Goal: Transaction & Acquisition: Subscribe to service/newsletter

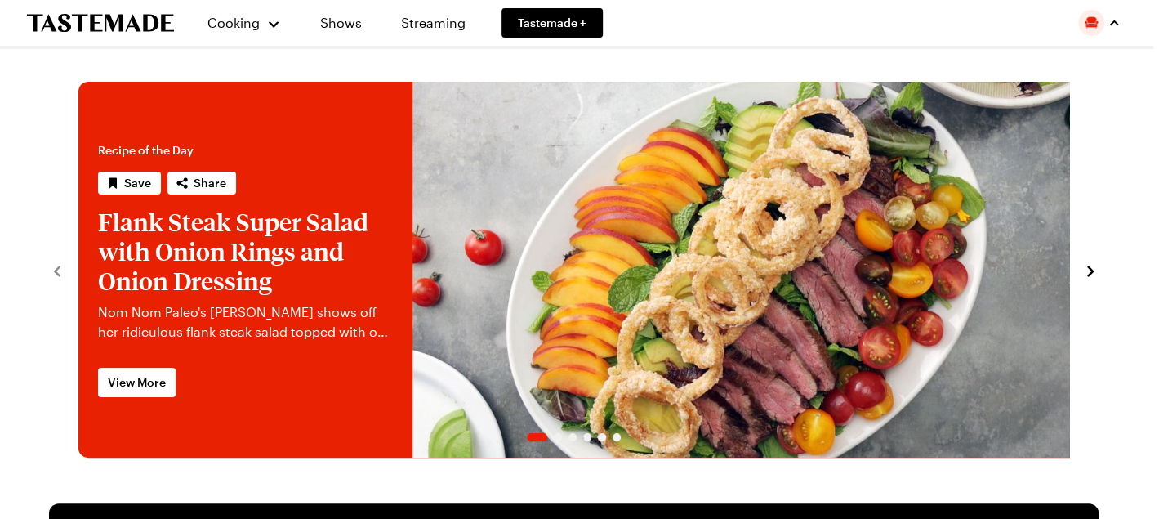
click at [1100, 29] on div "My Profile Notification Preferences My Meal Plans Grocery List Virtual Recipe B…" at bounding box center [1099, 23] width 42 height 26
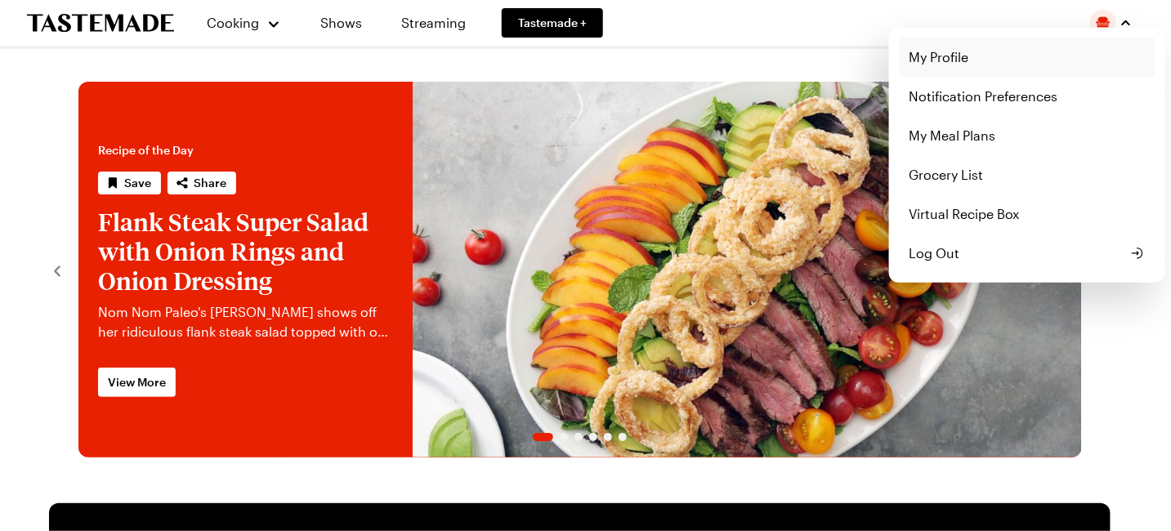
click at [966, 53] on link "My Profile" at bounding box center [1027, 57] width 257 height 39
click at [948, 58] on link "My Profile" at bounding box center [1027, 57] width 257 height 39
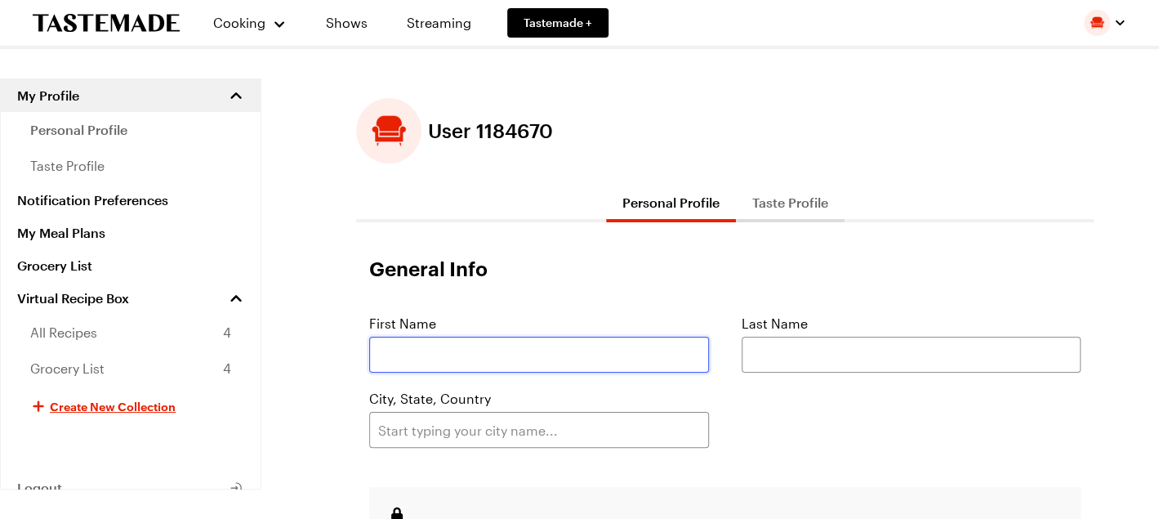
click at [564, 358] on input "text" at bounding box center [539, 355] width 340 height 36
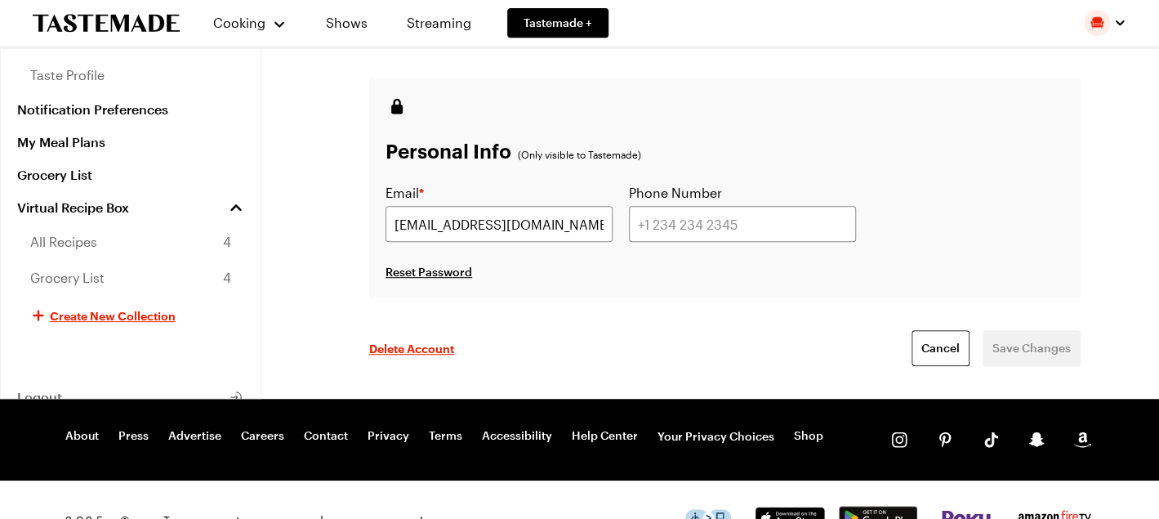
scroll to position [163, 0]
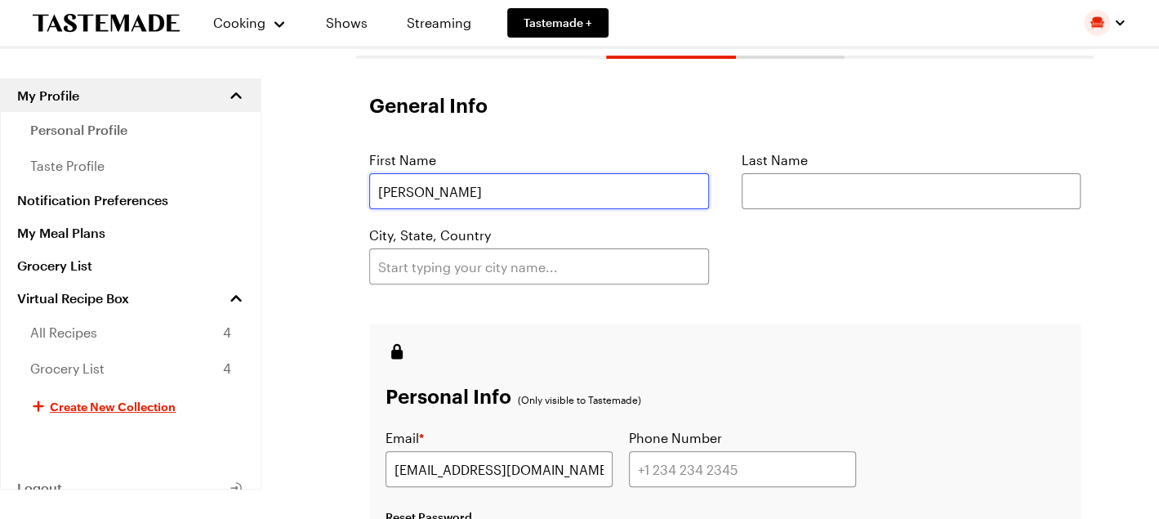
type input "Laurie"
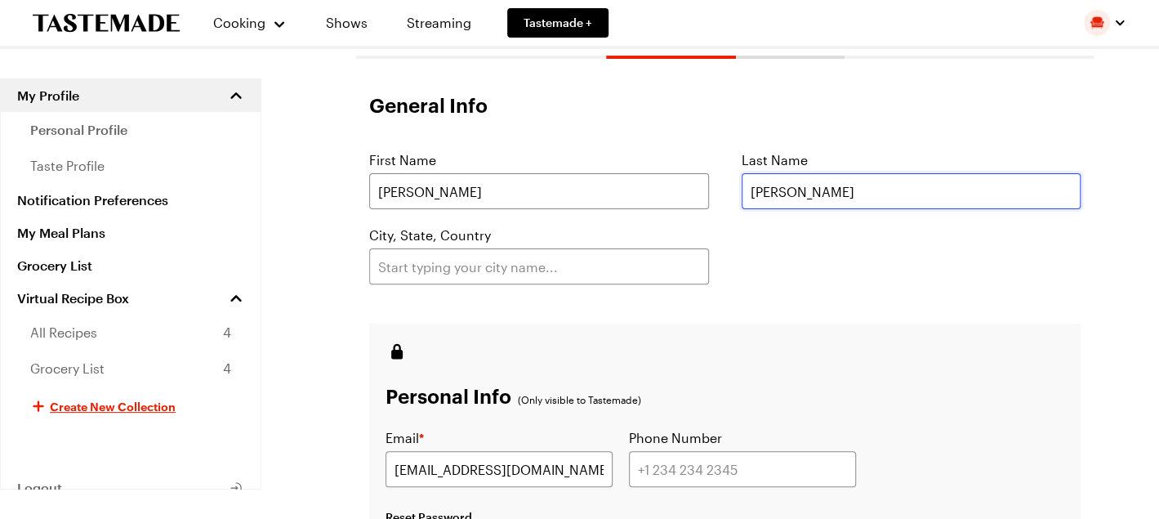
type input "Stiers"
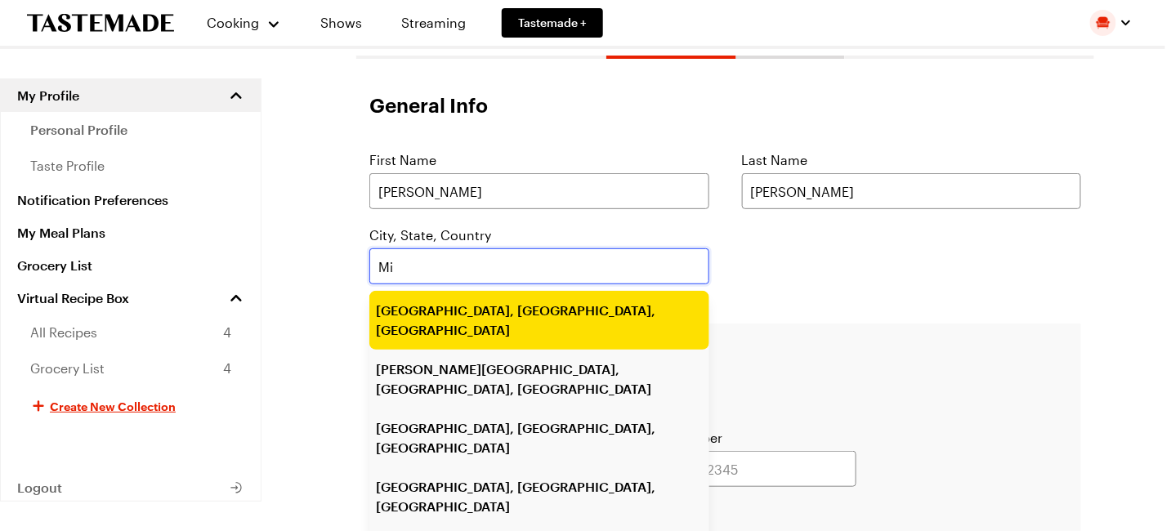
type input "M"
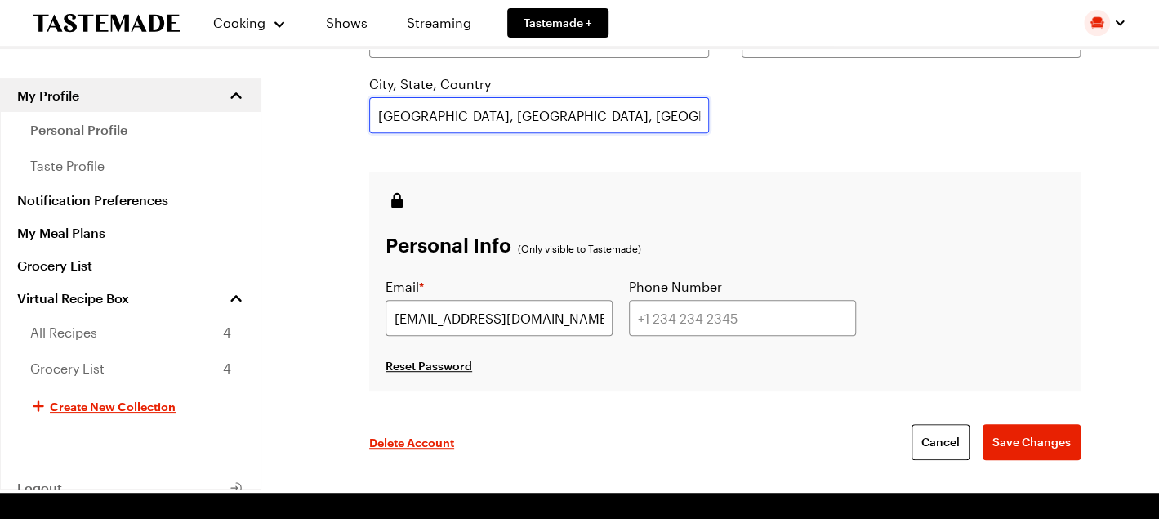
scroll to position [449, 0]
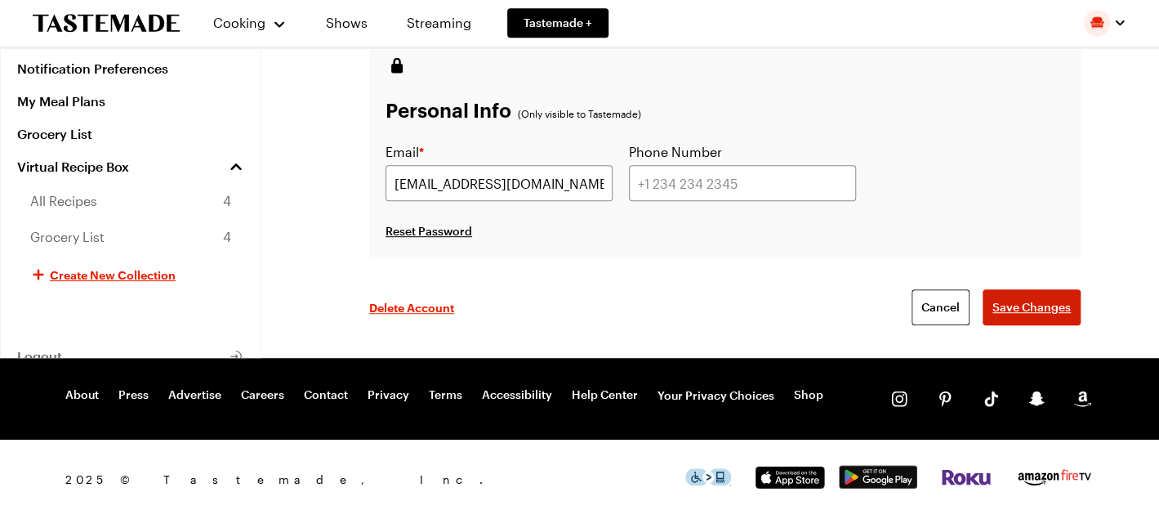
type input "Fenton, MI, USA"
click at [1003, 307] on span "Save Changes" at bounding box center [1032, 307] width 78 height 16
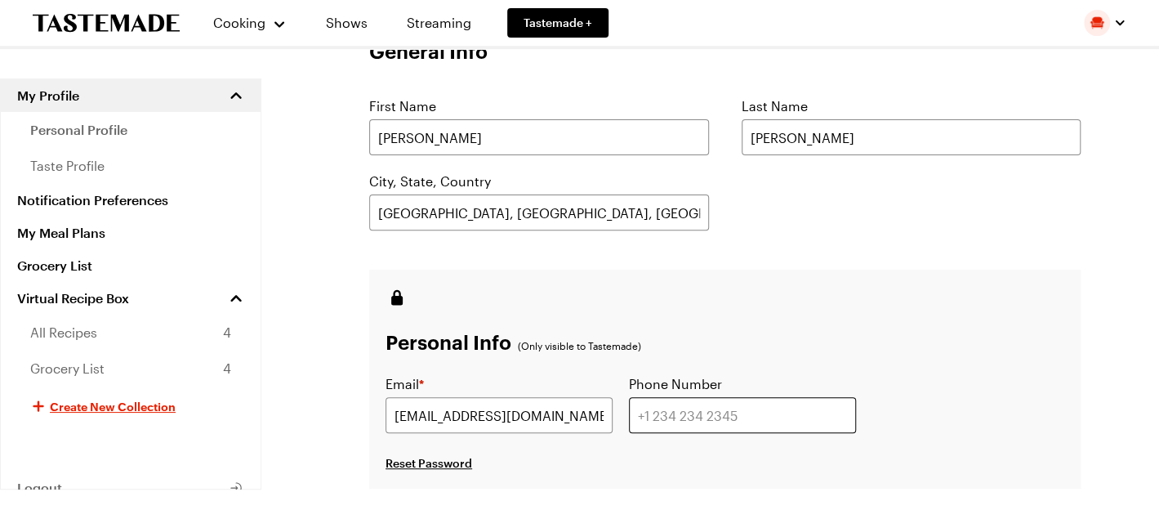
scroll to position [327, 0]
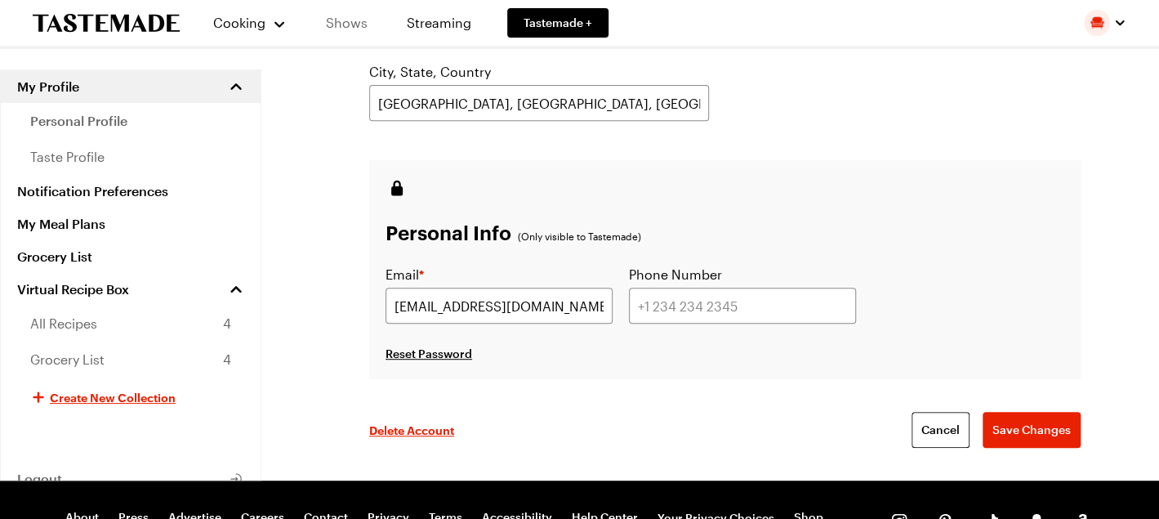
click at [358, 25] on link "Shows" at bounding box center [347, 23] width 74 height 46
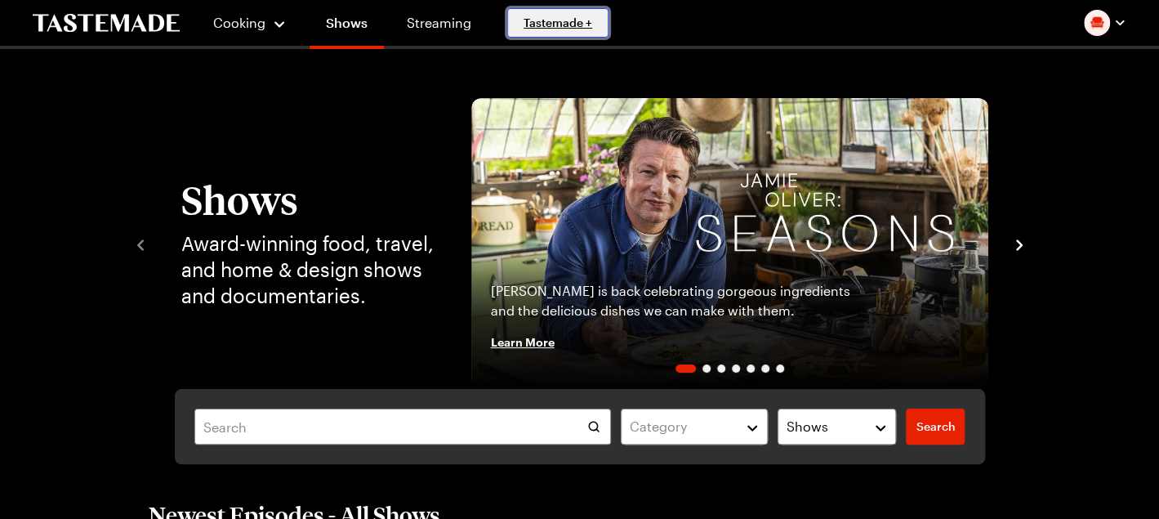
click at [544, 24] on span "Tastemade +" at bounding box center [558, 23] width 69 height 16
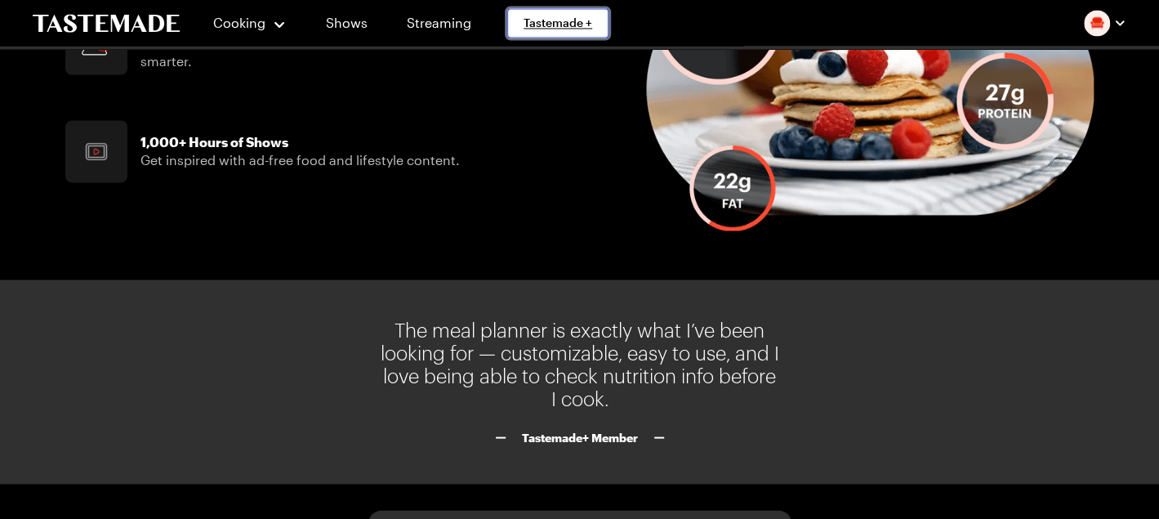
scroll to position [1634, 0]
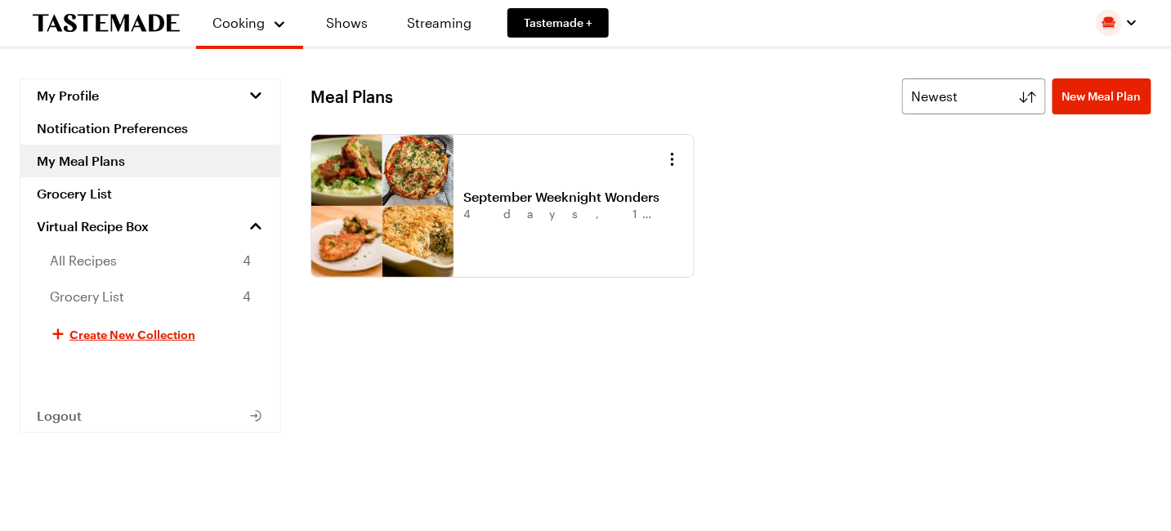
click at [1107, 21] on img "button" at bounding box center [1108, 23] width 26 height 26
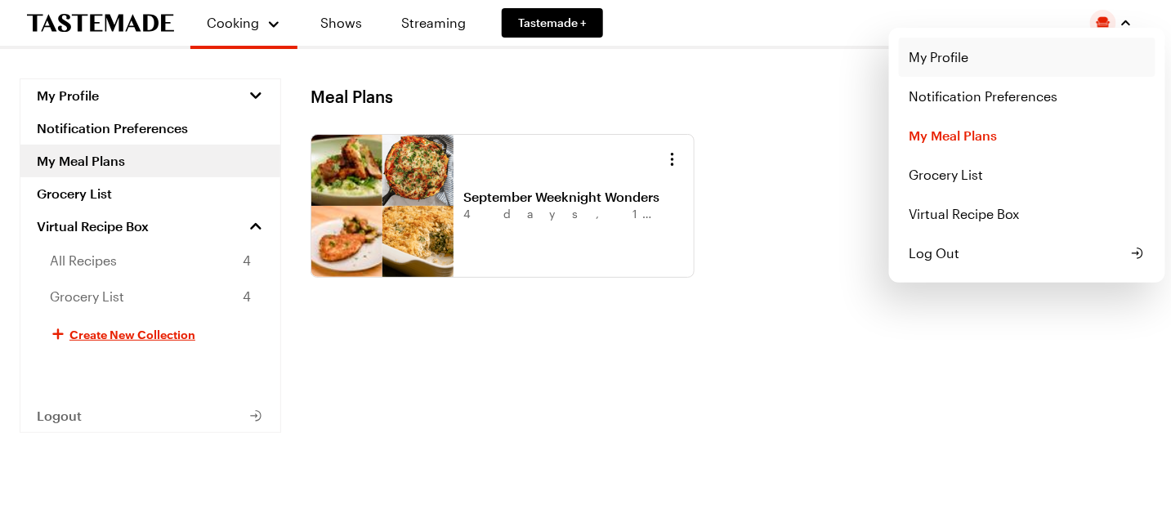
click at [938, 51] on link "My Profile" at bounding box center [1027, 57] width 257 height 39
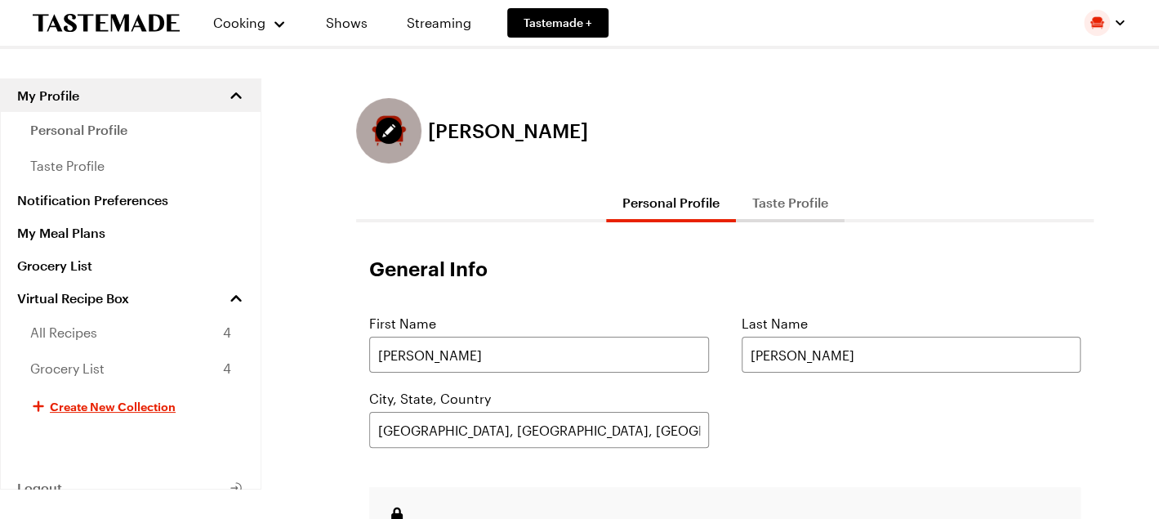
click at [377, 122] on div "Edit profile picture" at bounding box center [388, 130] width 65 height 65
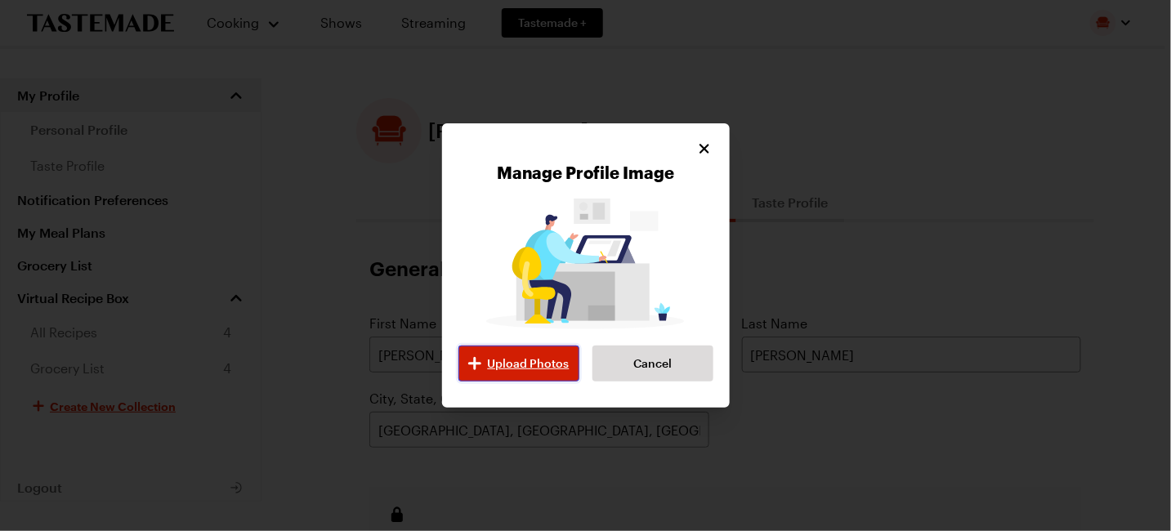
click at [550, 350] on button "Upload Photos" at bounding box center [518, 364] width 121 height 36
click at [698, 145] on icon "Close" at bounding box center [705, 148] width 16 height 16
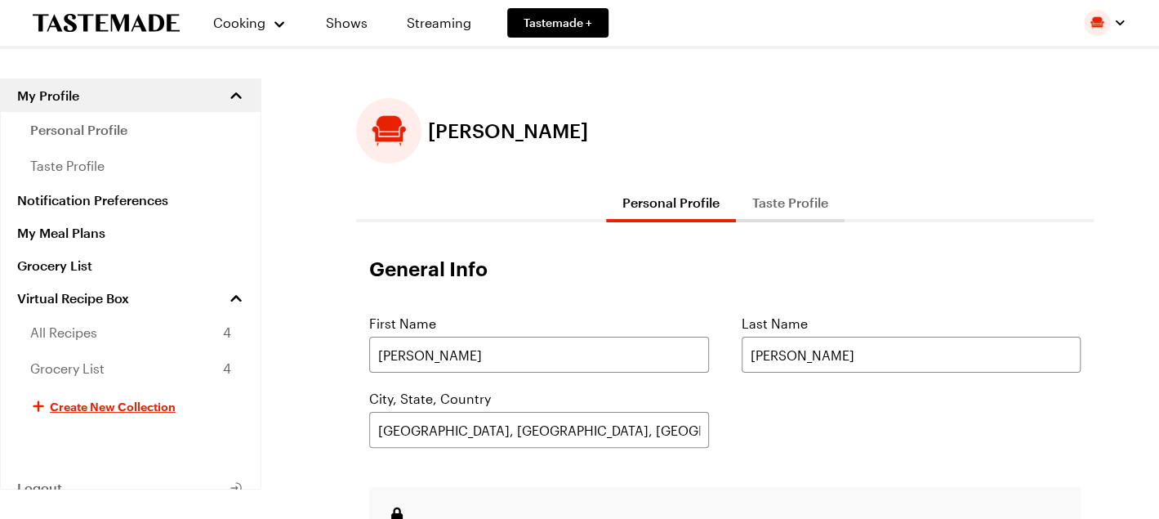
click at [774, 206] on button "Taste Profile" at bounding box center [790, 202] width 109 height 39
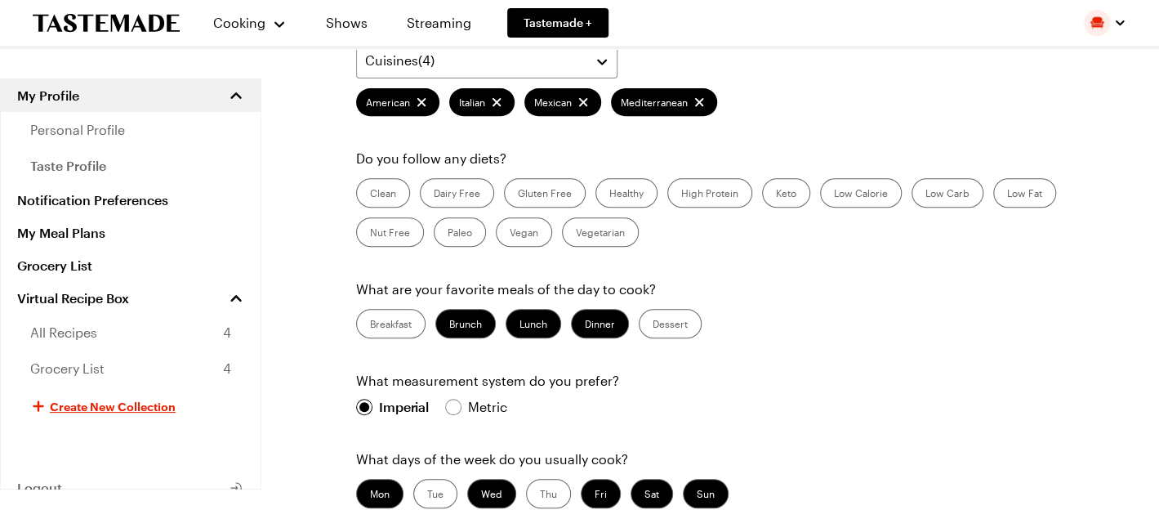
scroll to position [82, 0]
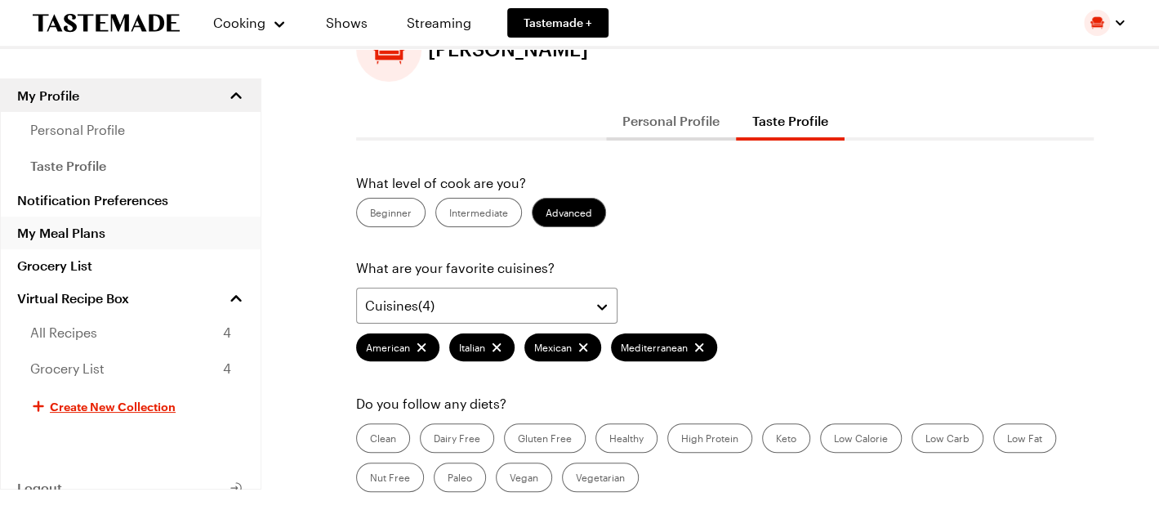
click at [96, 234] on link "My Meal Plans" at bounding box center [131, 232] width 260 height 33
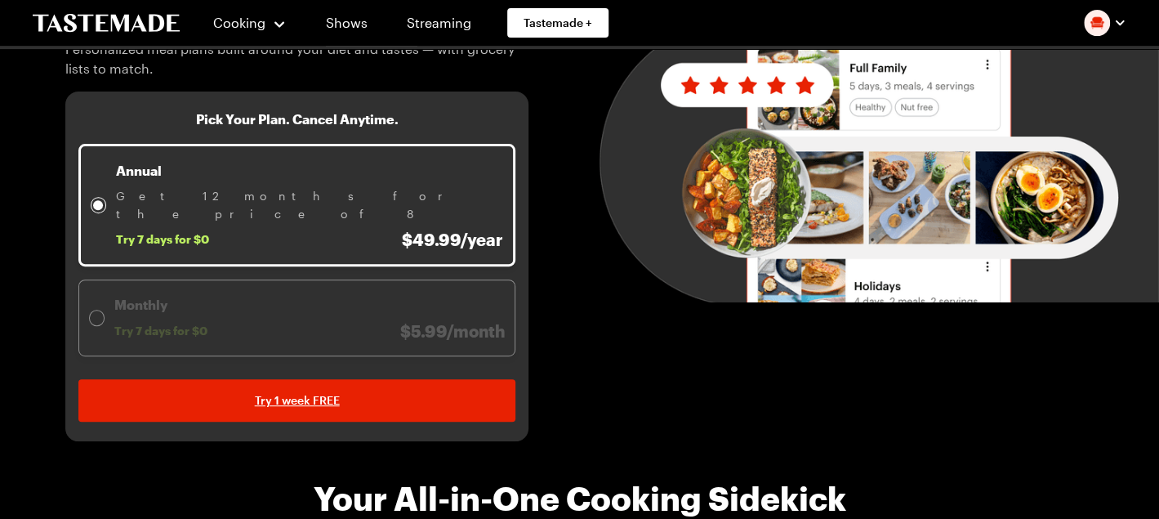
scroll to position [327, 0]
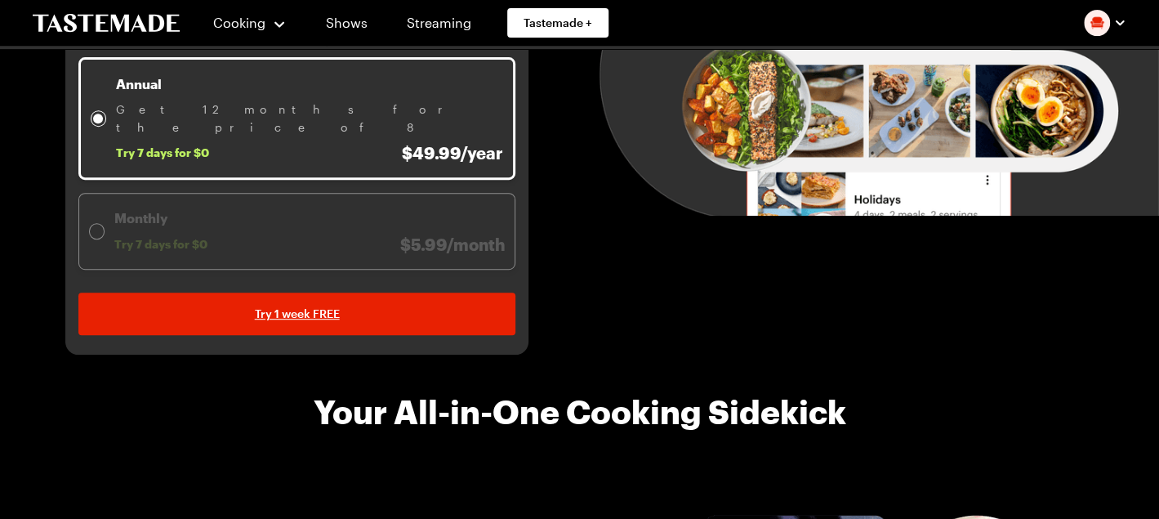
click at [89, 223] on div at bounding box center [97, 231] width 16 height 16
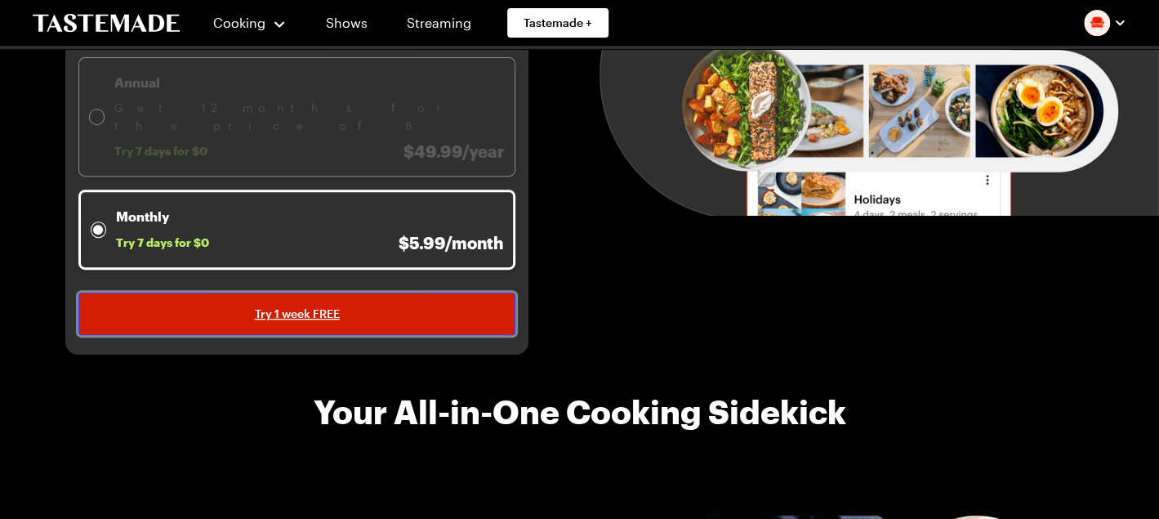
click at [332, 306] on span "Try 1 week FREE" at bounding box center [297, 314] width 85 height 16
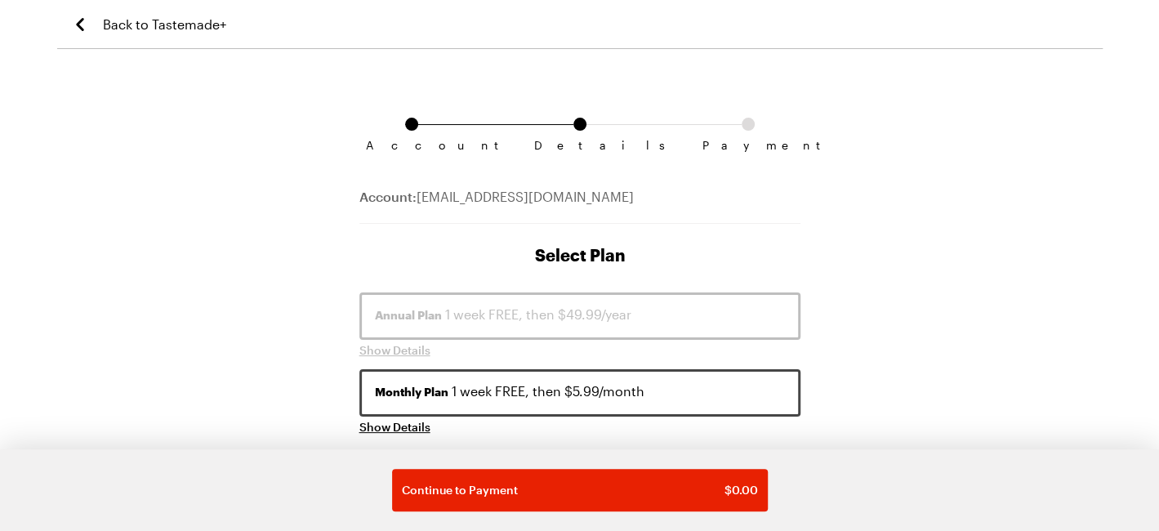
scroll to position [82, 0]
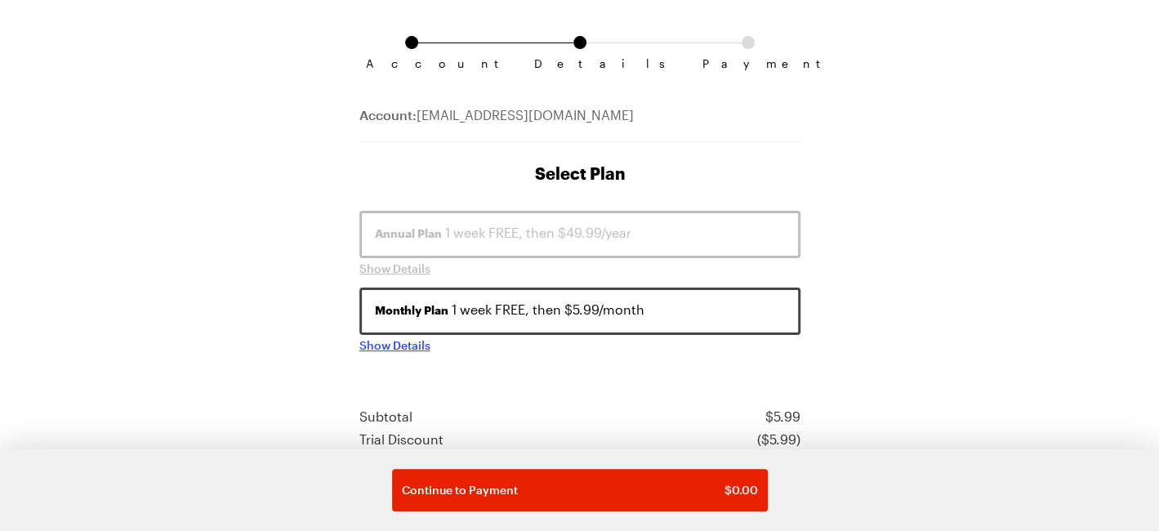
click at [392, 348] on span "Show Details" at bounding box center [394, 345] width 71 height 16
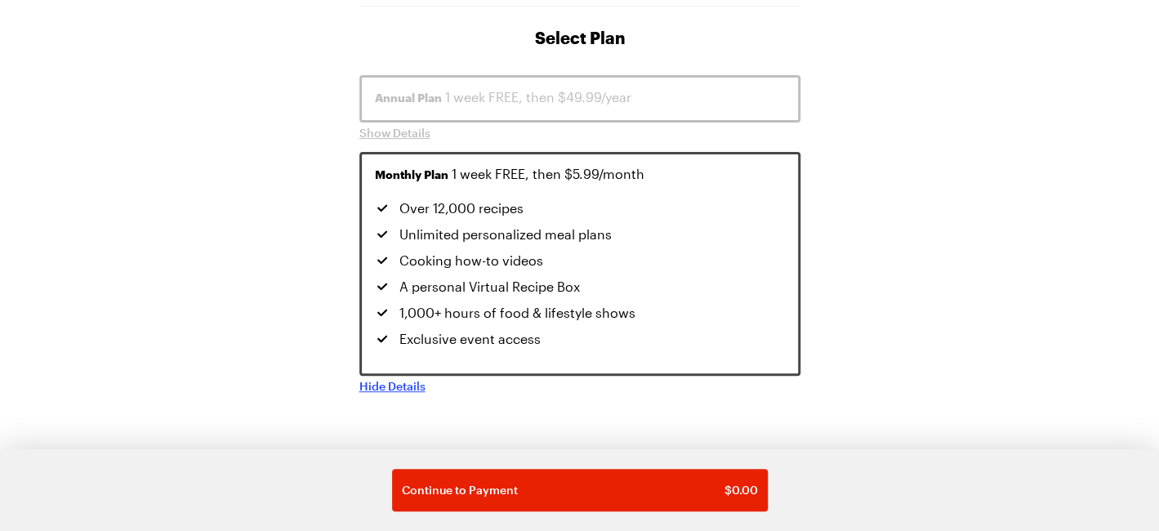
scroll to position [245, 0]
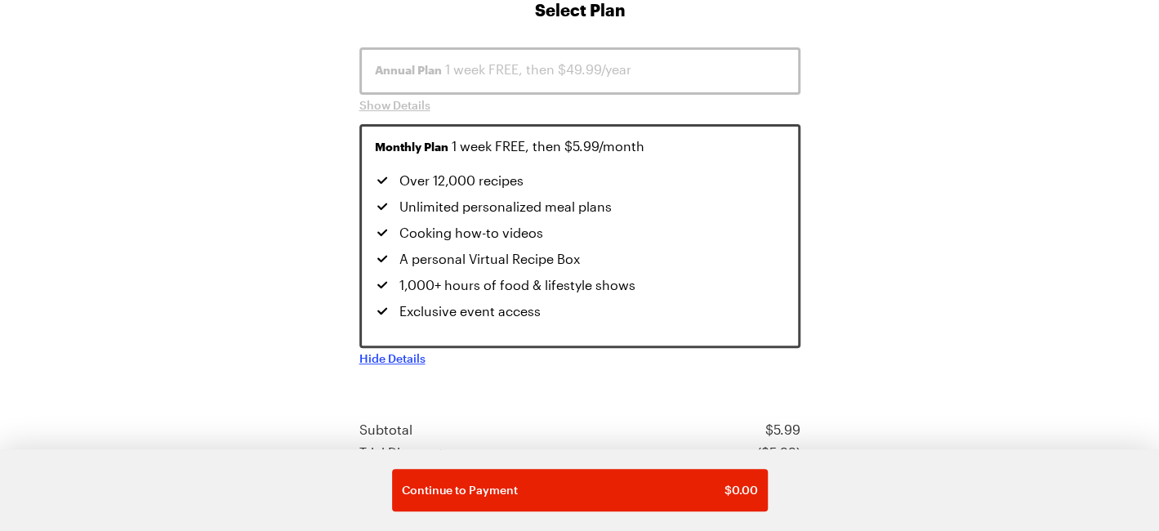
click at [399, 351] on span "Hide Details" at bounding box center [392, 358] width 66 height 16
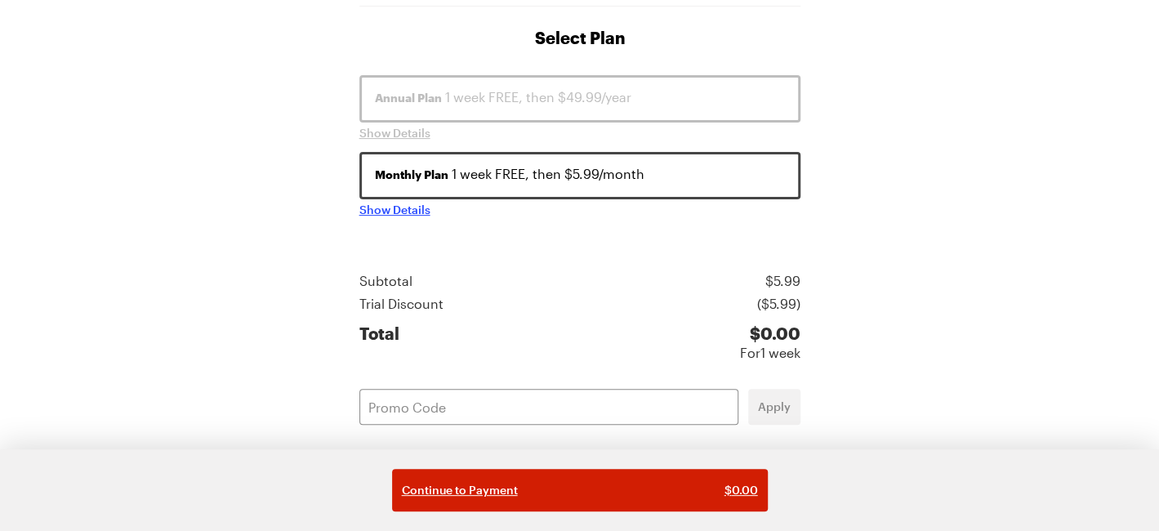
scroll to position [299, 0]
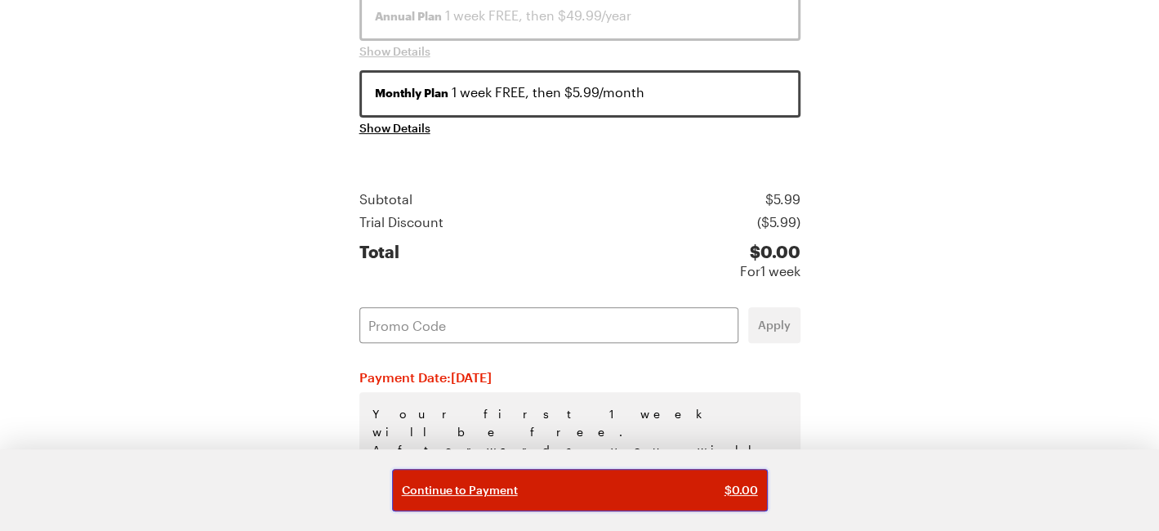
click at [683, 483] on div "Continue to Payment $ 0.00" at bounding box center [580, 490] width 356 height 16
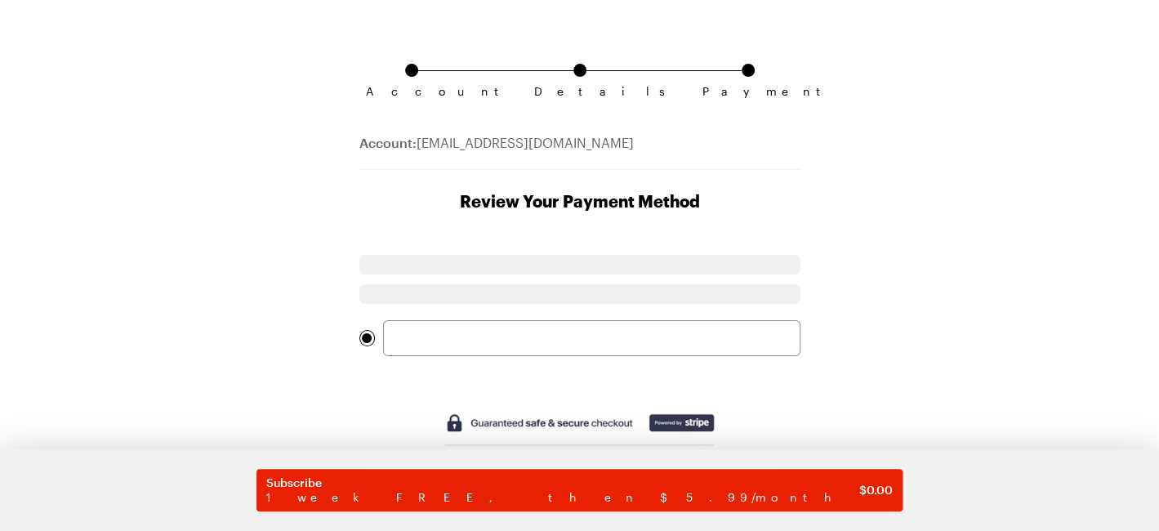
scroll to position [82, 0]
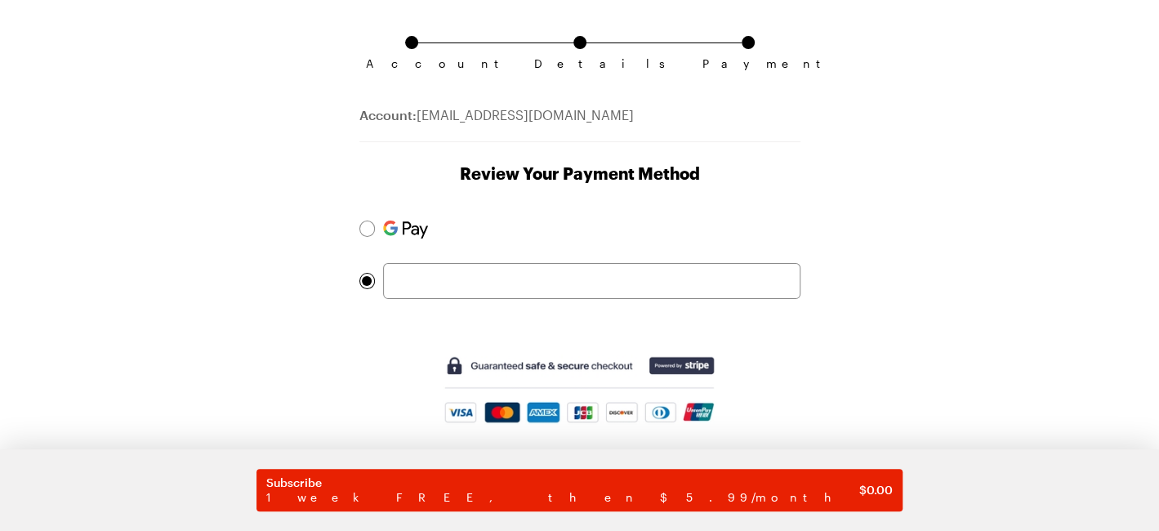
click at [437, 307] on form "Subscribe 1 week FREE, then $5.99/month $ 0.00" at bounding box center [579, 329] width 441 height 237
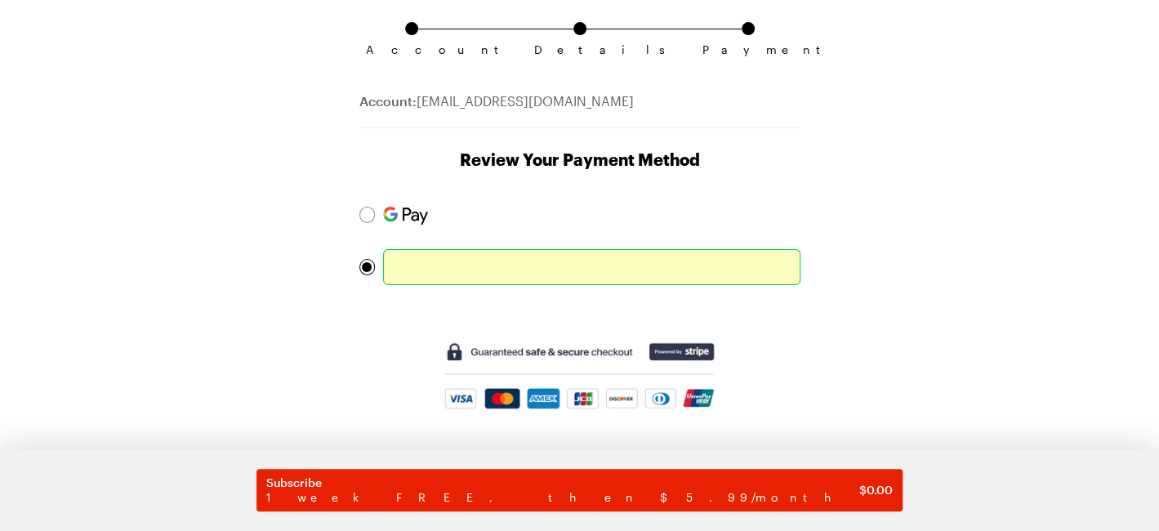
scroll to position [115, 0]
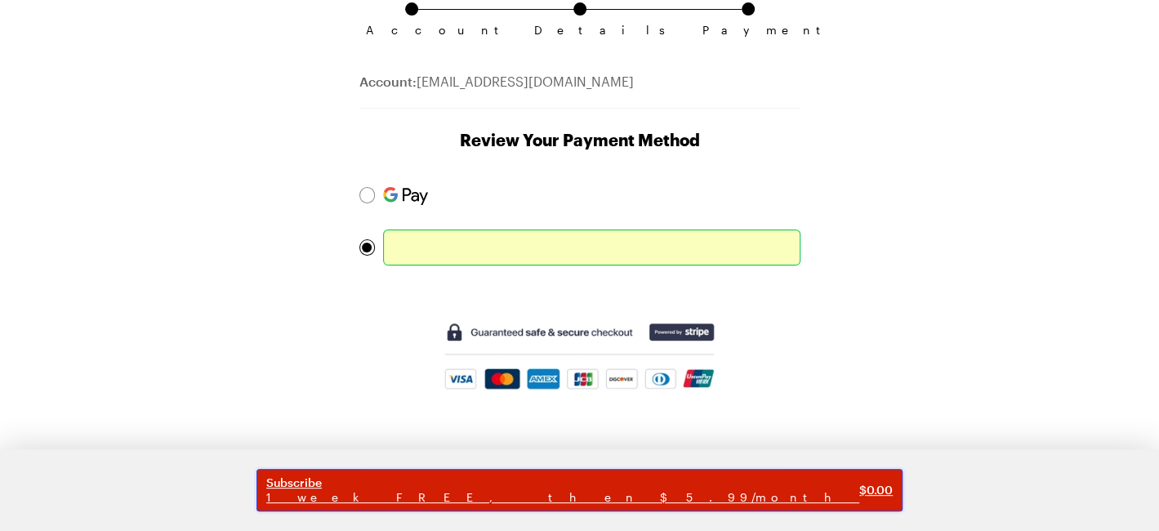
click at [616, 494] on span "1 week FREE, then $5.99/month" at bounding box center [562, 497] width 593 height 15
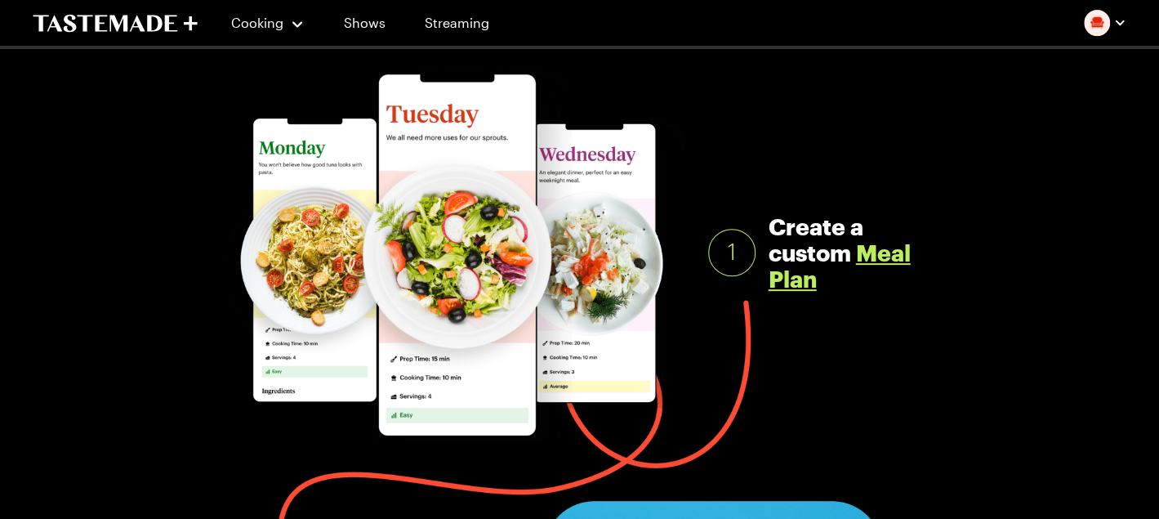
scroll to position [245, 0]
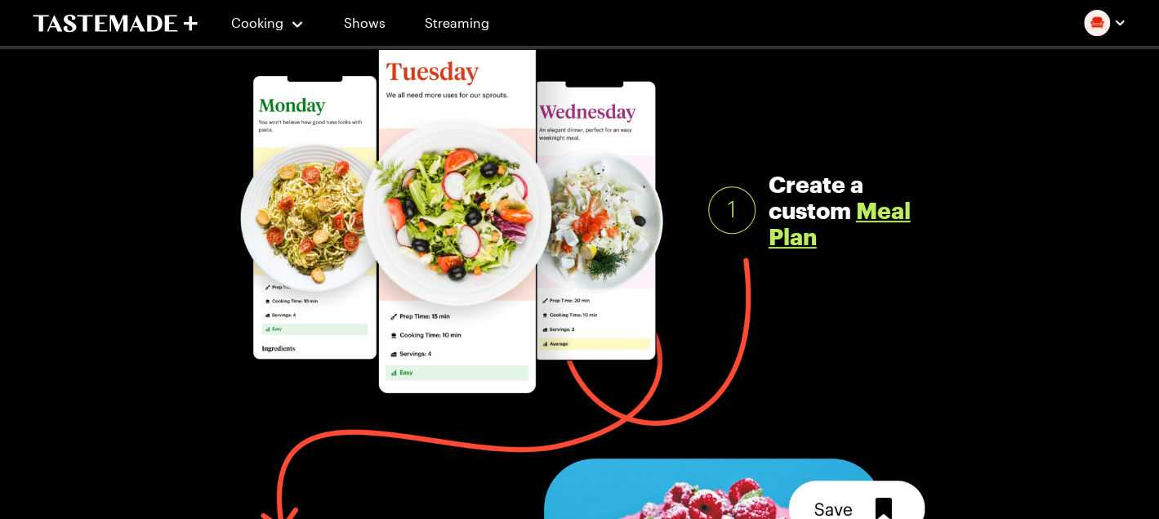
click at [903, 207] on link "Meal Plan" at bounding box center [840, 223] width 142 height 52
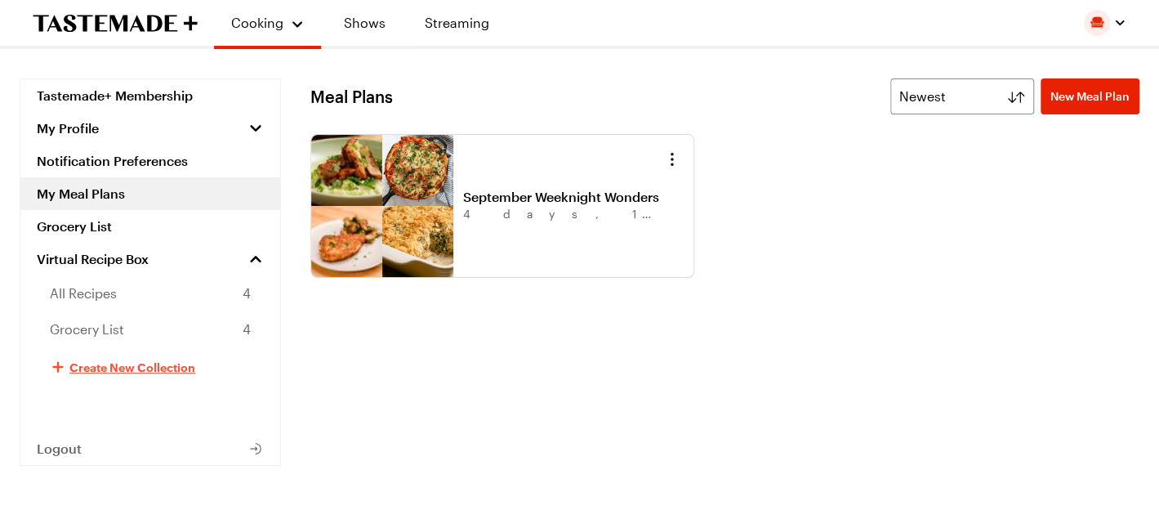
click at [123, 368] on span "Create New Collection" at bounding box center [132, 367] width 126 height 16
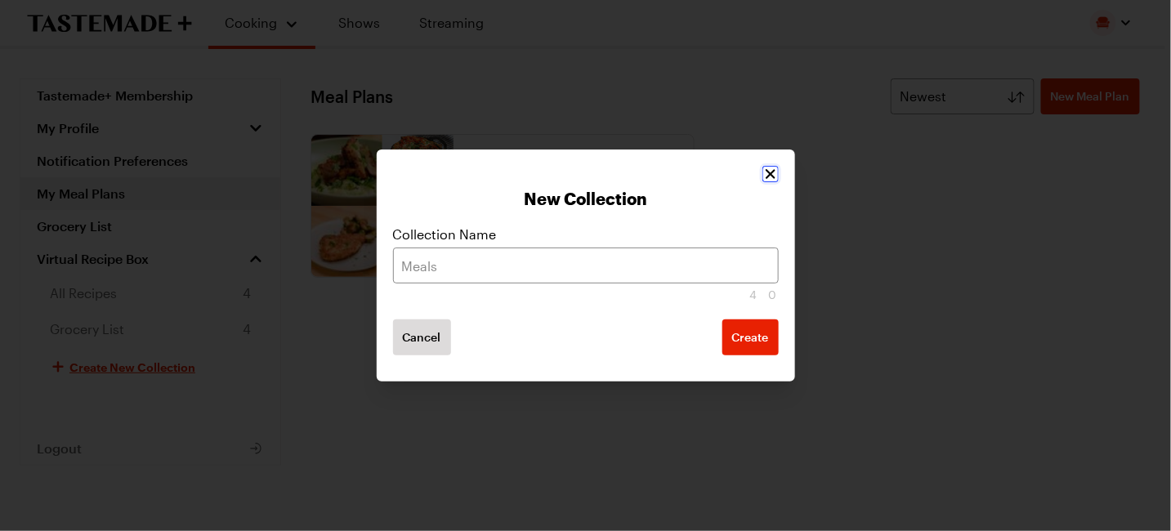
click at [760, 177] on div "New Collection Collection Name 40 Cancel Create" at bounding box center [586, 265] width 418 height 232
click at [771, 172] on icon "Close" at bounding box center [770, 174] width 16 height 16
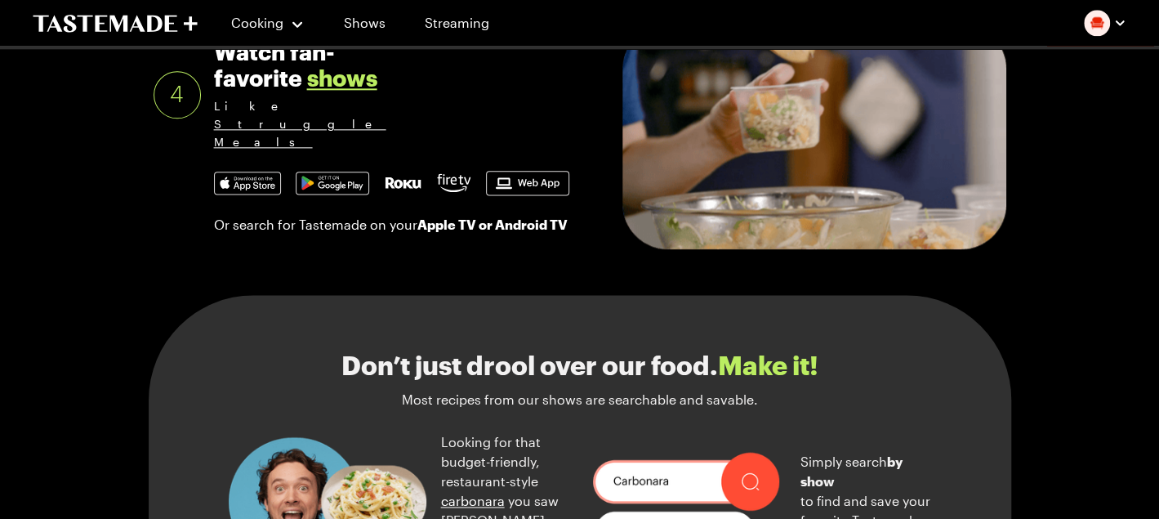
scroll to position [1092, 0]
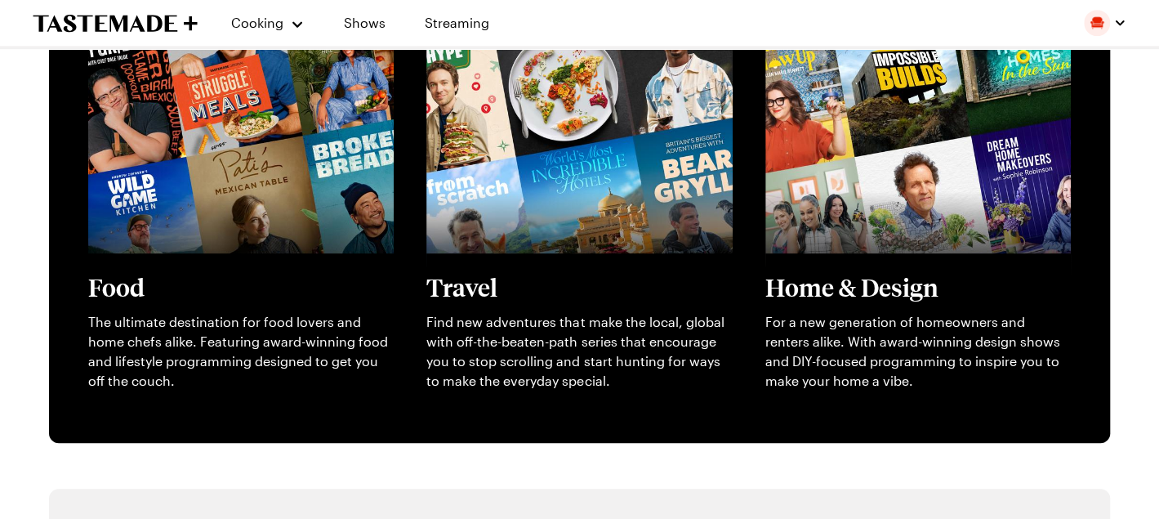
scroll to position [572, 0]
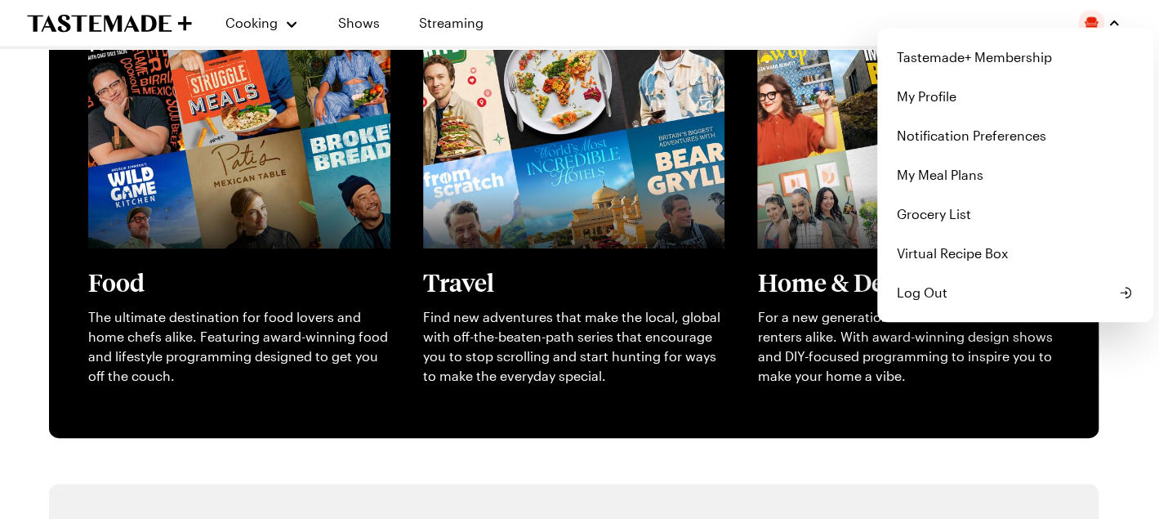
click at [1104, 24] on img "button" at bounding box center [1091, 23] width 26 height 26
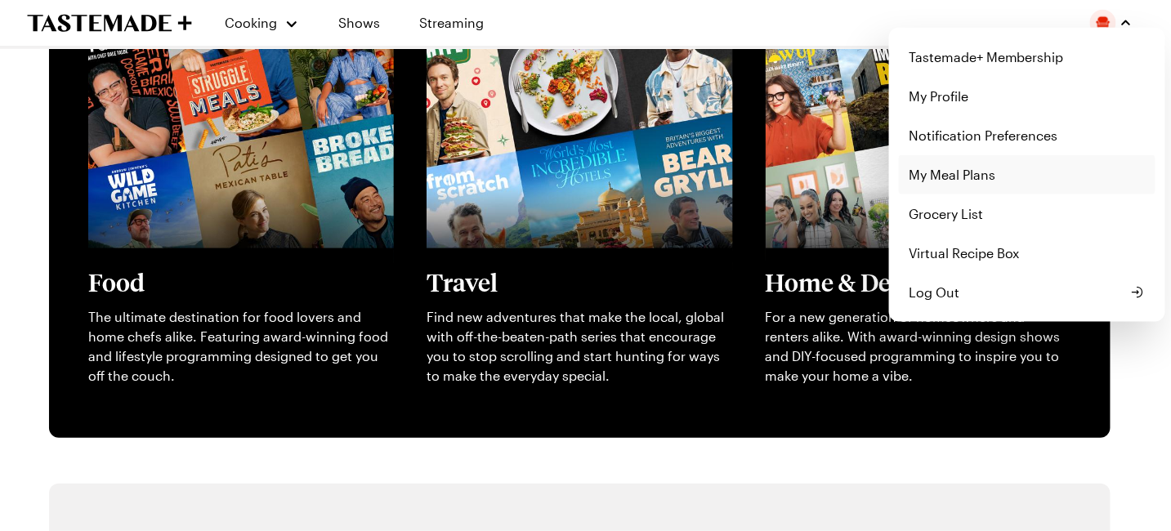
click at [973, 172] on link "My Meal Plans" at bounding box center [1027, 174] width 257 height 39
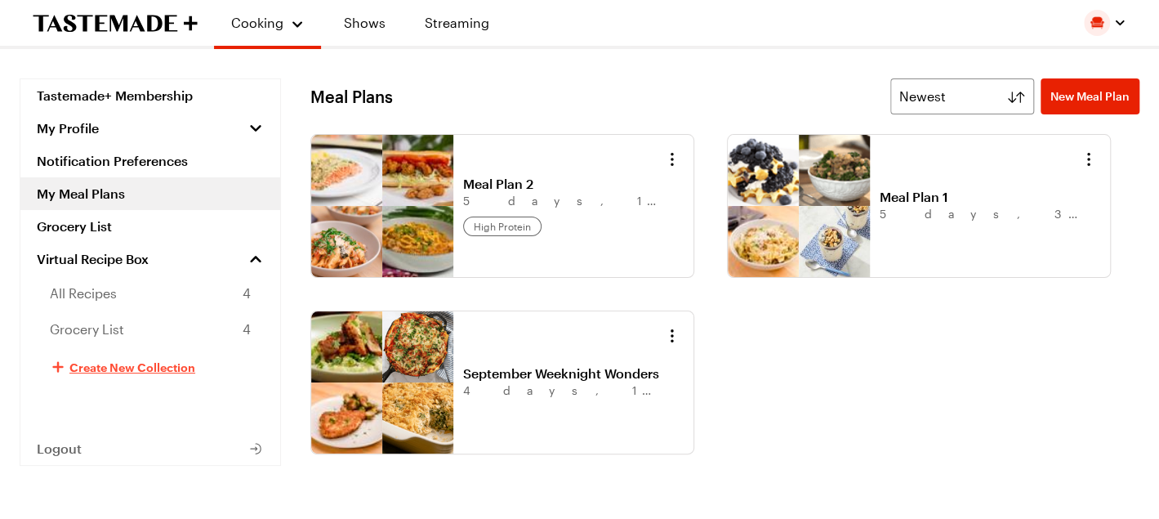
click at [149, 362] on span "Create New Collection" at bounding box center [132, 367] width 126 height 16
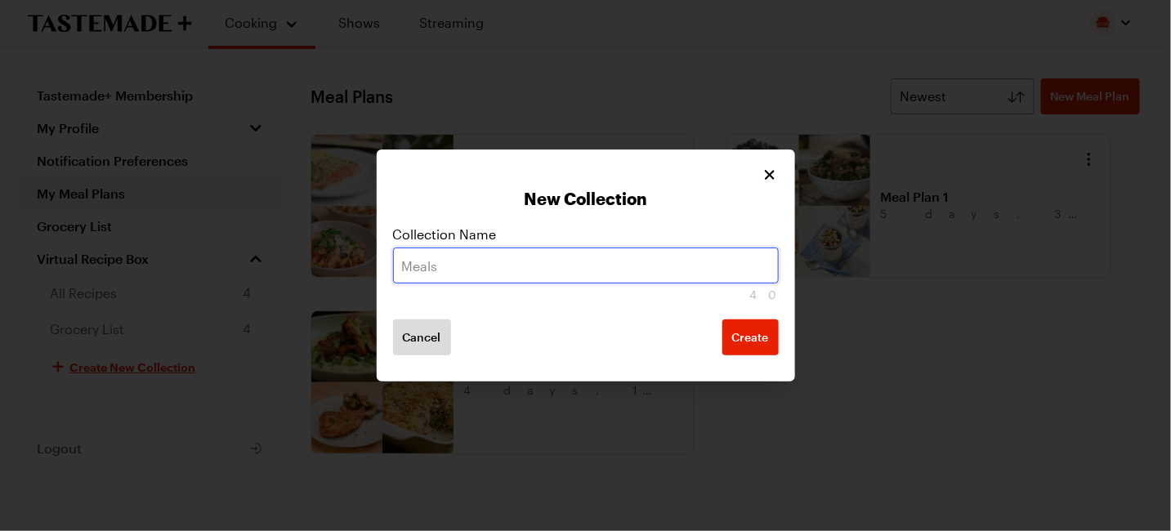
click at [550, 259] on input "text" at bounding box center [586, 266] width 386 height 36
drag, startPoint x: 468, startPoint y: 274, endPoint x: 129, endPoint y: 213, distance: 344.5
click at [129, 213] on div "New Collection Collection Name fall 36 Cancel Create" at bounding box center [585, 265] width 1171 height 531
type input "Fall"
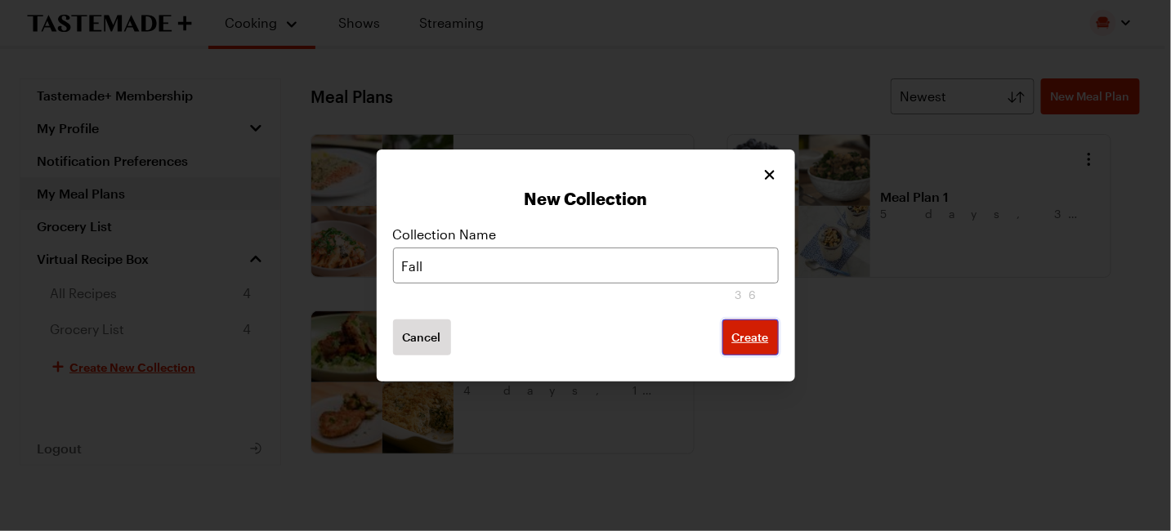
click at [737, 333] on span "Create" at bounding box center [750, 337] width 37 height 16
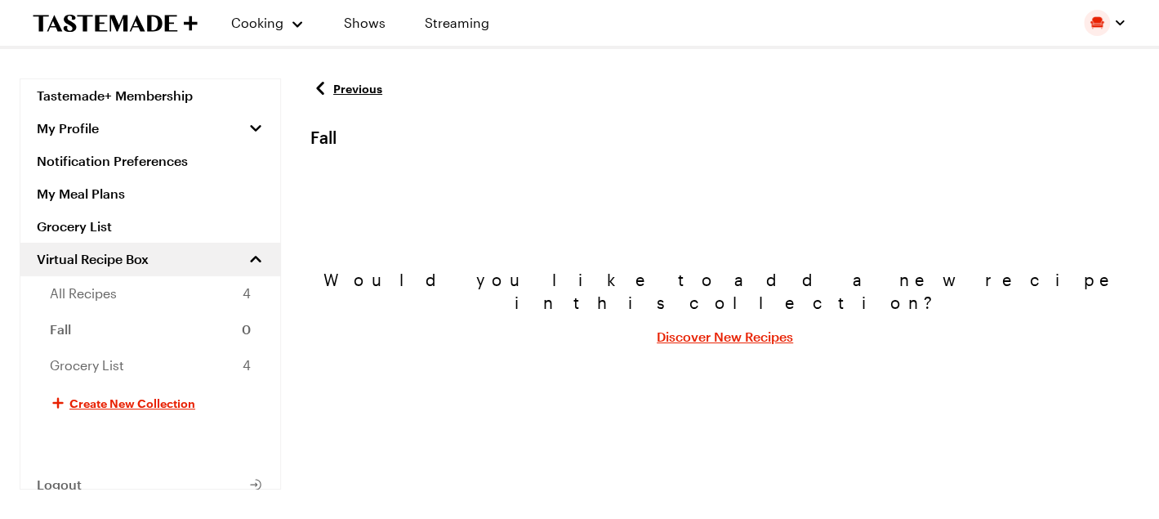
click at [727, 327] on link "Discover New Recipes" at bounding box center [725, 337] width 136 height 20
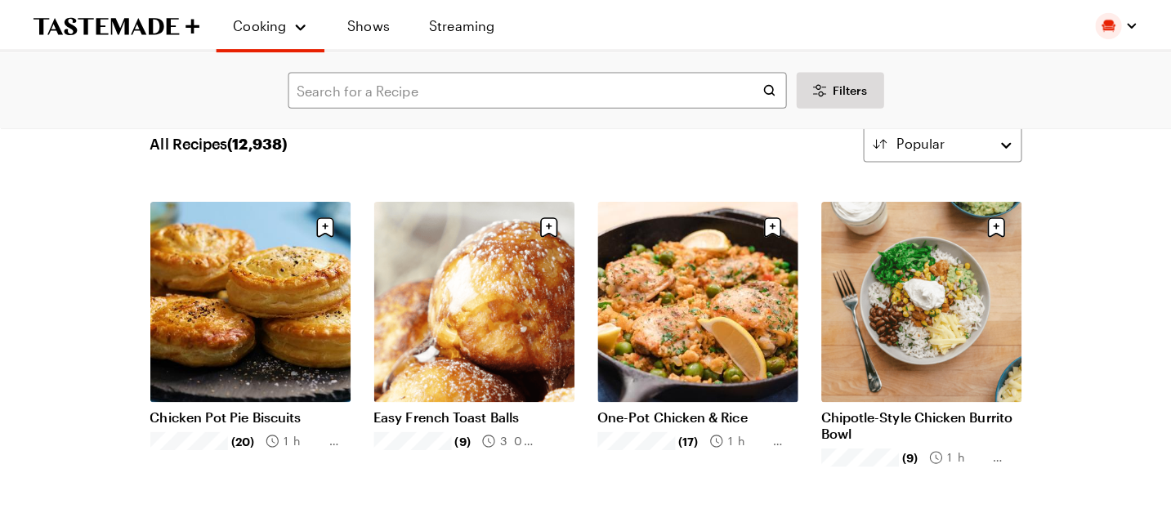
scroll to position [82, 0]
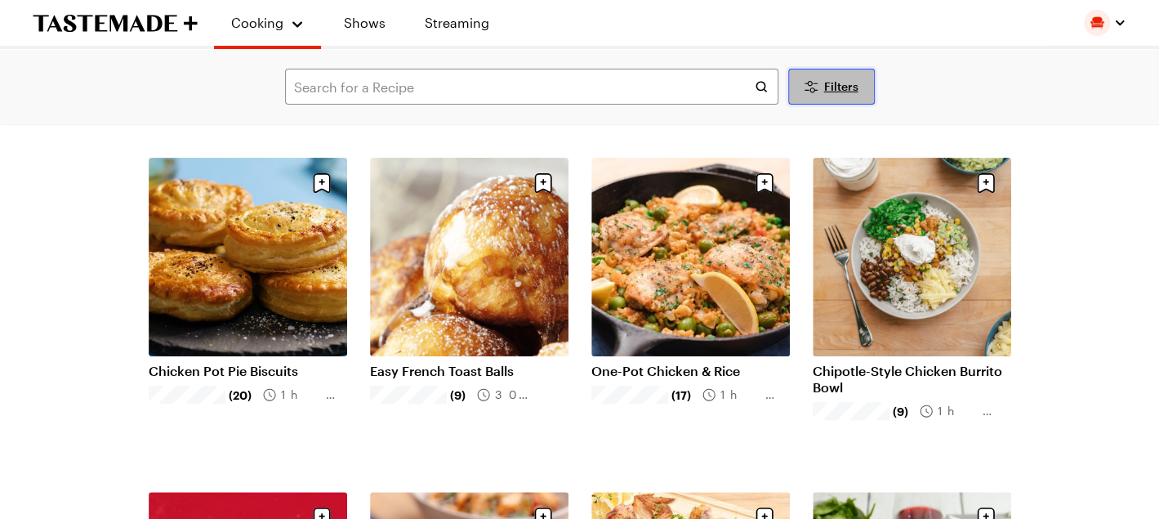
click at [827, 78] on span "Filters" at bounding box center [841, 86] width 34 height 16
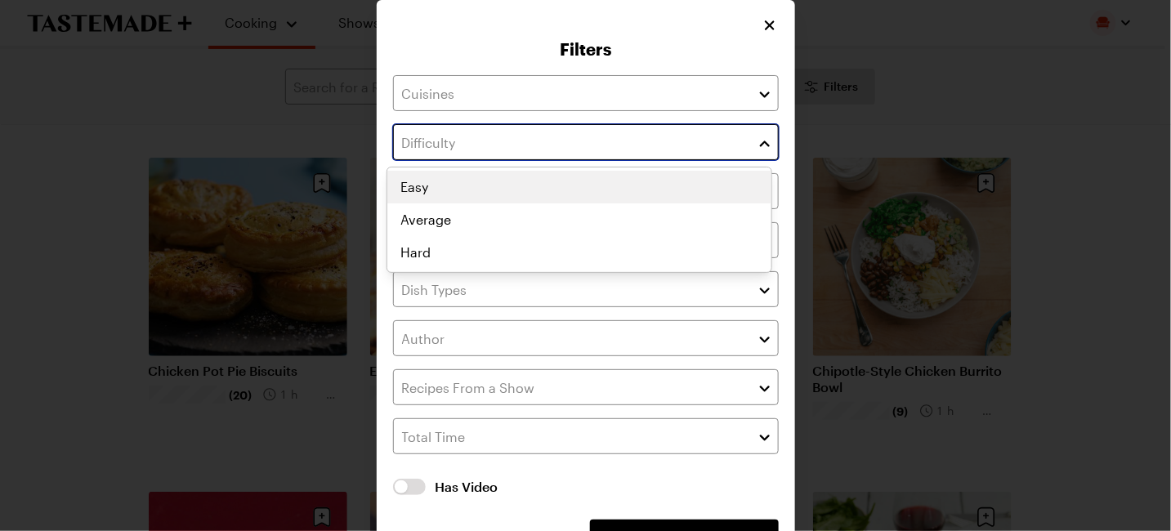
click at [658, 136] on input "text" at bounding box center [586, 142] width 386 height 36
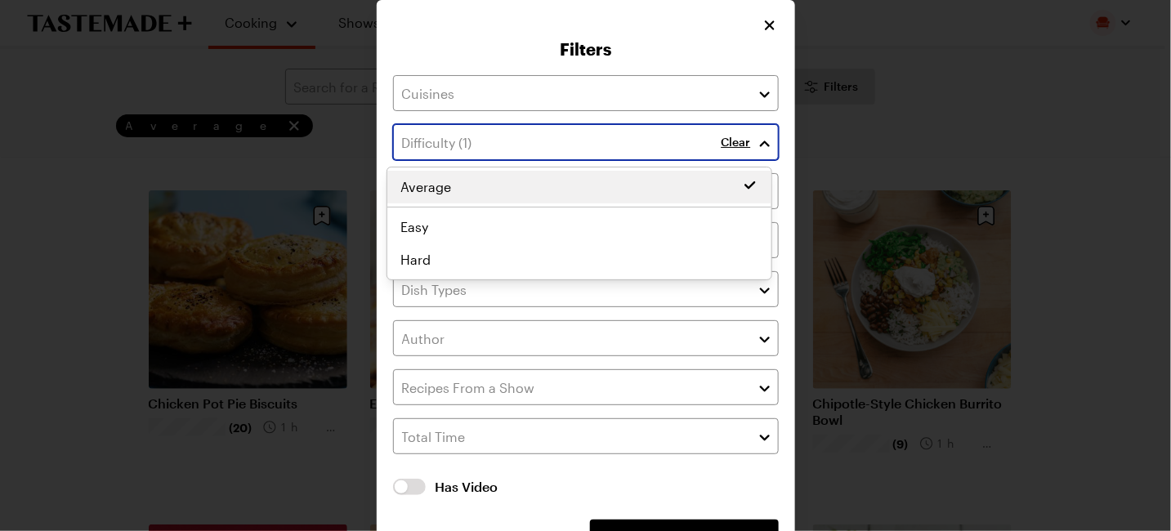
click at [515, 210] on div "Average Easy Average Hard" at bounding box center [579, 223] width 384 height 105
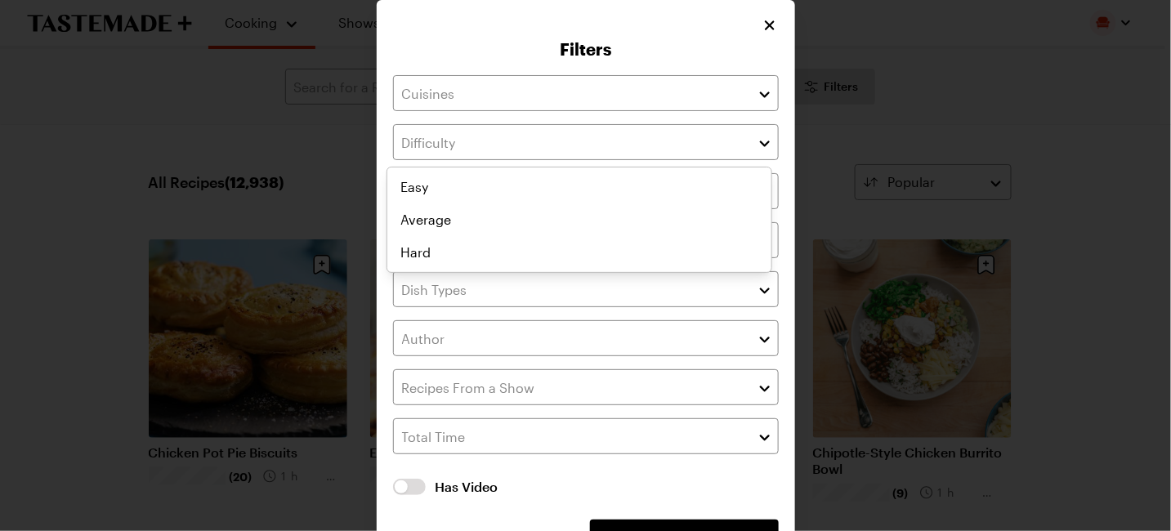
click at [316, 150] on div "Filters Has Video Has Video Clear All Filters Apply Filters" at bounding box center [585, 291] width 1171 height 582
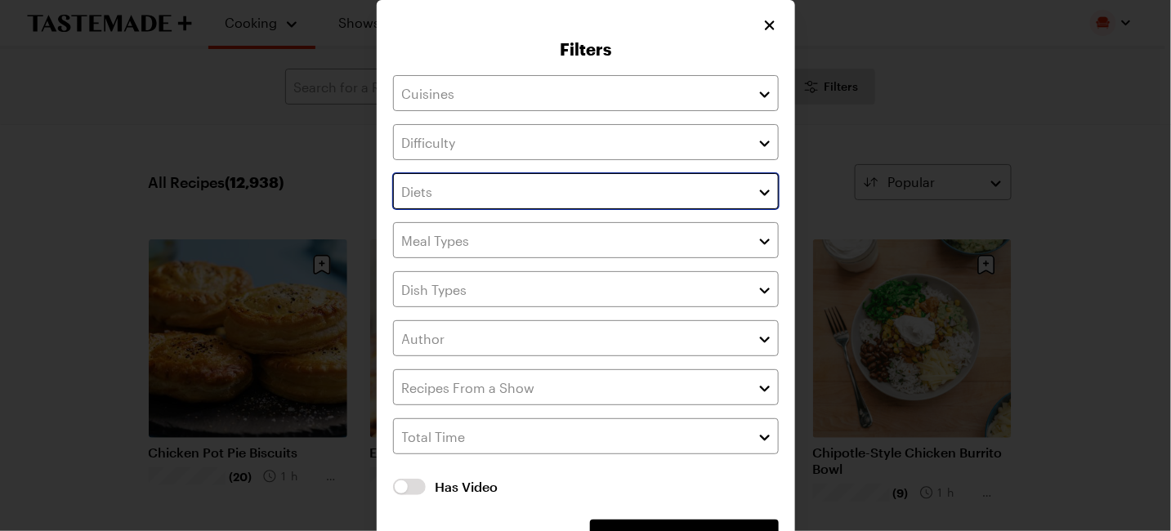
click at [466, 193] on input "text" at bounding box center [586, 191] width 386 height 36
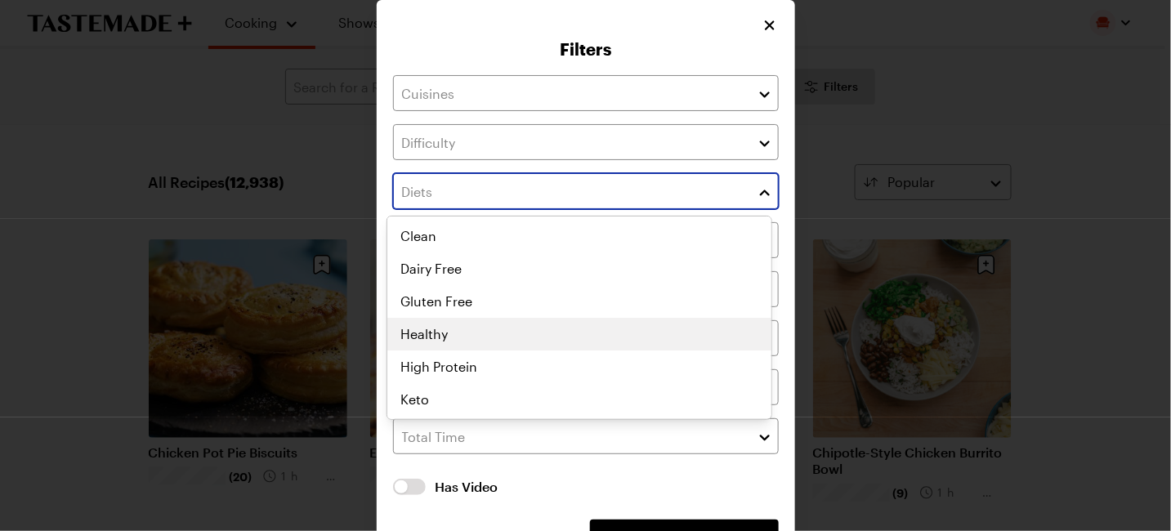
click at [423, 320] on div "Clean Dairy Free Gluten Free Healthy High Protein Keto Low Calorie Low Carb Low…" at bounding box center [579, 318] width 384 height 196
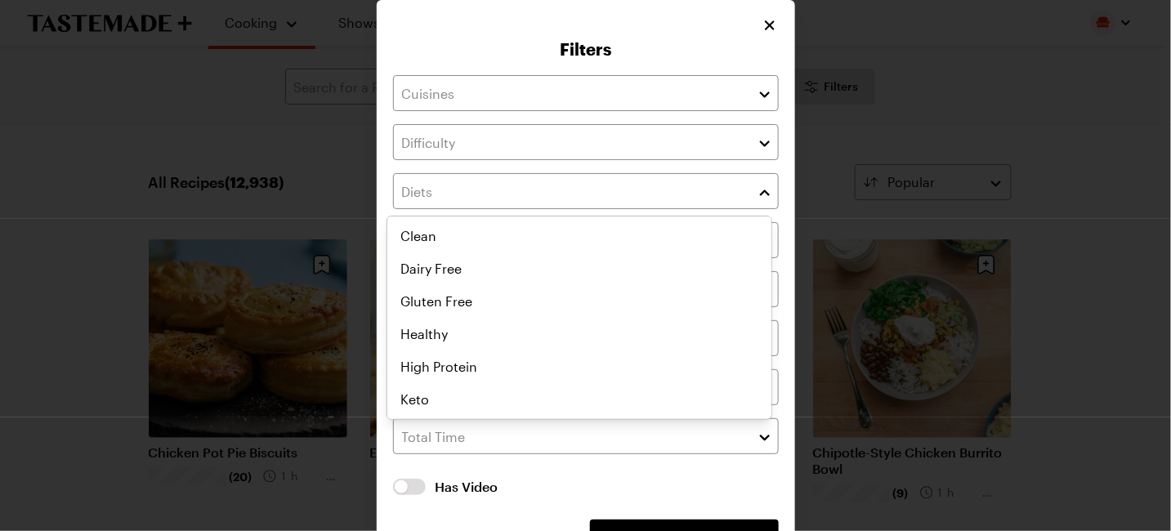
click at [323, 181] on div "Filters Has Video Has Video Clear All Filters Apply Filters" at bounding box center [585, 291] width 1171 height 582
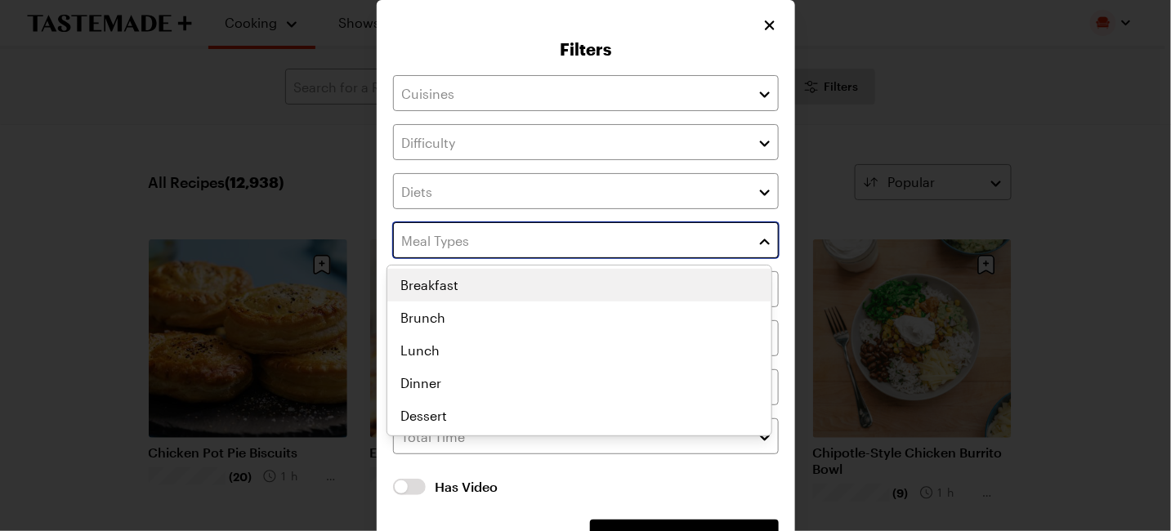
click at [466, 228] on input "text" at bounding box center [586, 240] width 386 height 36
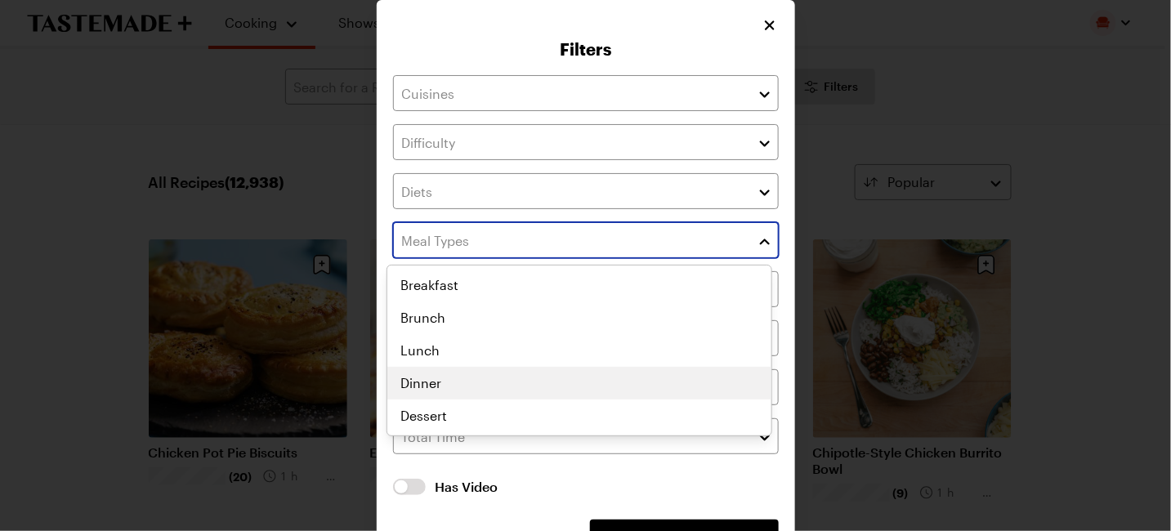
click at [420, 384] on div "Breakfast Brunch Lunch Dinner Dessert" at bounding box center [579, 350] width 384 height 163
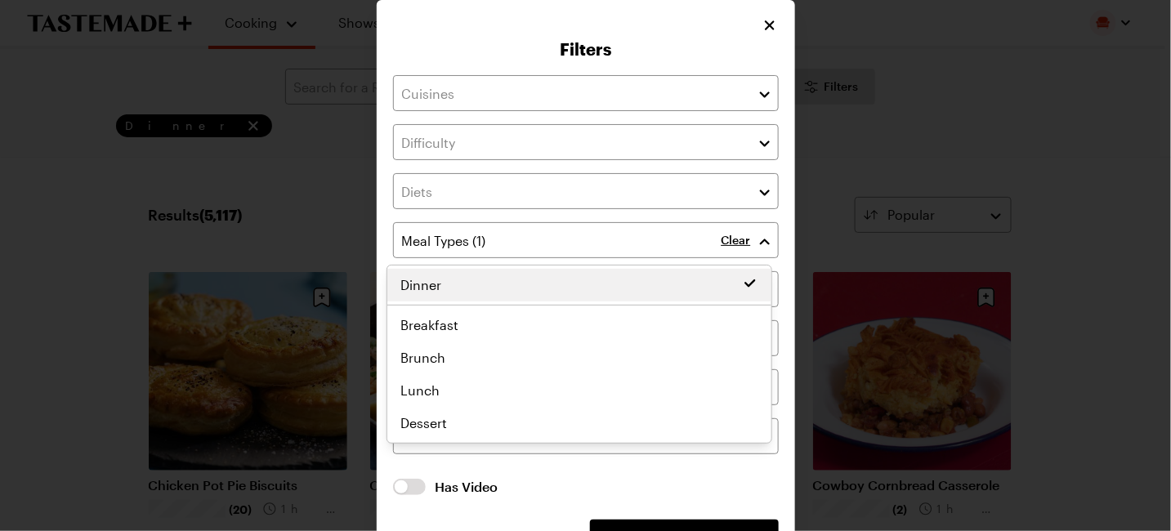
click at [914, 145] on div "Filters Clear Has Video Has Video Clear All Filters Apply Filters" at bounding box center [585, 291] width 1171 height 582
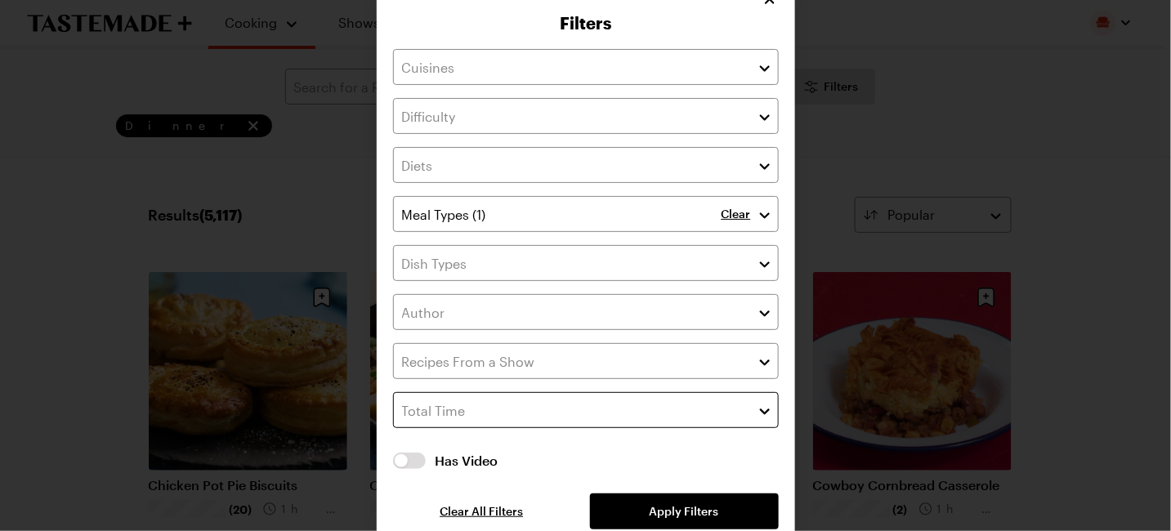
scroll to position [50, 0]
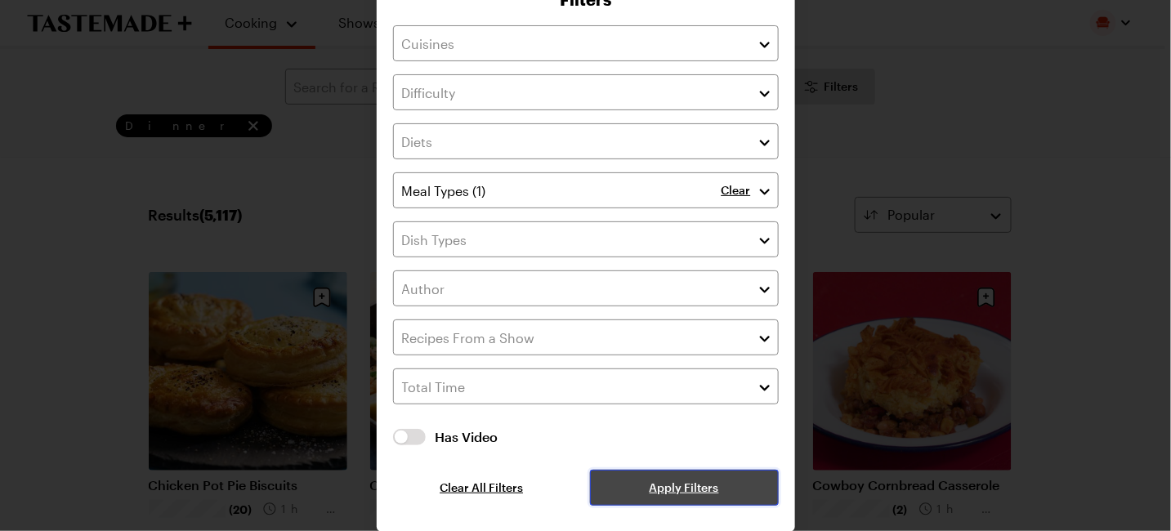
click at [670, 481] on span "Apply Filters" at bounding box center [683, 488] width 69 height 16
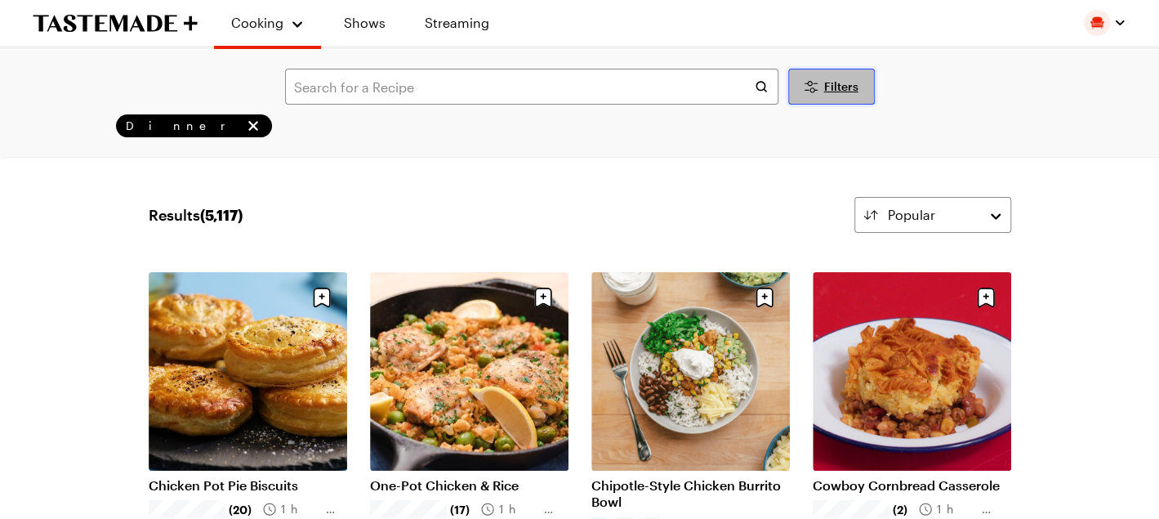
click at [850, 99] on button "Filters" at bounding box center [831, 87] width 87 height 36
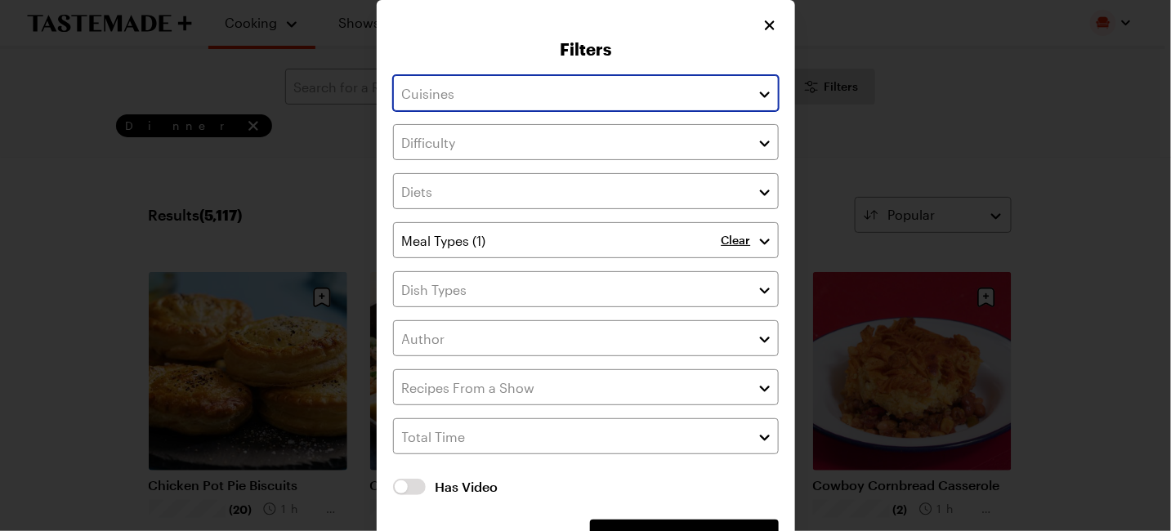
click at [757, 91] on button "button" at bounding box center [764, 93] width 15 height 20
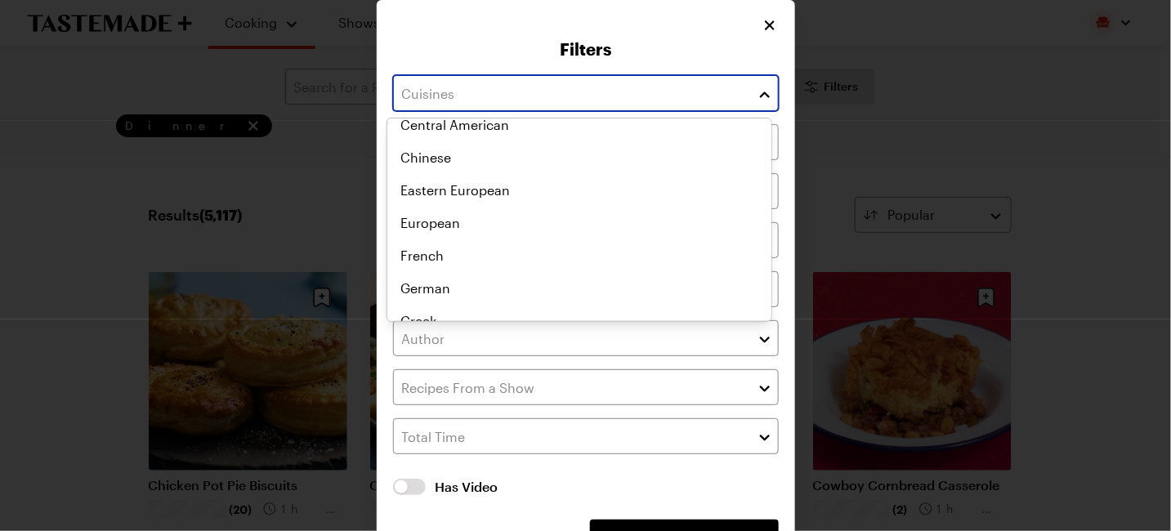
scroll to position [274, 0]
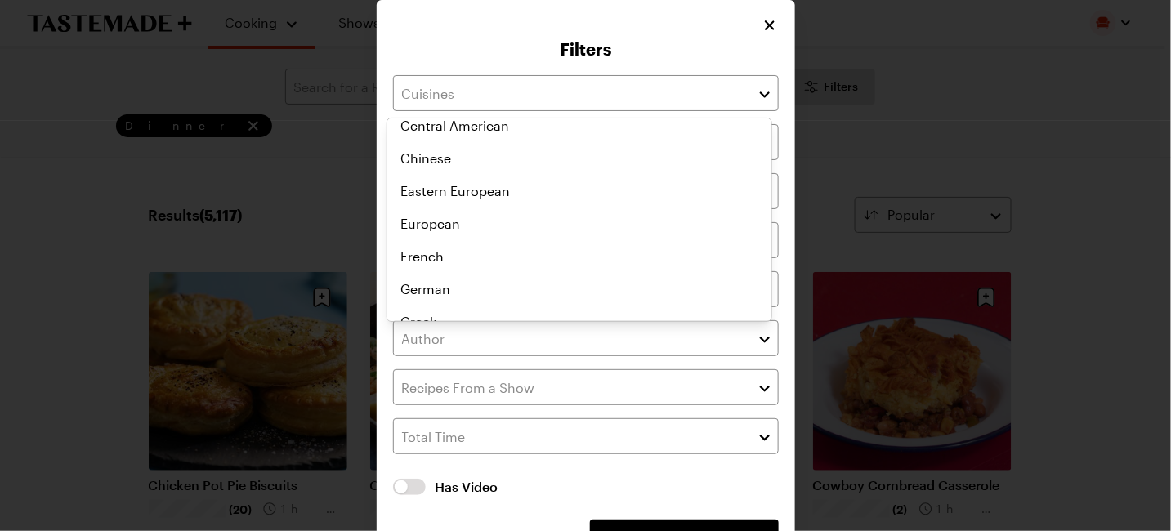
click at [406, 55] on div "Filters Clear Has Video Has Video Clear All Filters Apply Filters" at bounding box center [586, 291] width 418 height 582
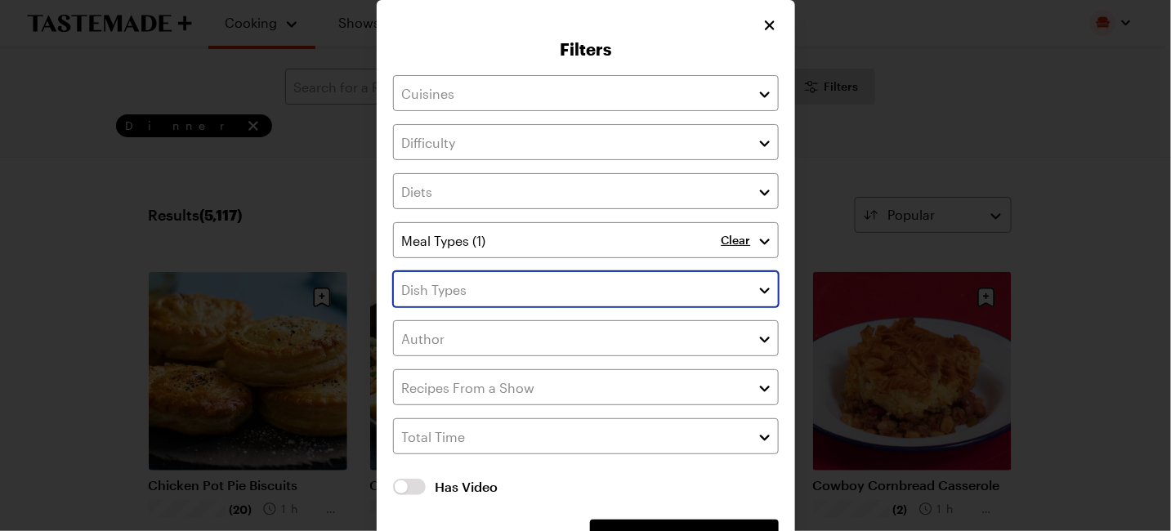
click at [757, 284] on button "button" at bounding box center [764, 289] width 15 height 20
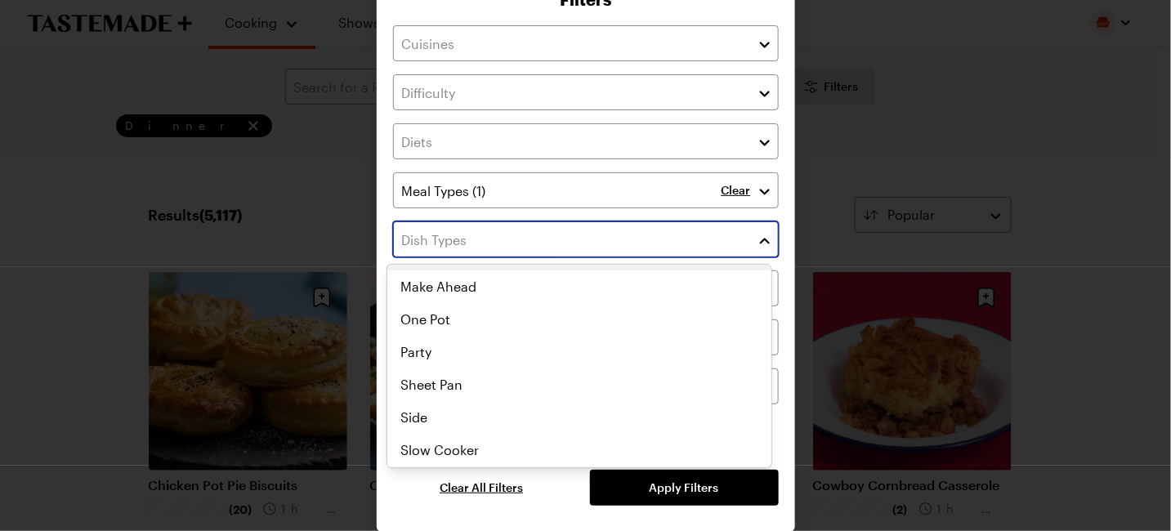
scroll to position [163, 0]
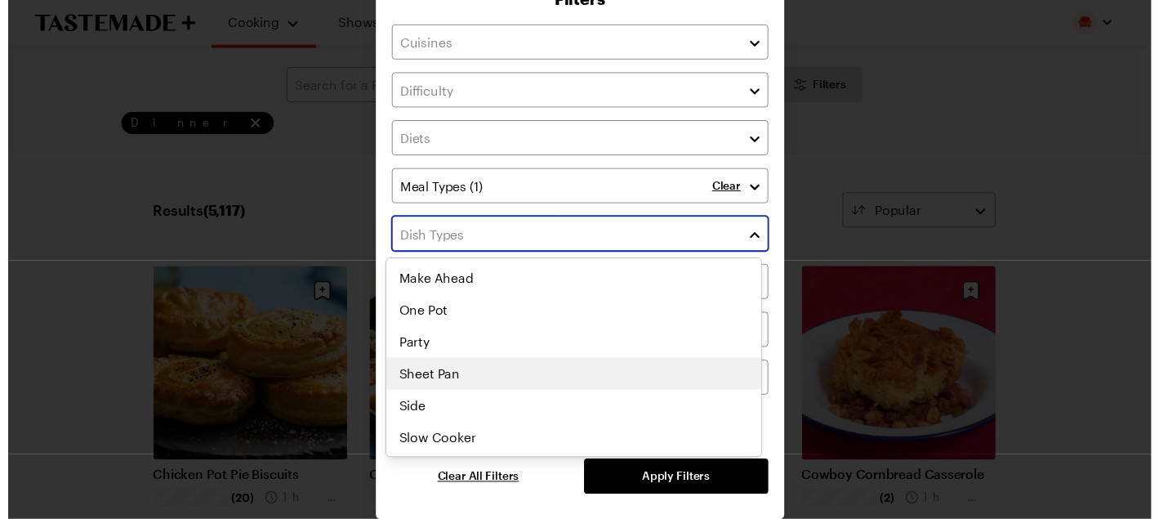
scroll to position [199, 0]
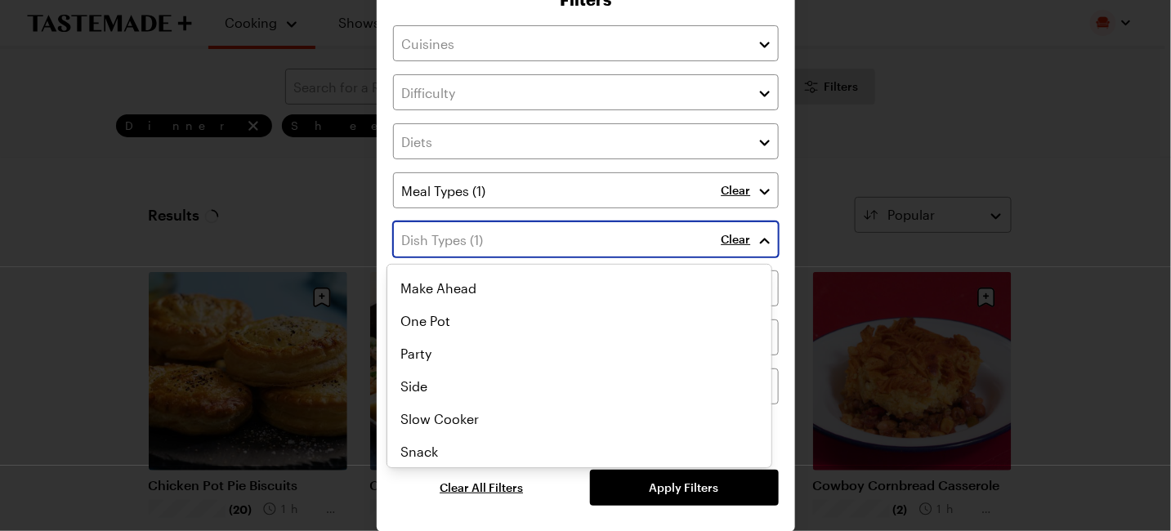
click at [420, 265] on div "Sheet Pan Appetizer Beverage Cocktail Kid Friendly Main Make Ahead One Pot Part…" at bounding box center [579, 167] width 384 height 196
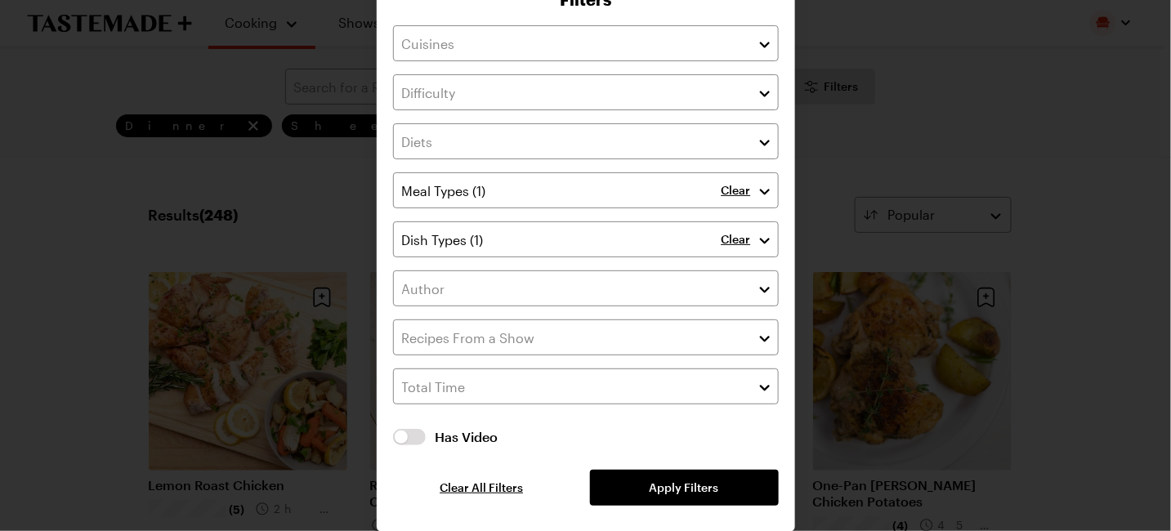
click at [982, 146] on div "Filters Clear Clear Has Video Has Video Clear All Filters Apply Filters" at bounding box center [585, 241] width 1171 height 582
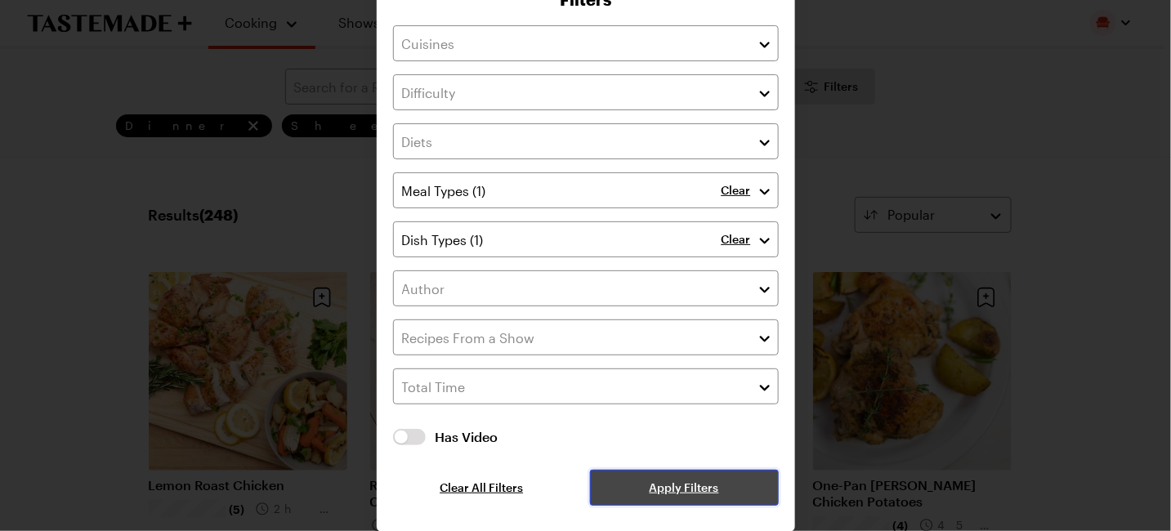
click at [649, 482] on span "Apply Filters" at bounding box center [683, 488] width 69 height 16
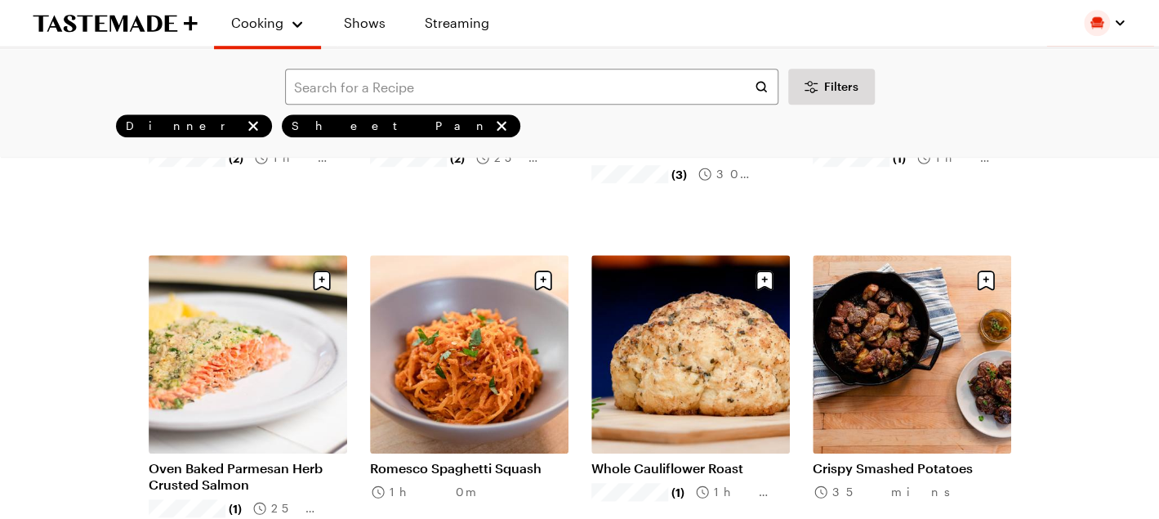
scroll to position [654, 0]
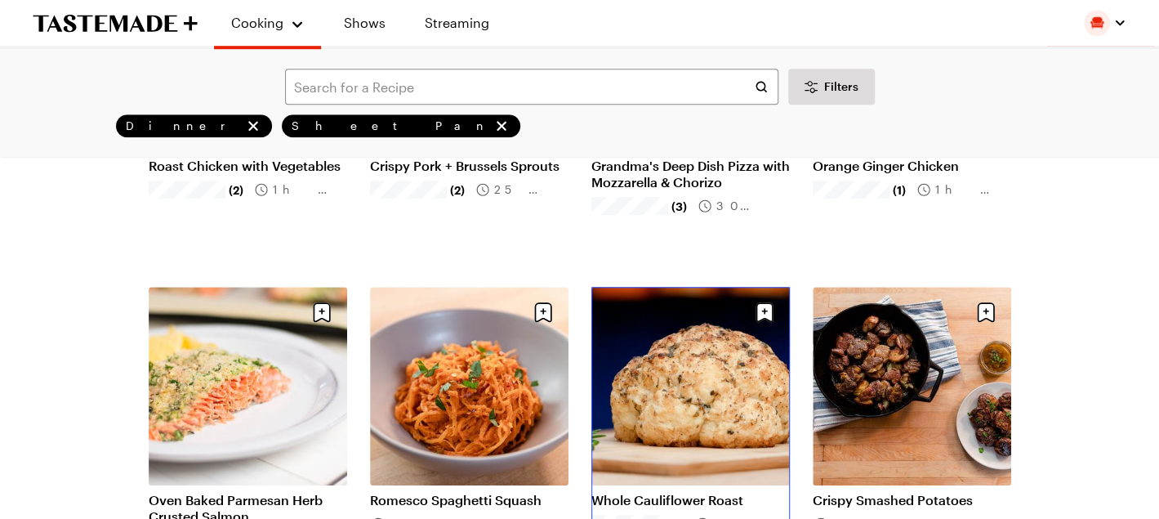
click at [670, 492] on link "Whole Cauliflower Roast" at bounding box center [690, 500] width 199 height 16
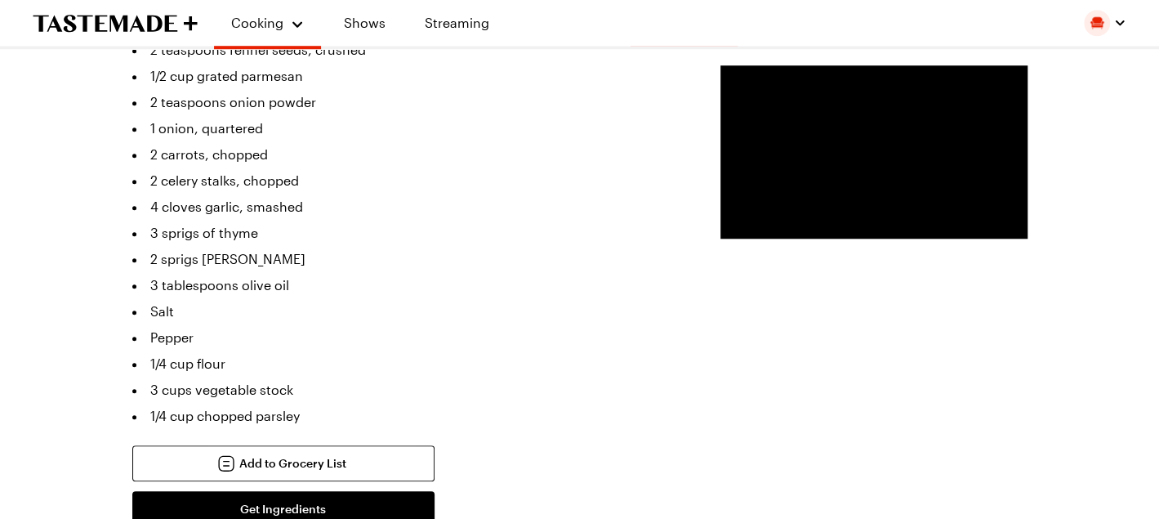
scroll to position [899, 0]
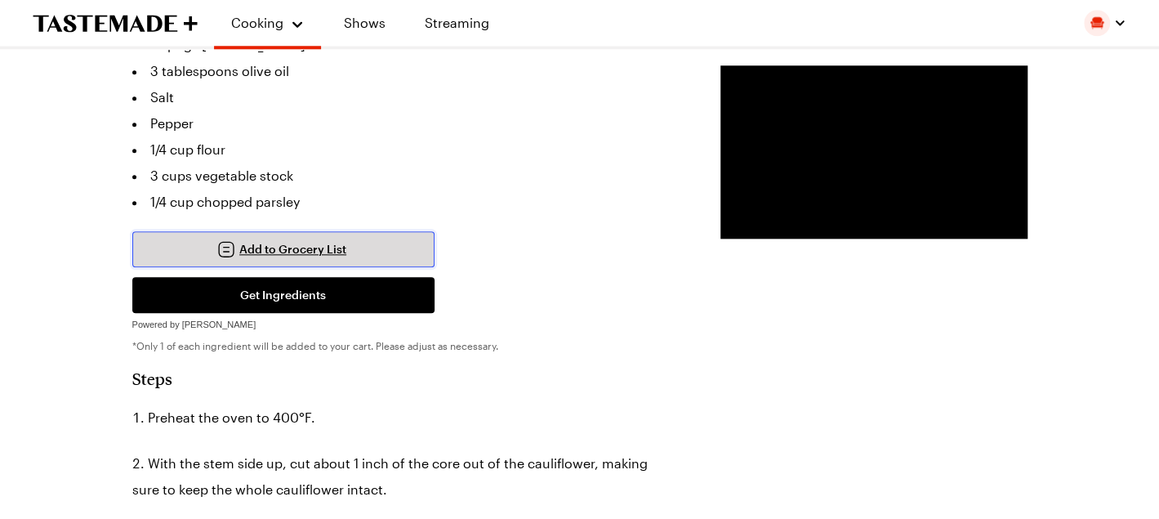
click at [297, 241] on span "Add to Grocery List" at bounding box center [292, 249] width 107 height 16
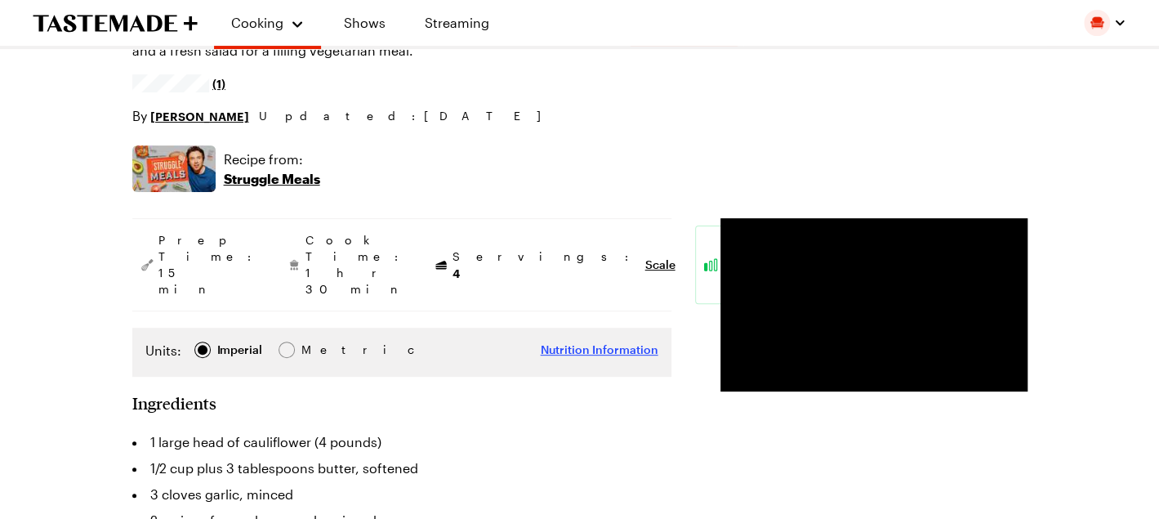
scroll to position [82, 0]
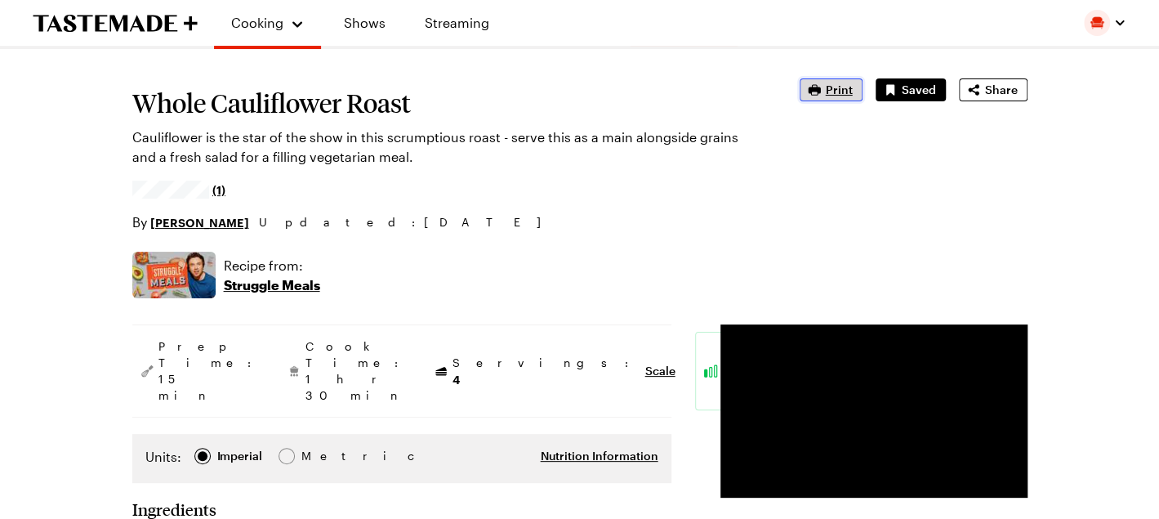
click at [841, 91] on span "Print" at bounding box center [839, 90] width 27 height 16
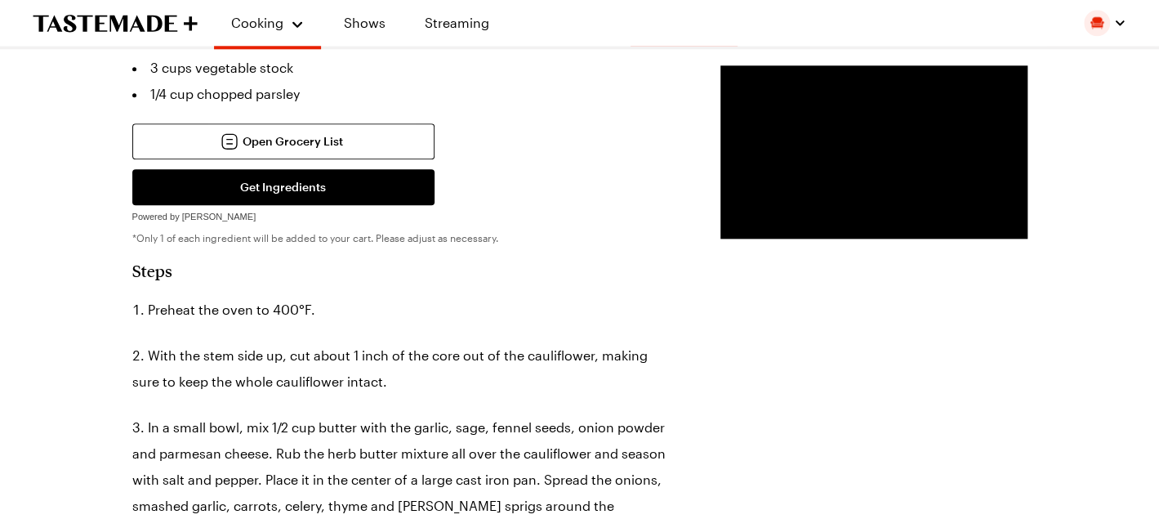
scroll to position [899, 0]
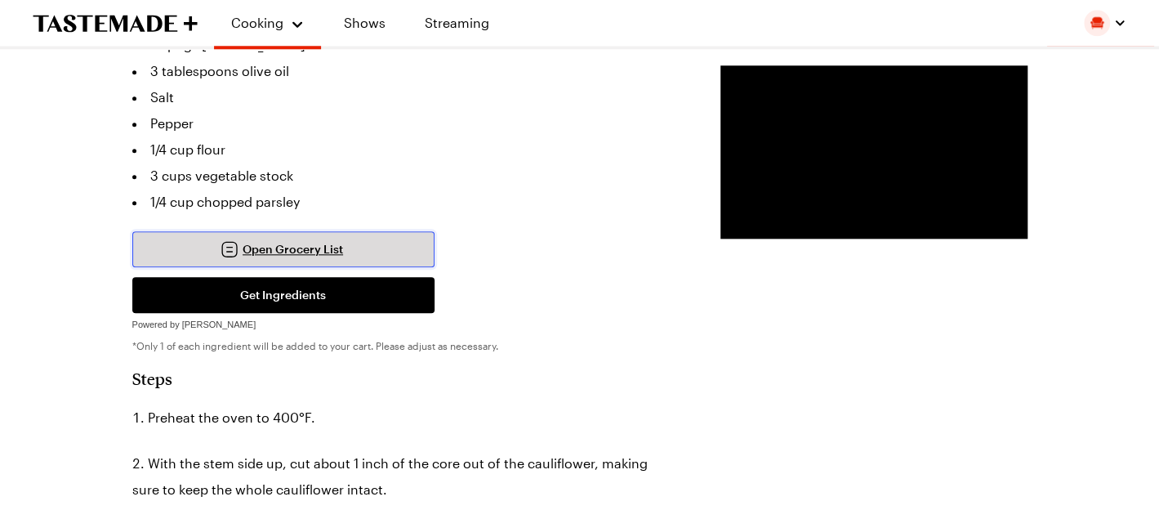
click at [247, 231] on link "Open Grocery List" at bounding box center [283, 249] width 302 height 36
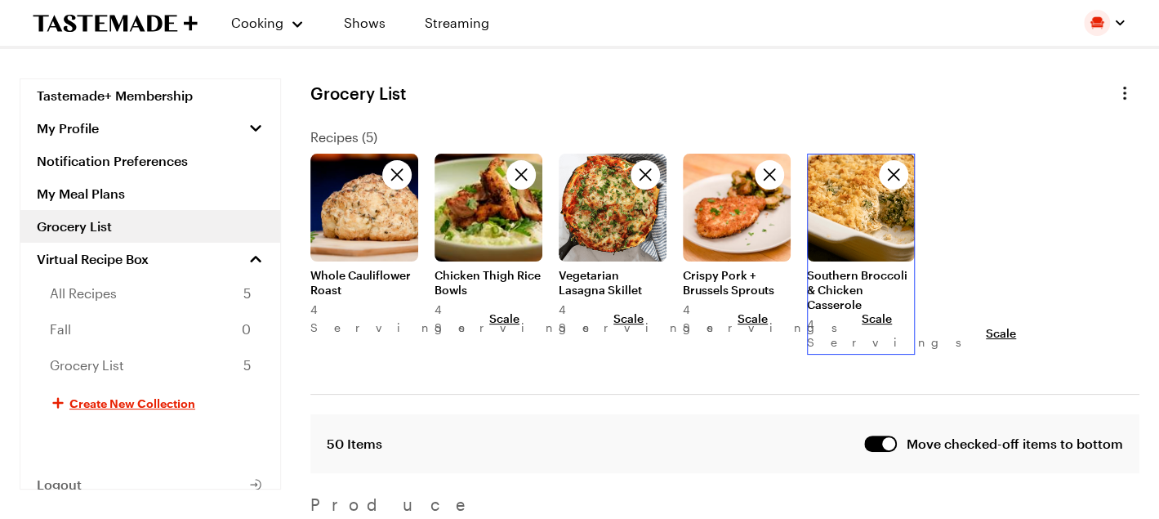
click at [833, 154] on link at bounding box center [861, 154] width 108 height 0
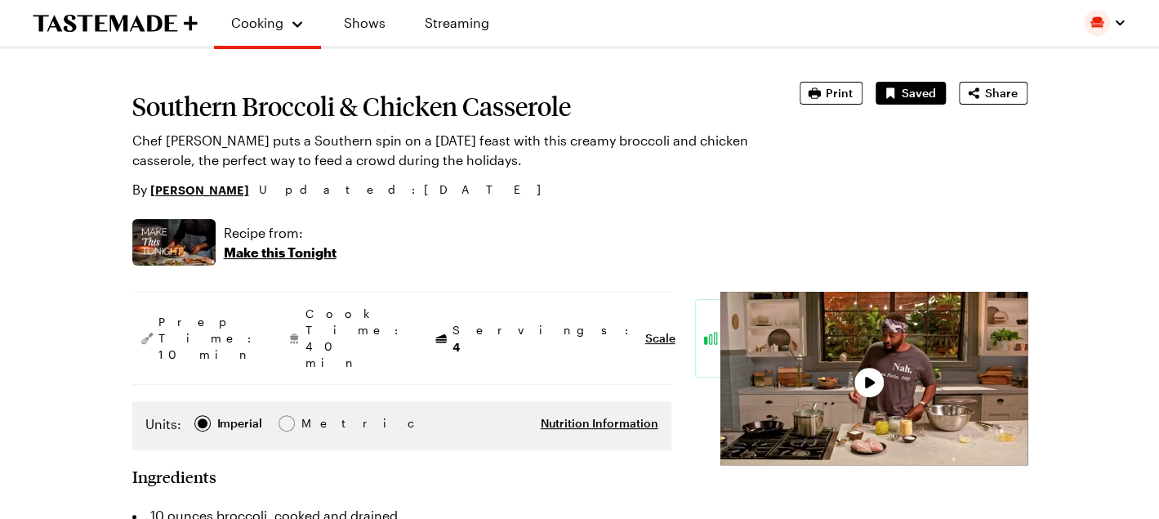
type textarea "x"
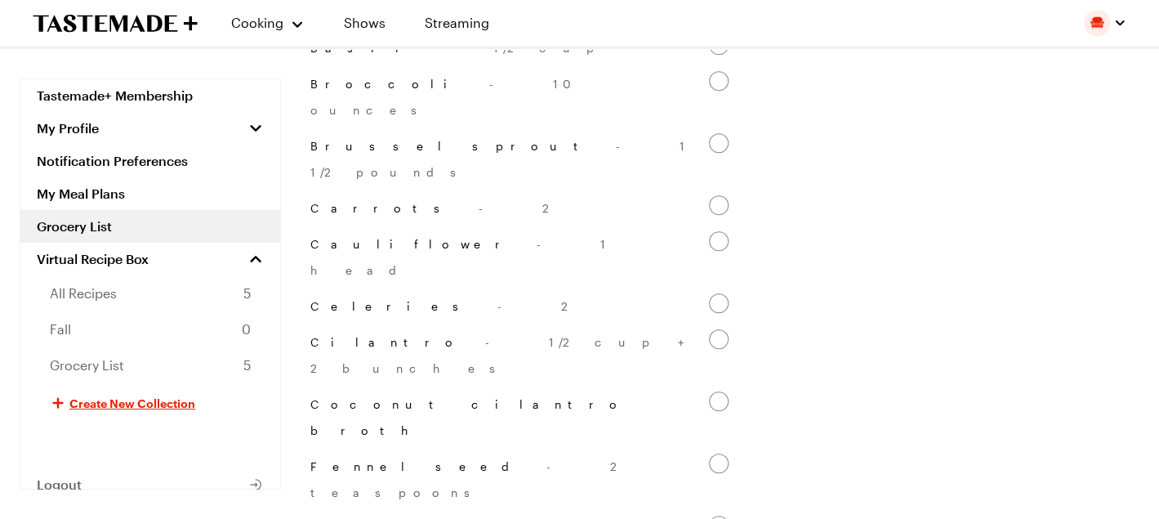
scroll to position [572, 0]
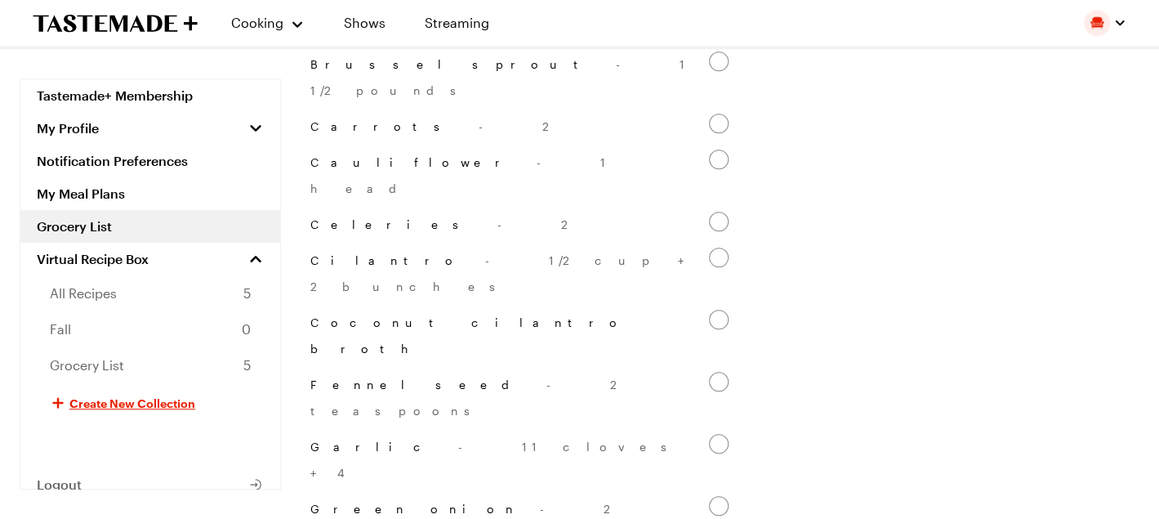
click at [713, 434] on input "Garlic - 11 cloves + 4" at bounding box center [719, 444] width 20 height 20
checkbox input "false"
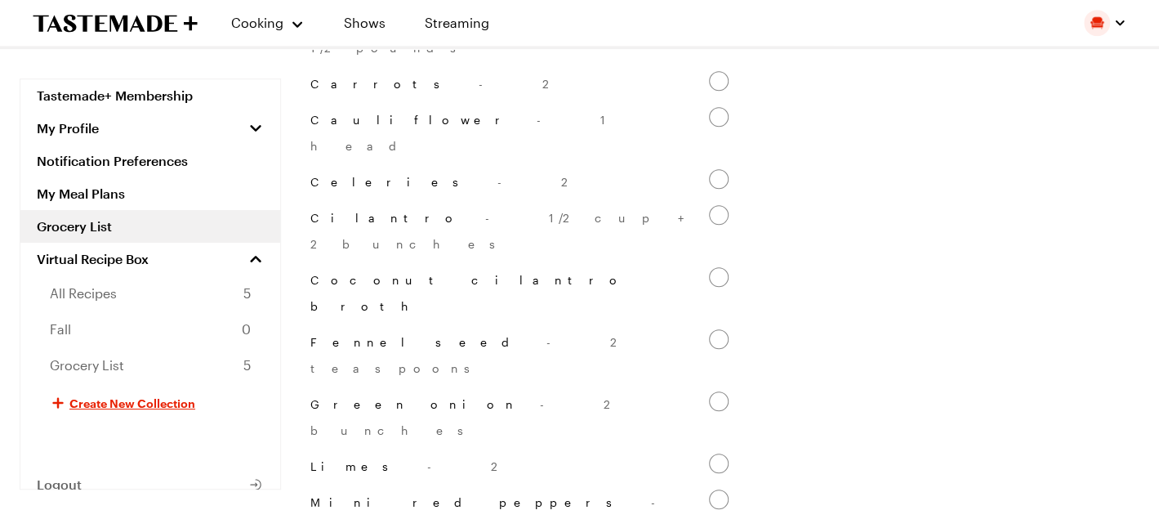
scroll to position [654, 0]
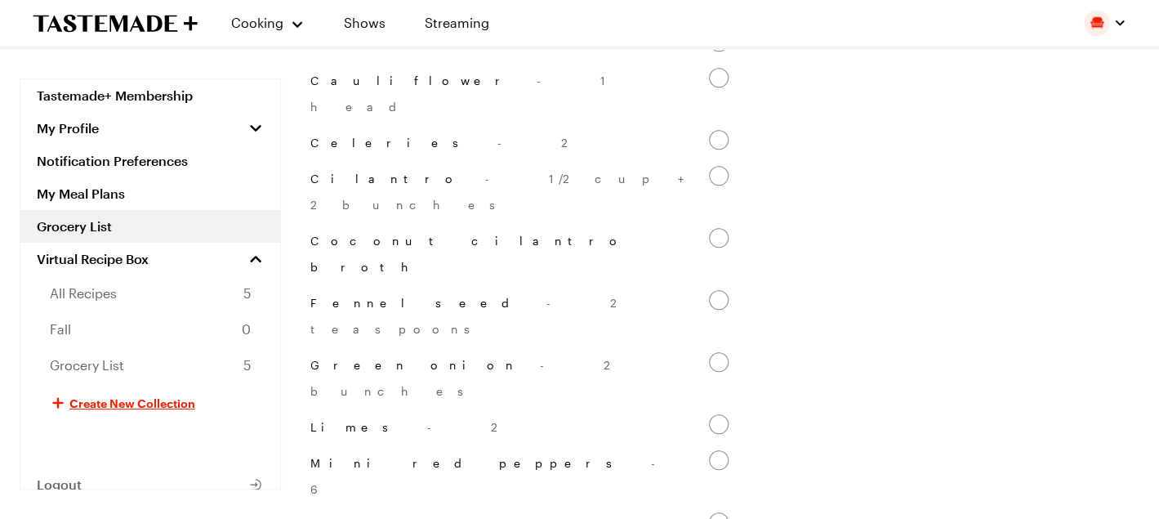
click at [721, 512] on input "Onions - 2" at bounding box center [719, 522] width 20 height 20
checkbox input "false"
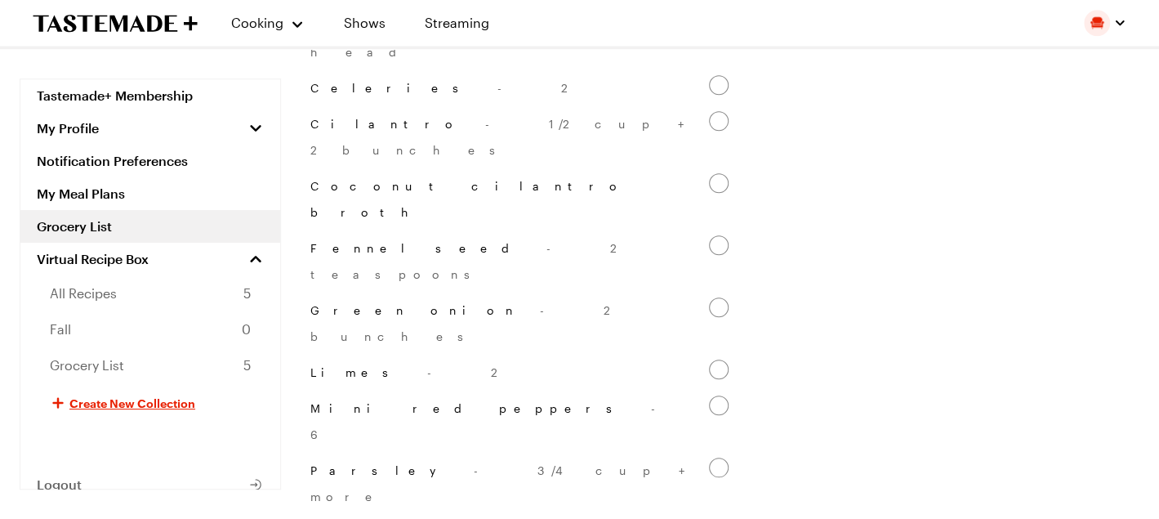
scroll to position [735, 0]
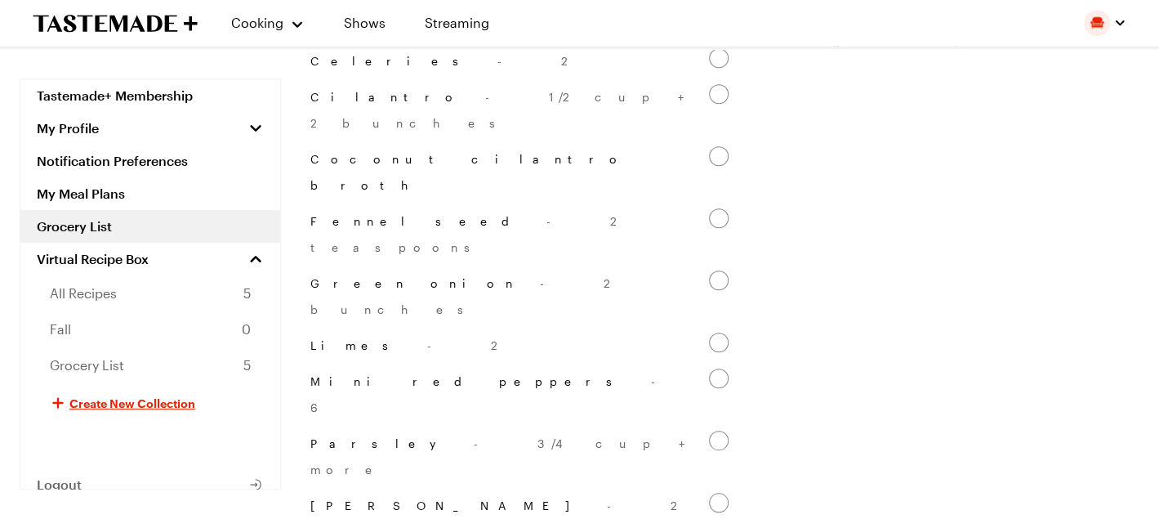
click at [724, 493] on input "Rosemary - 2 sprigs" at bounding box center [719, 503] width 20 height 20
checkbox input "false"
click at [716, 493] on input "Serranos - 3" at bounding box center [719, 503] width 20 height 20
checkbox input "false"
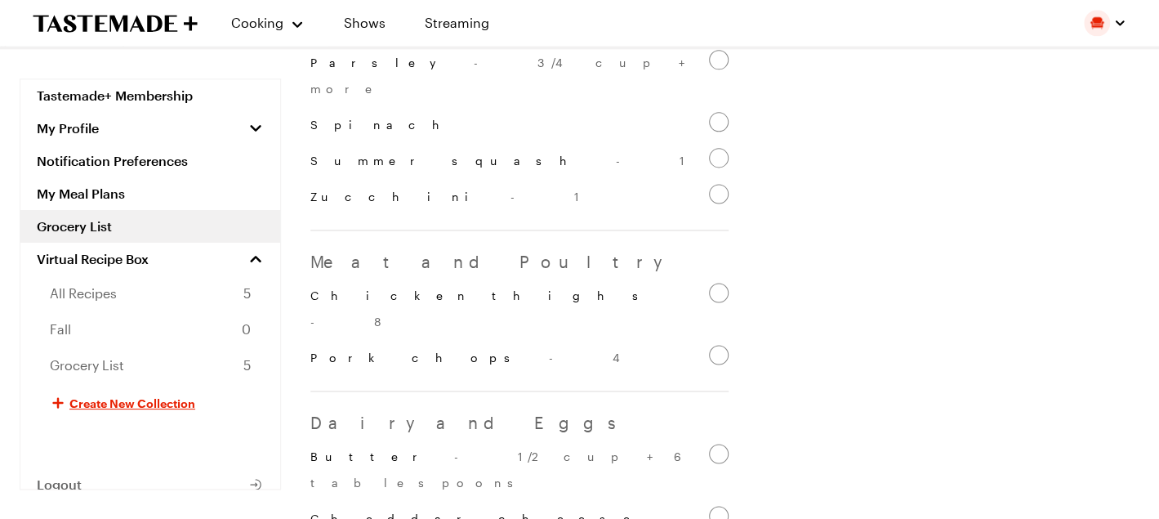
scroll to position [1144, 0]
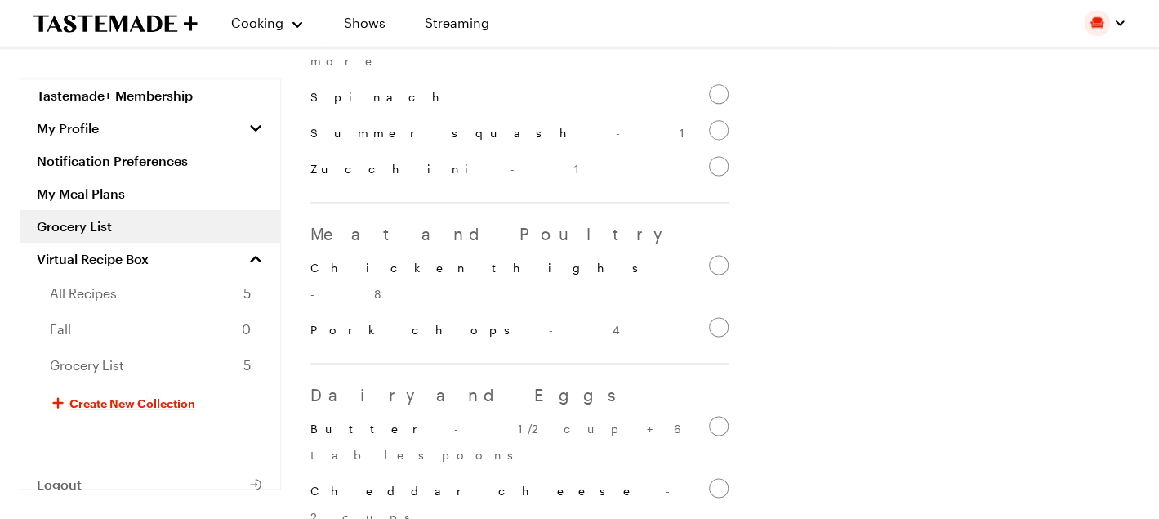
checkbox input "false"
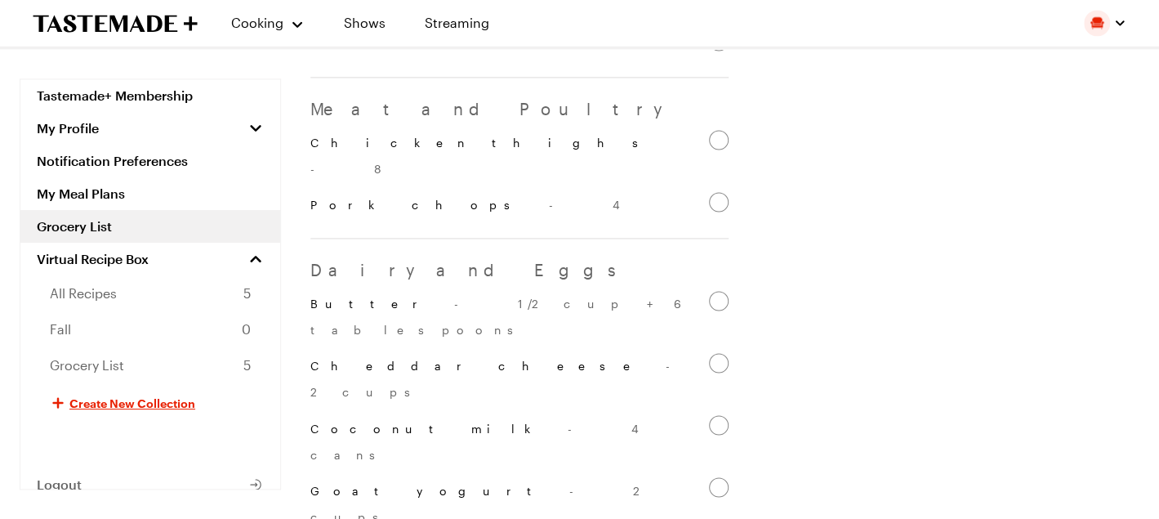
scroll to position [1307, 0]
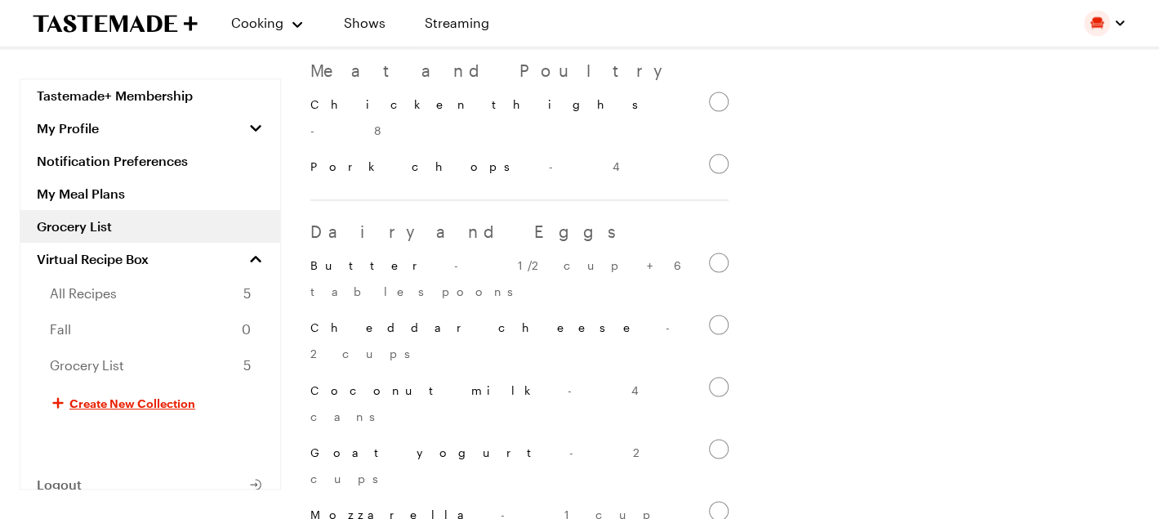
checkbox input "false"
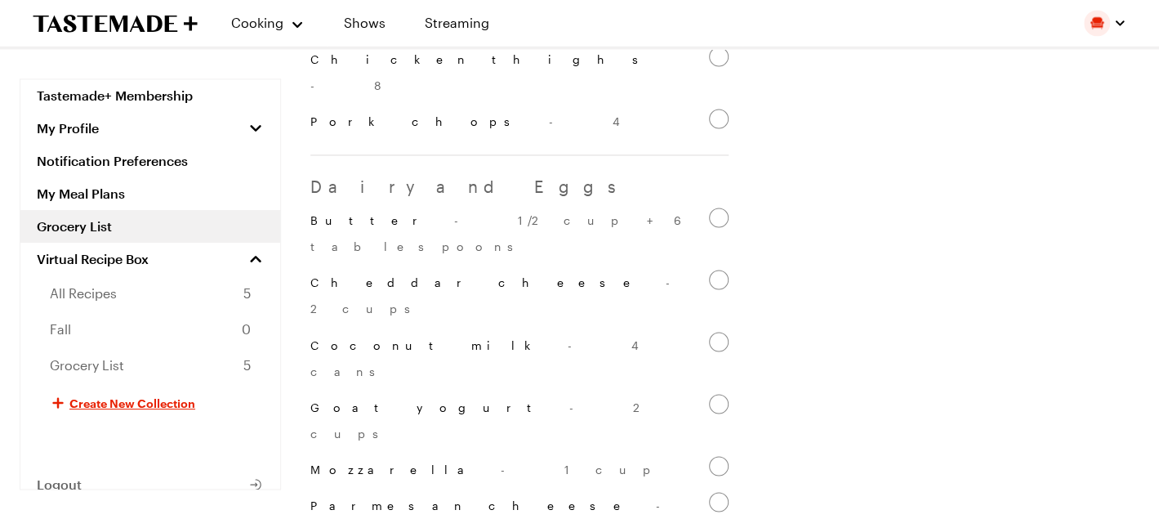
scroll to position [1389, 0]
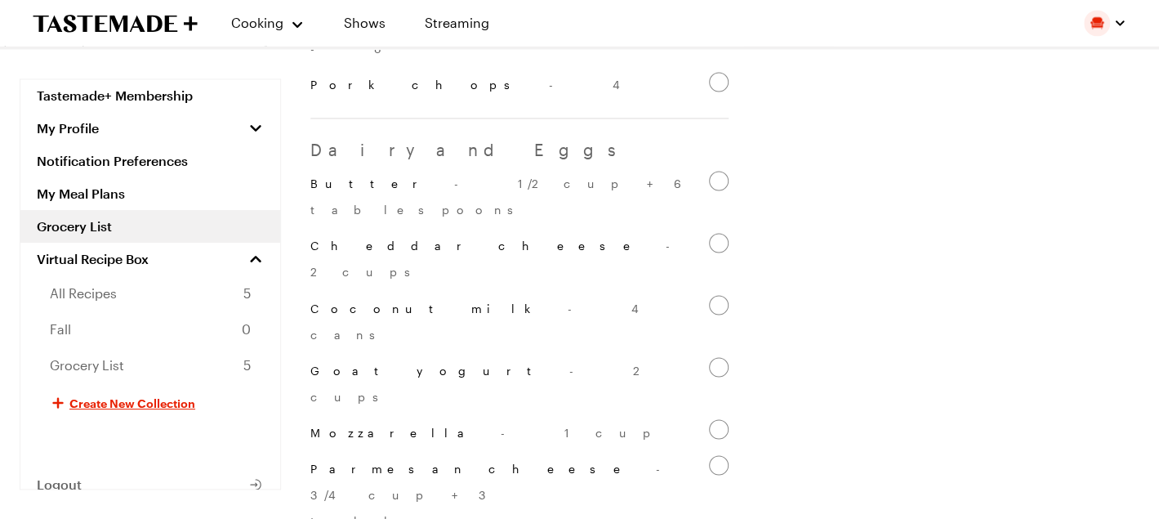
checkbox input "false"
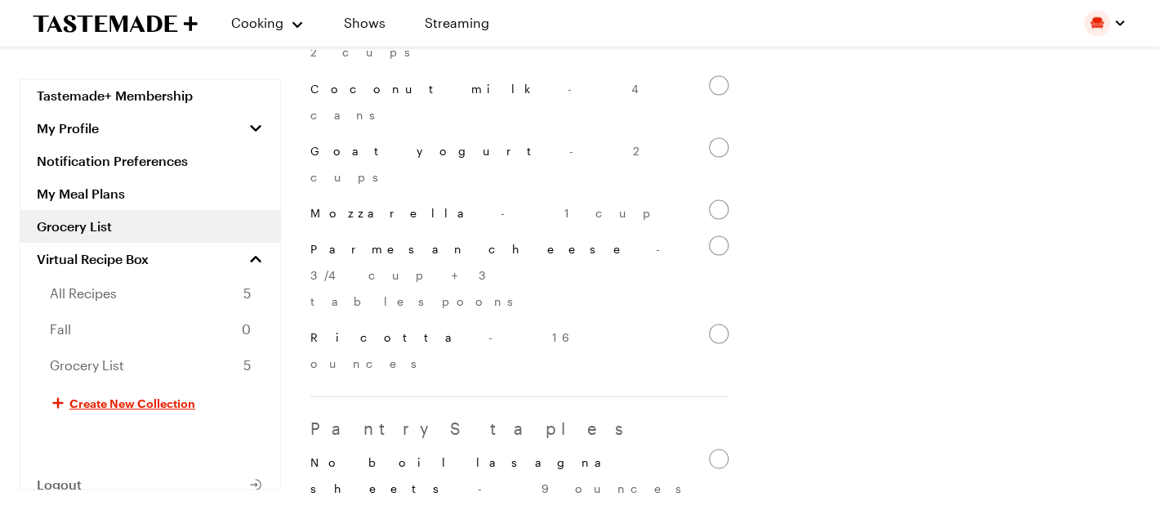
scroll to position [1634, 0]
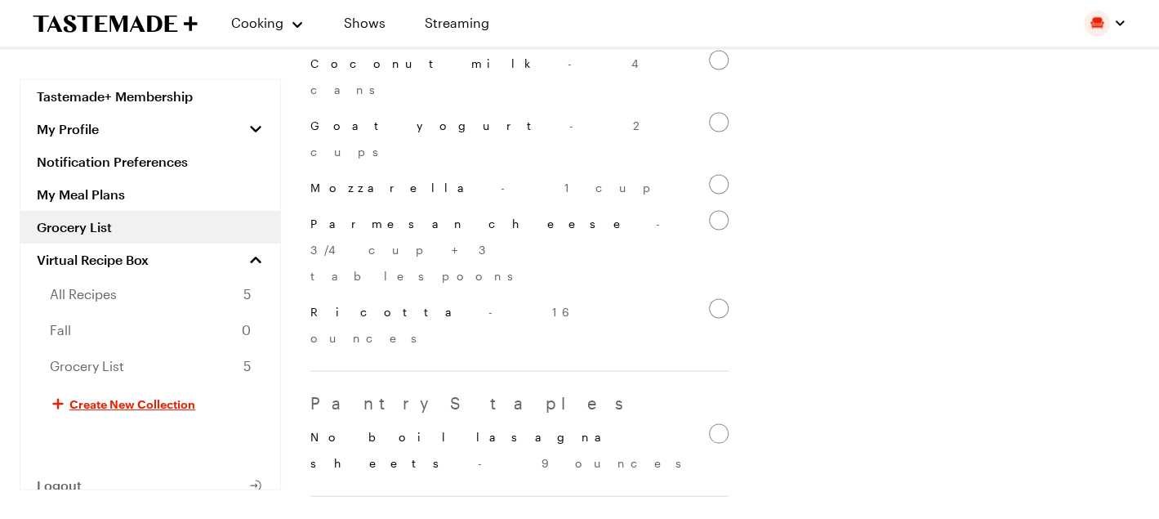
checkbox input "false"
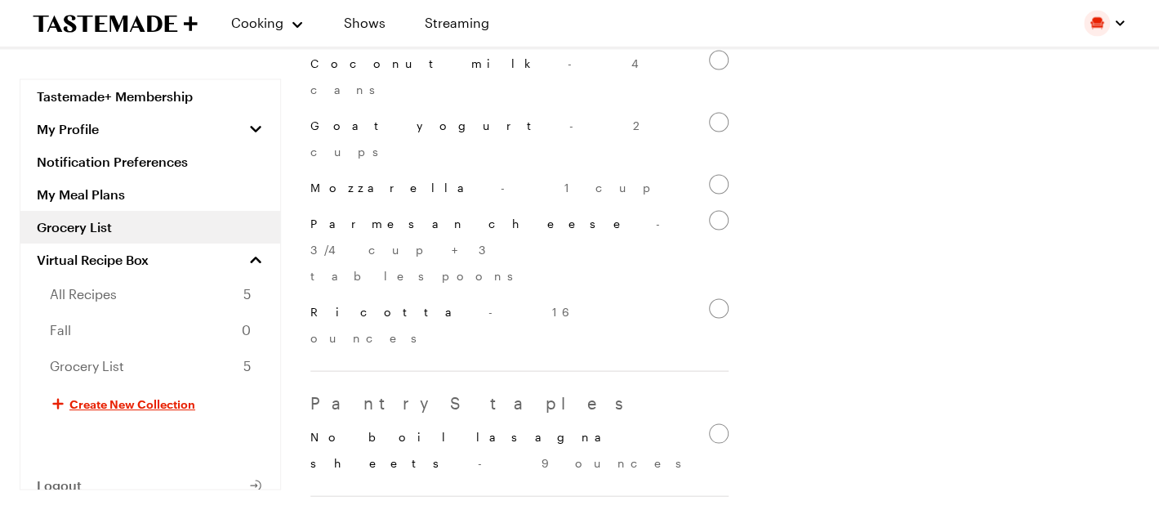
checkbox input "false"
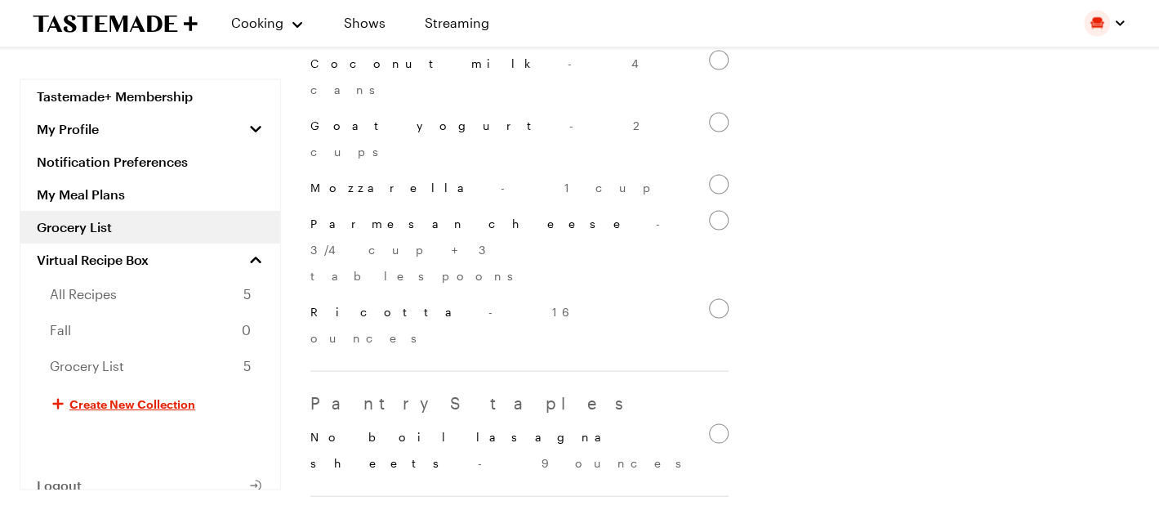
checkbox input "false"
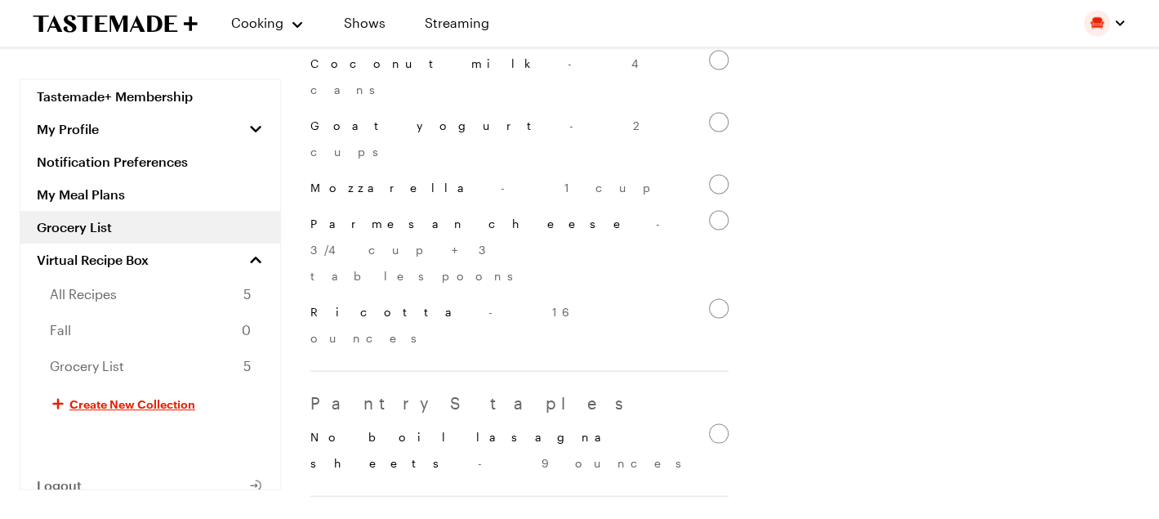
checkbox input "false"
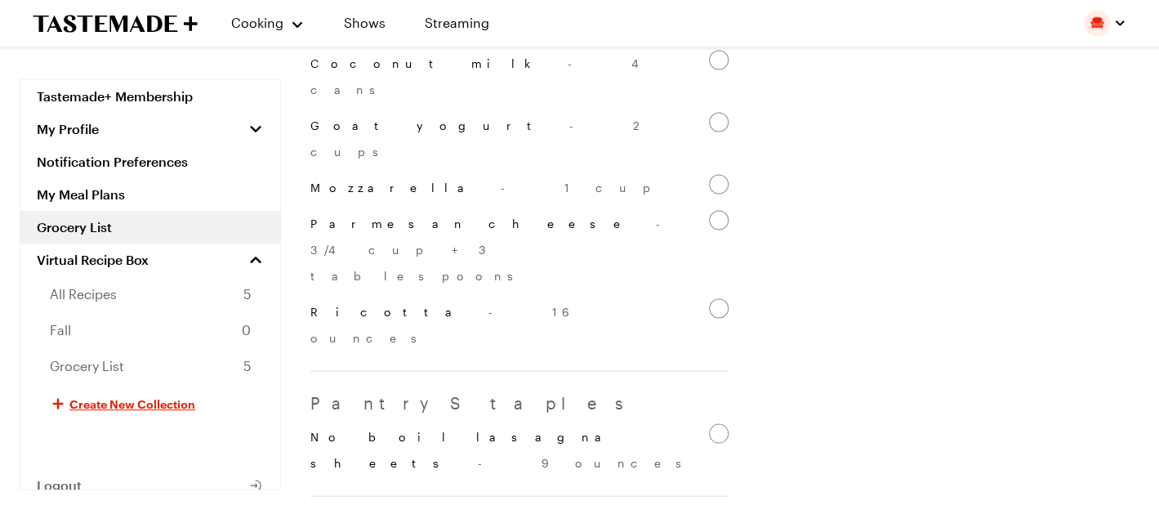
checkbox input "false"
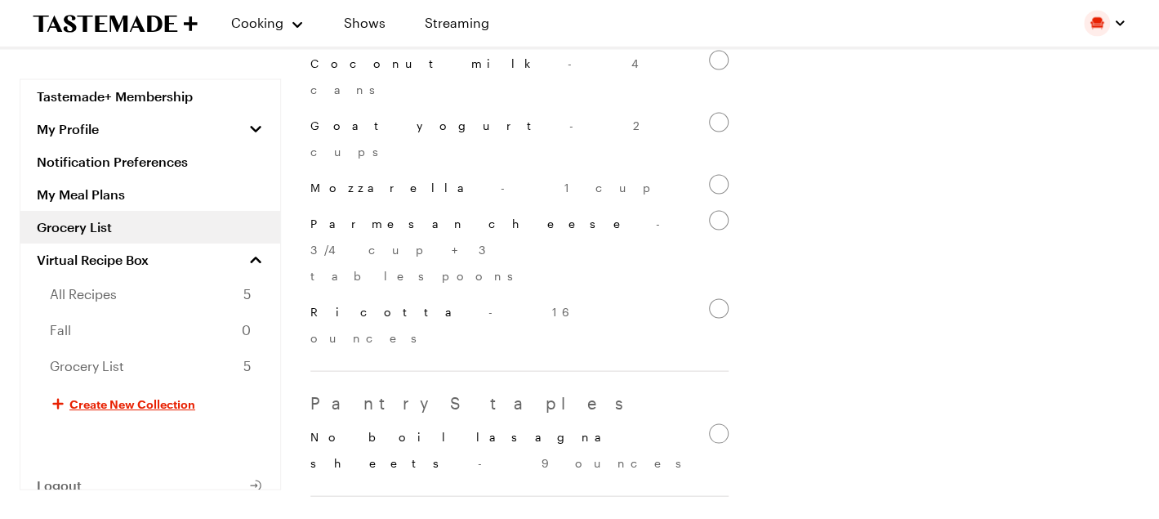
checkbox input "false"
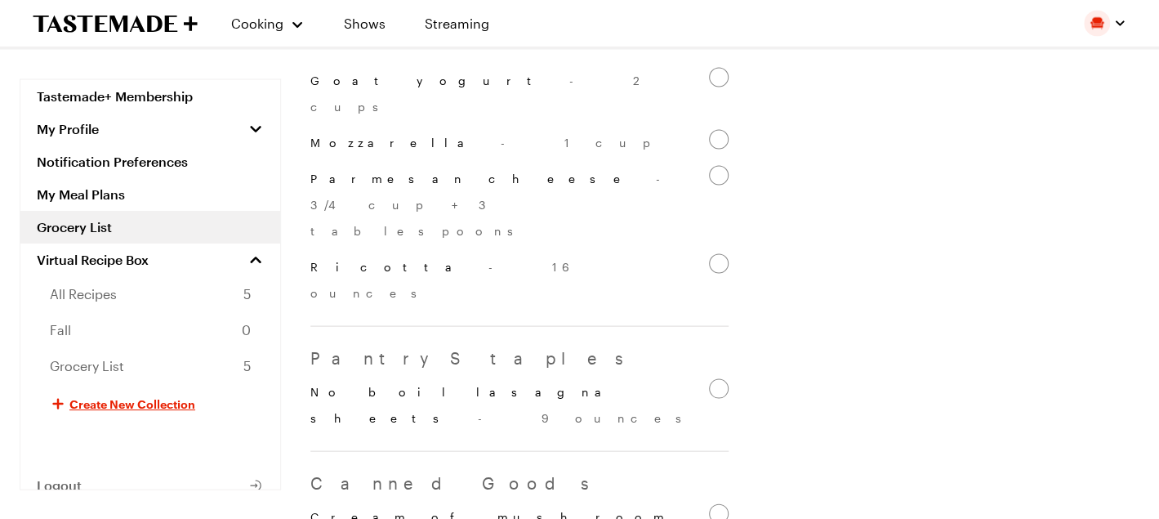
scroll to position [1716, 0]
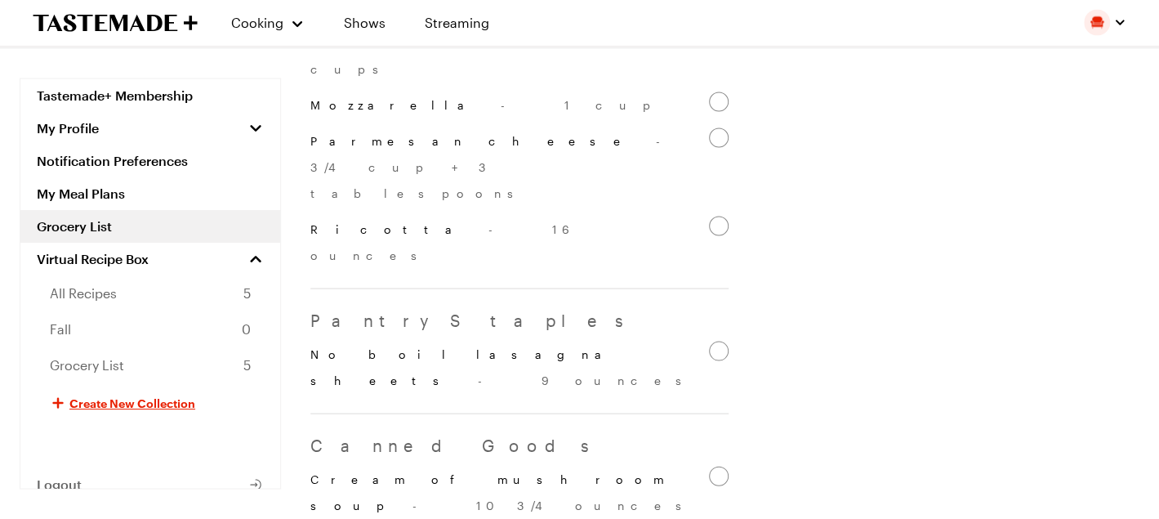
drag, startPoint x: 718, startPoint y: 249, endPoint x: 688, endPoint y: 280, distance: 43.3
checkbox input "false"
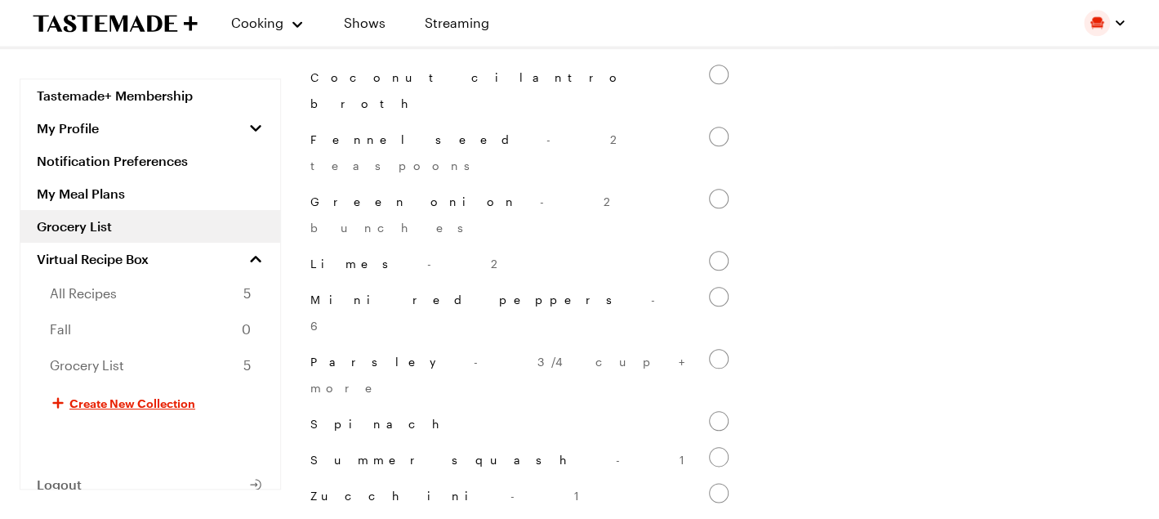
scroll to position [408, 0]
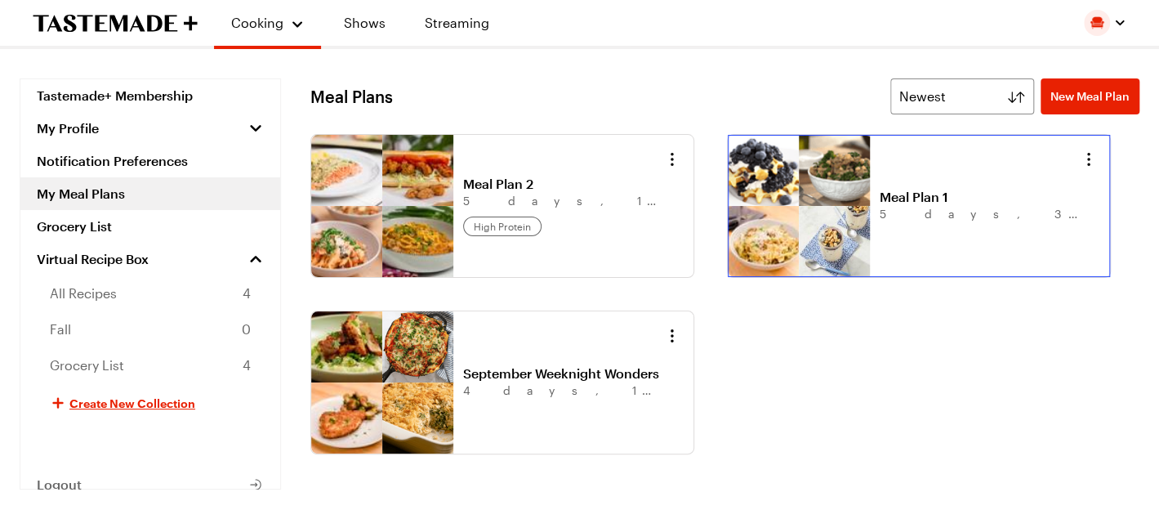
click at [880, 189] on link "Meal Plan 1" at bounding box center [981, 197] width 203 height 16
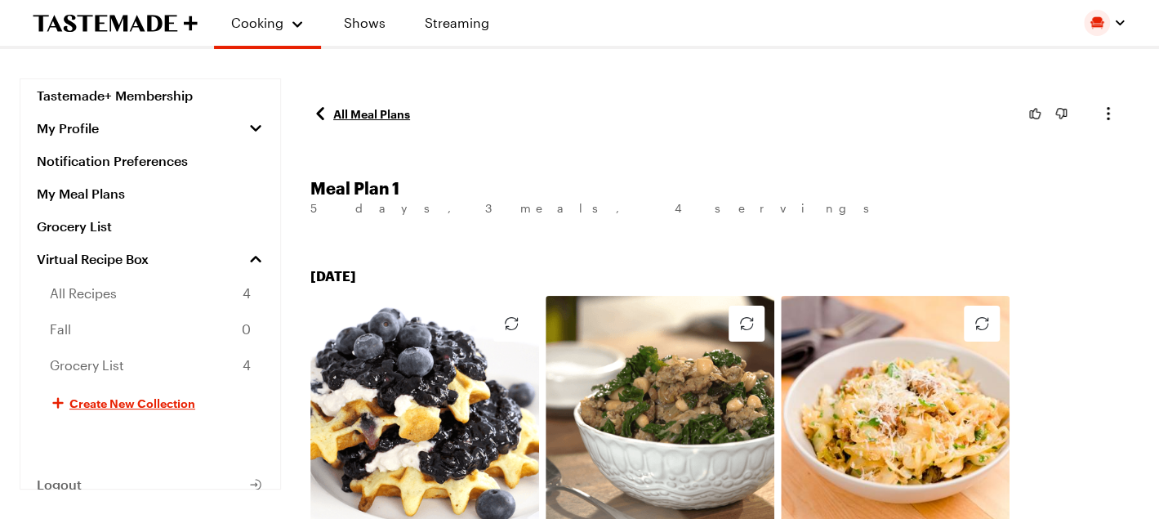
click at [335, 114] on link "All Meal Plans" at bounding box center [360, 114] width 100 height 20
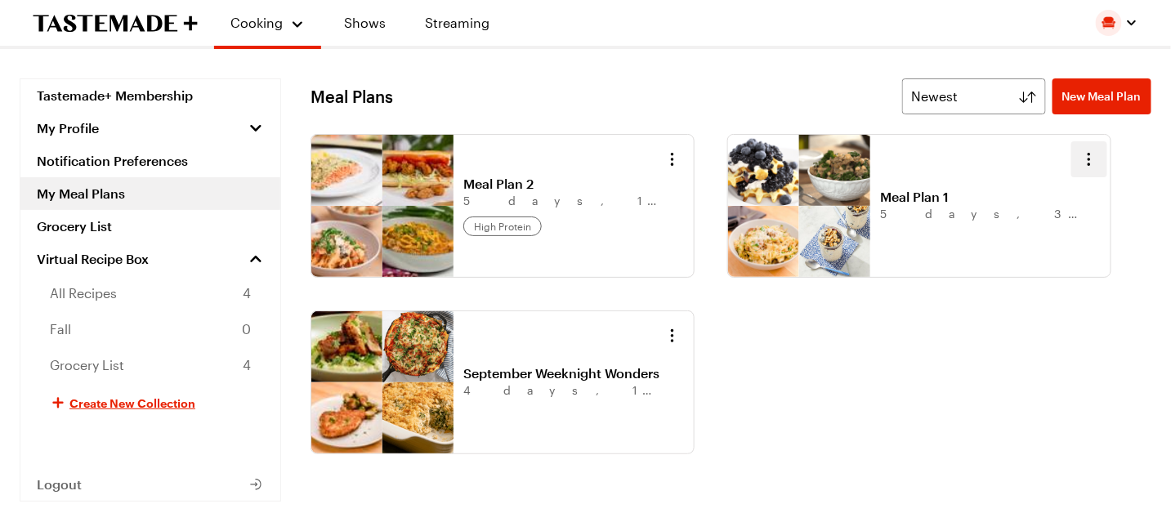
click at [1087, 141] on button "button" at bounding box center [1089, 159] width 36 height 36
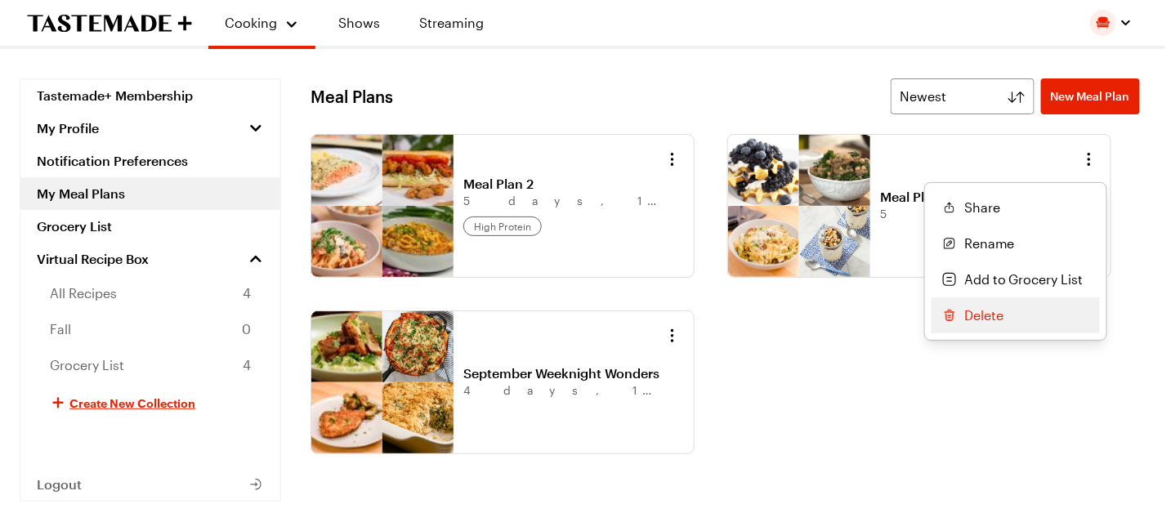
click at [978, 308] on span "Delete" at bounding box center [983, 316] width 39 height 20
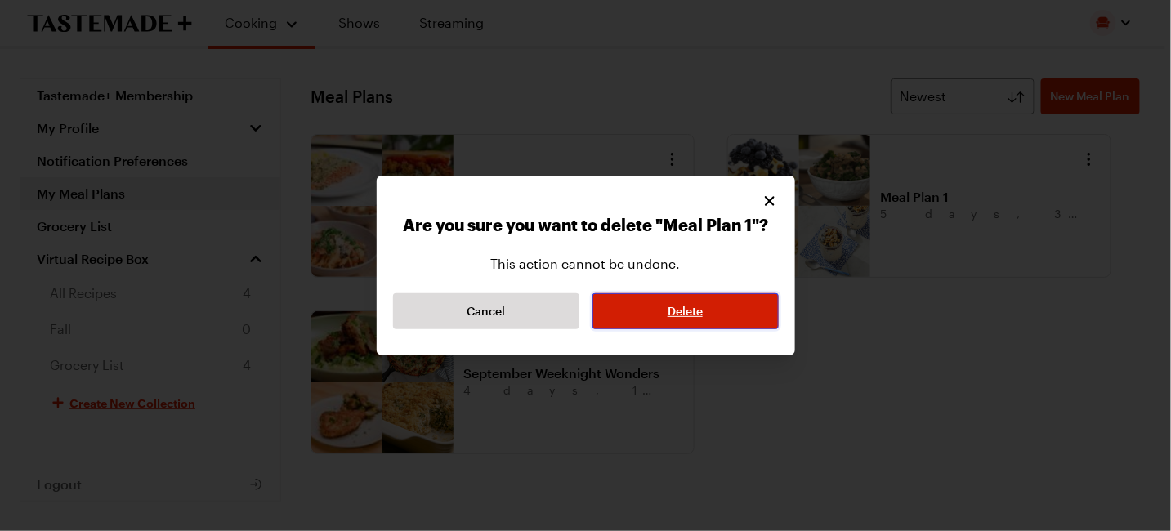
click at [685, 305] on span "Delete" at bounding box center [684, 311] width 35 height 16
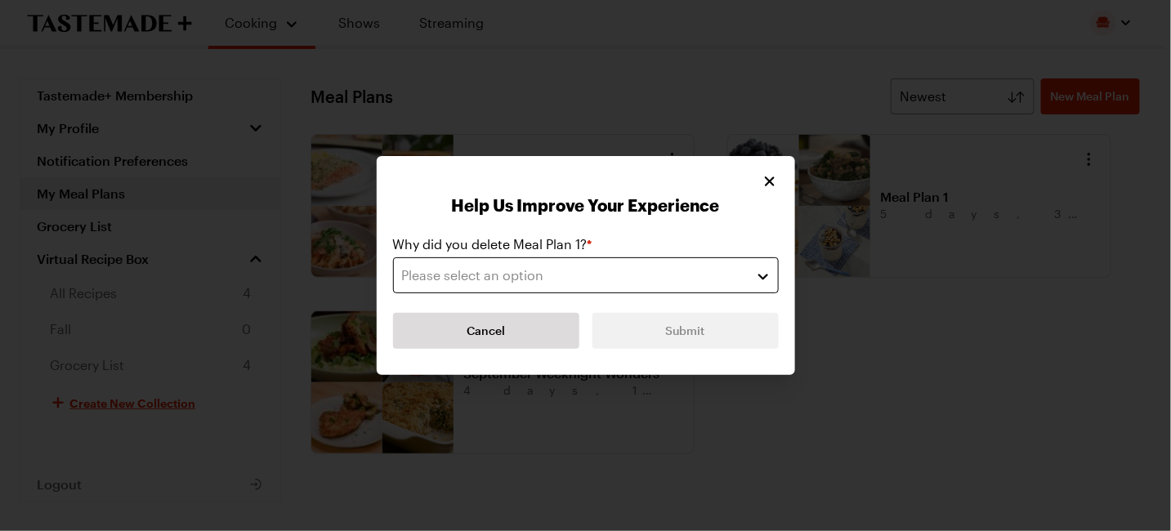
click at [676, 271] on div "Please select an option" at bounding box center [573, 275] width 343 height 20
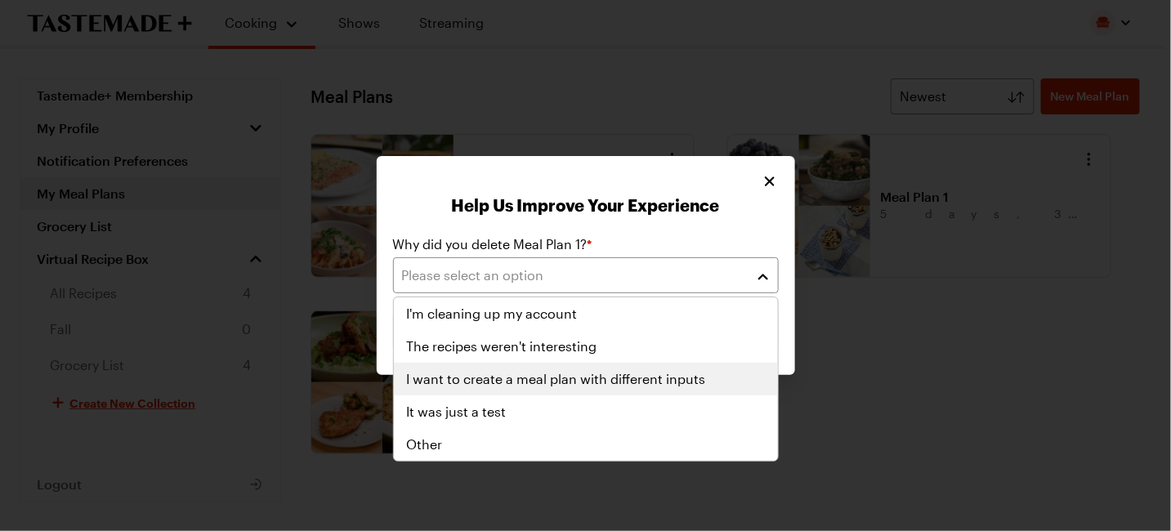
click at [549, 374] on span "I want to create a meal plan with different inputs" at bounding box center [556, 379] width 299 height 20
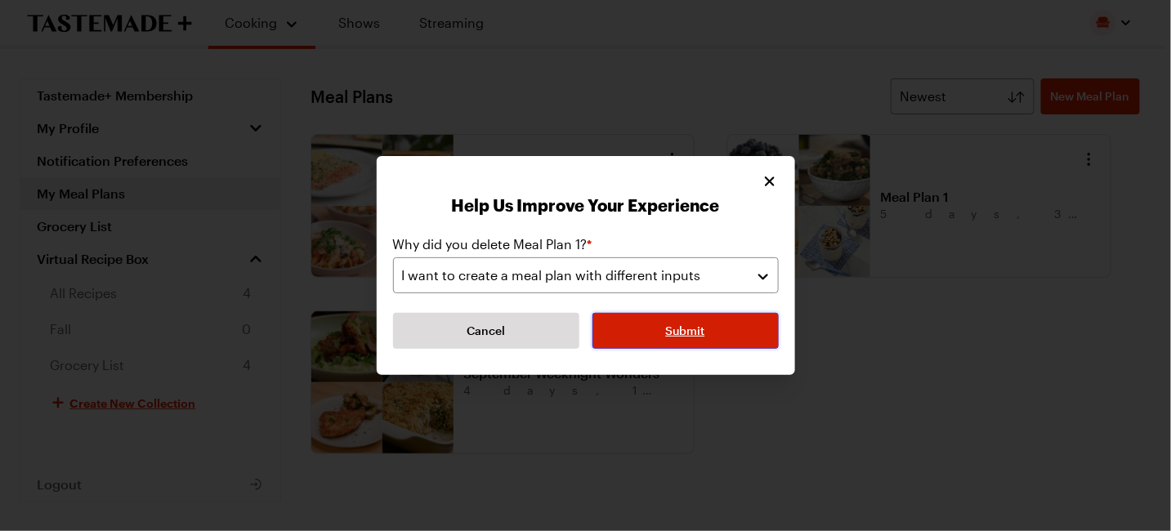
click at [659, 341] on button "Submit" at bounding box center [685, 331] width 186 height 36
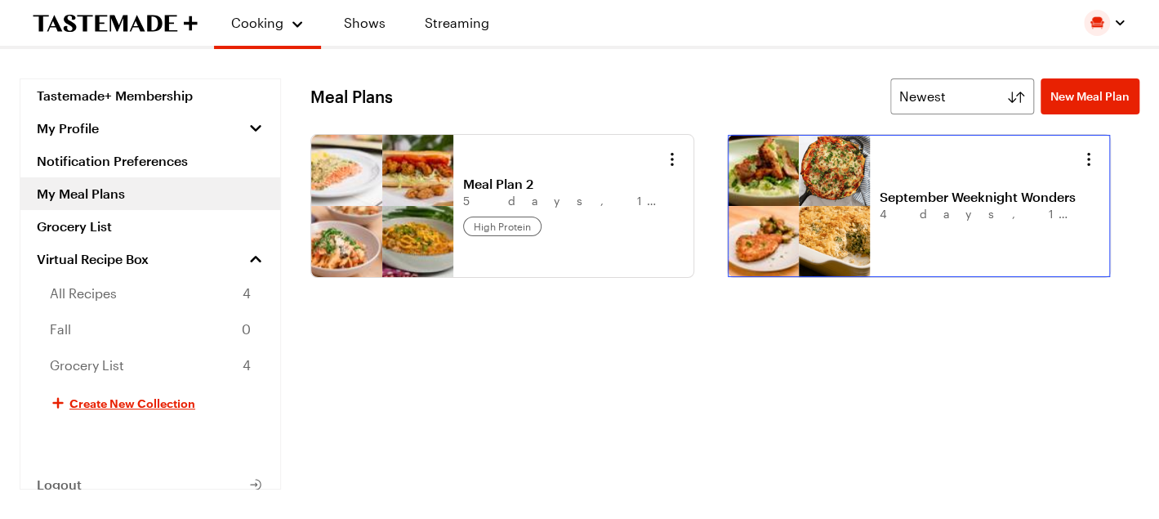
click at [880, 189] on link "September Weeknight Wonders" at bounding box center [981, 197] width 203 height 16
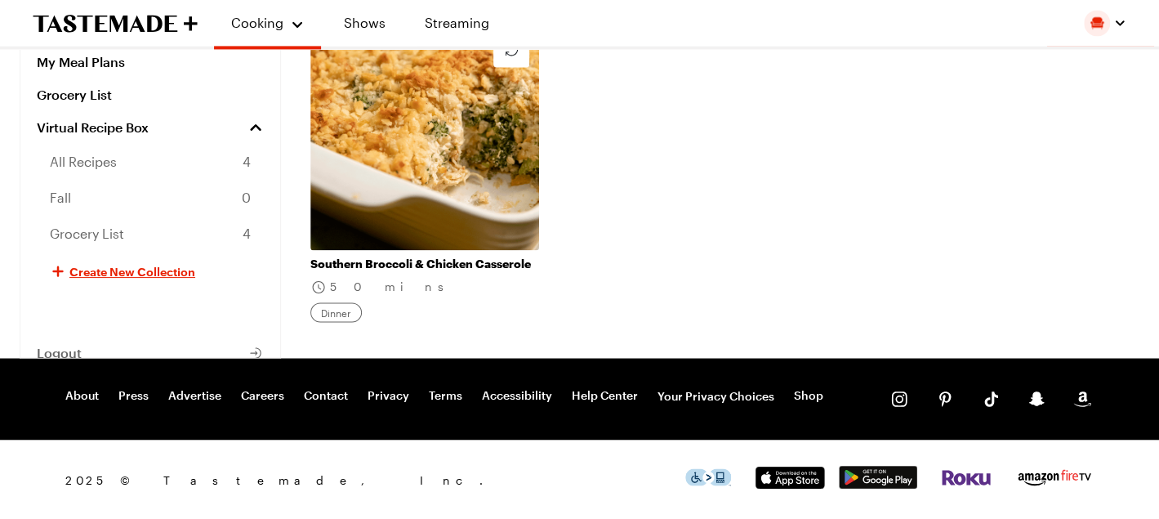
scroll to position [1291, 0]
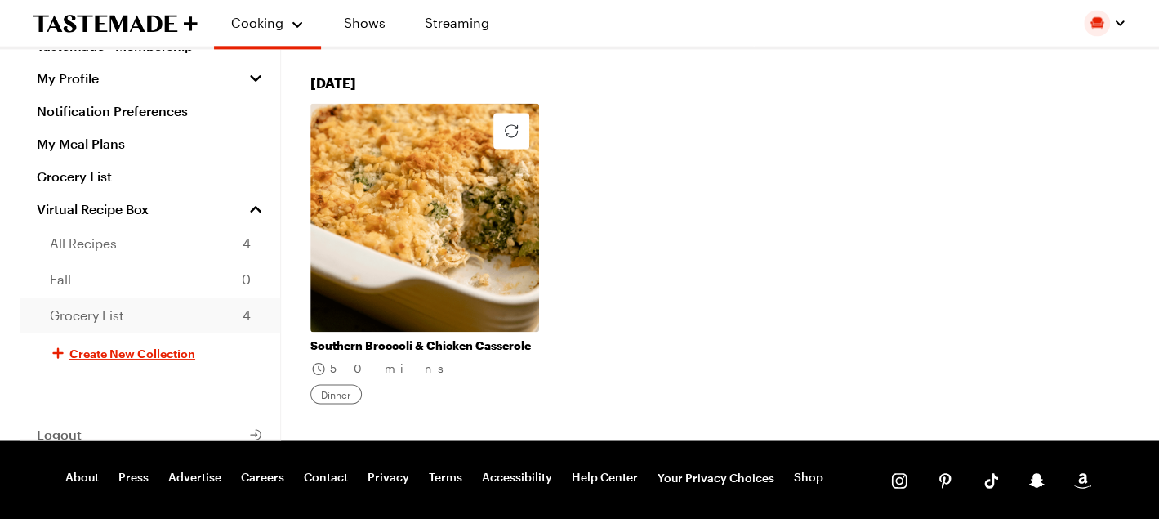
click at [105, 306] on span "Grocery List" at bounding box center [87, 316] width 74 height 20
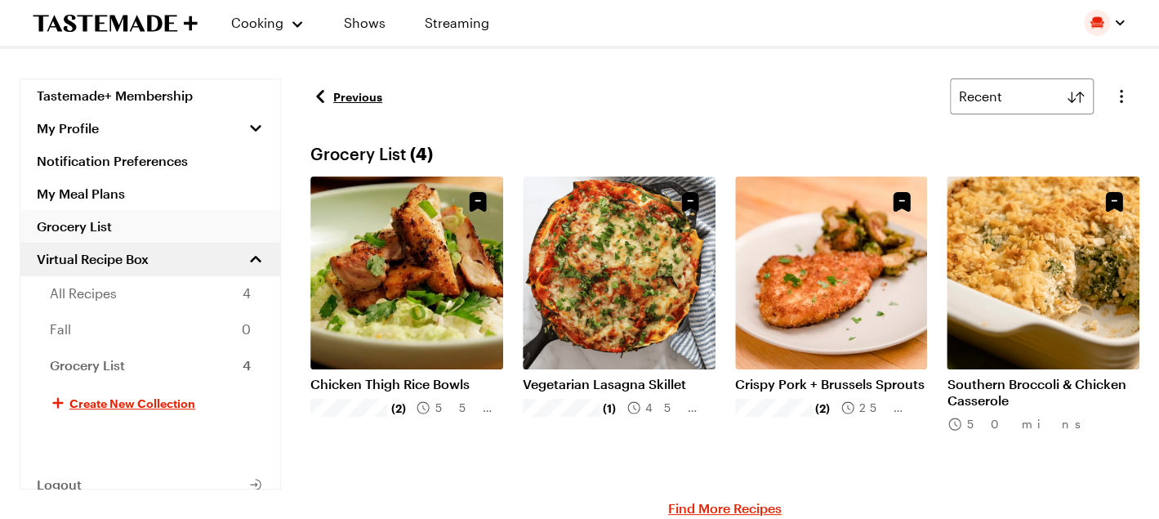
click at [84, 224] on link "Grocery List" at bounding box center [150, 226] width 260 height 33
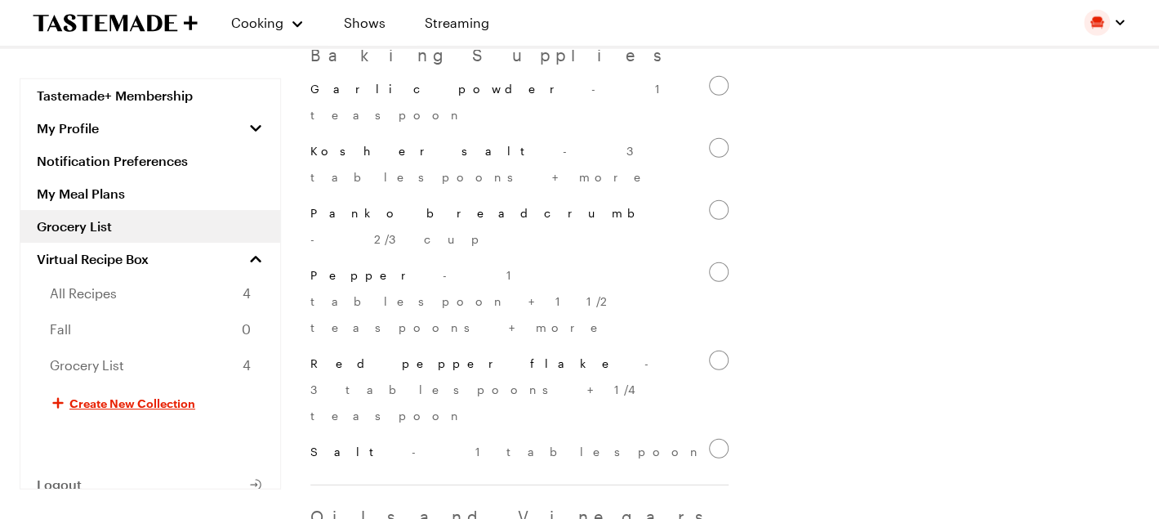
scroll to position [2130, 0]
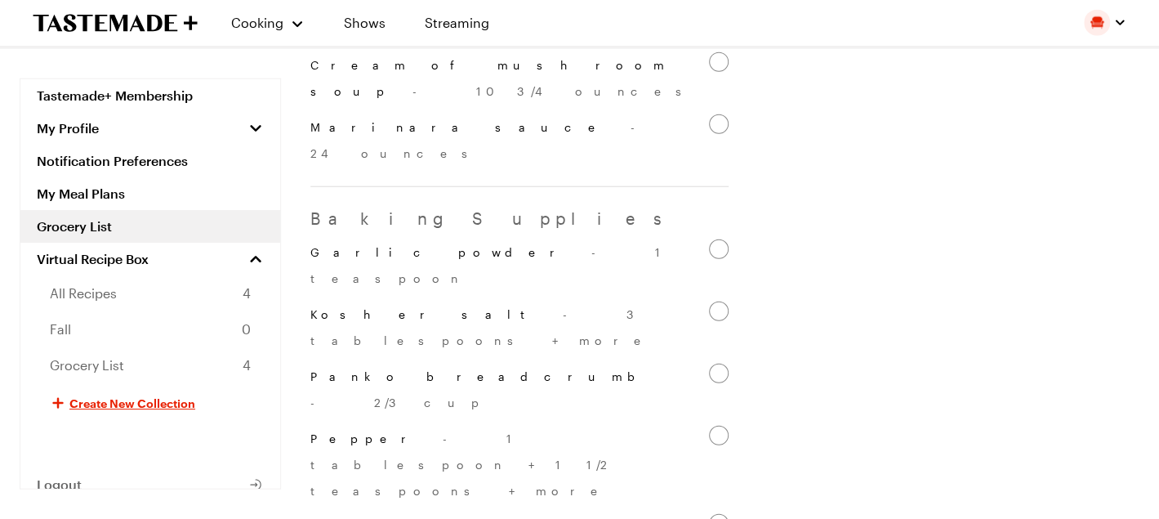
checkbox input "true"
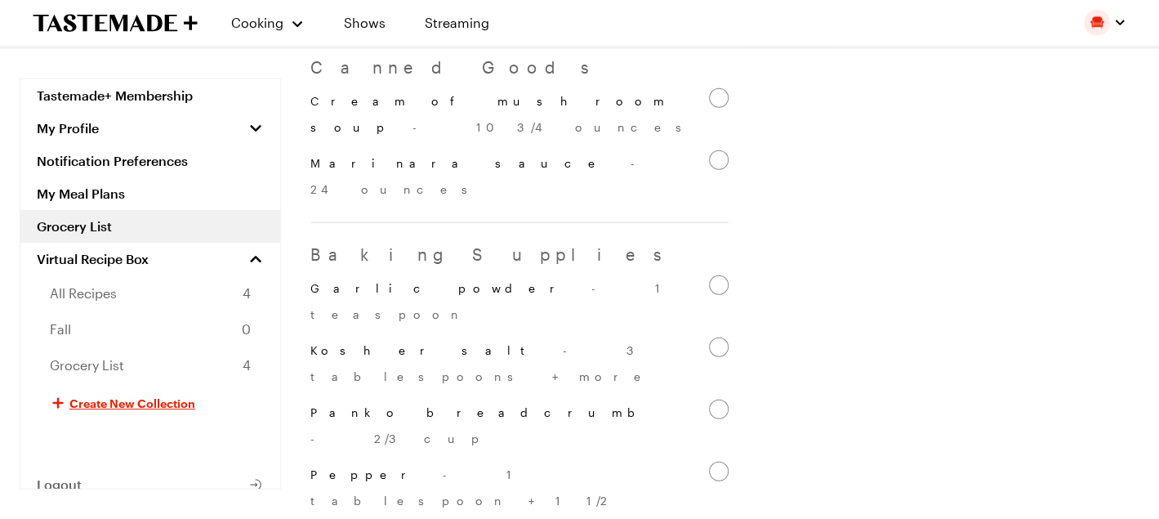
checkbox input "true"
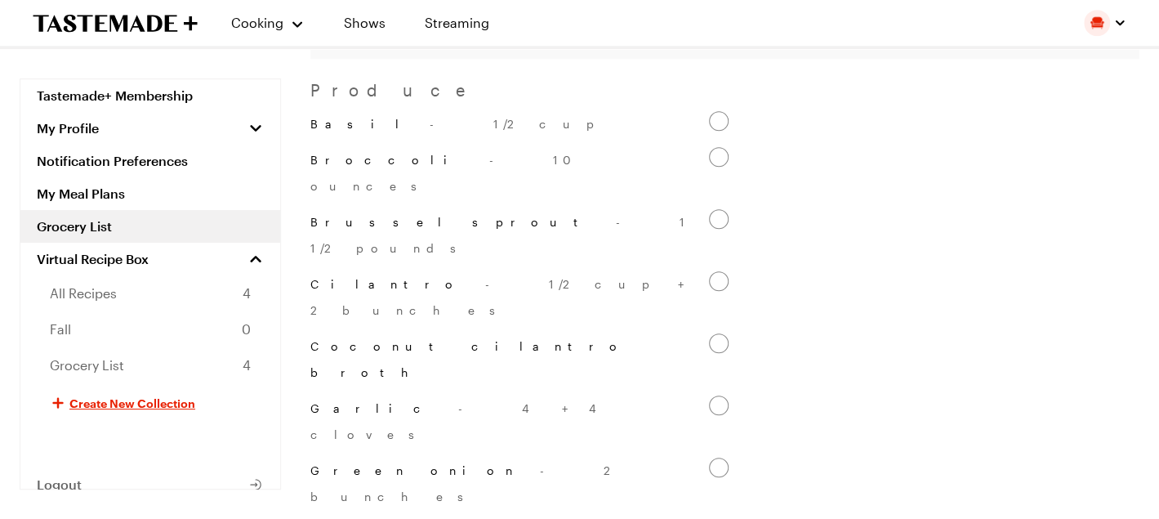
scroll to position [0, 0]
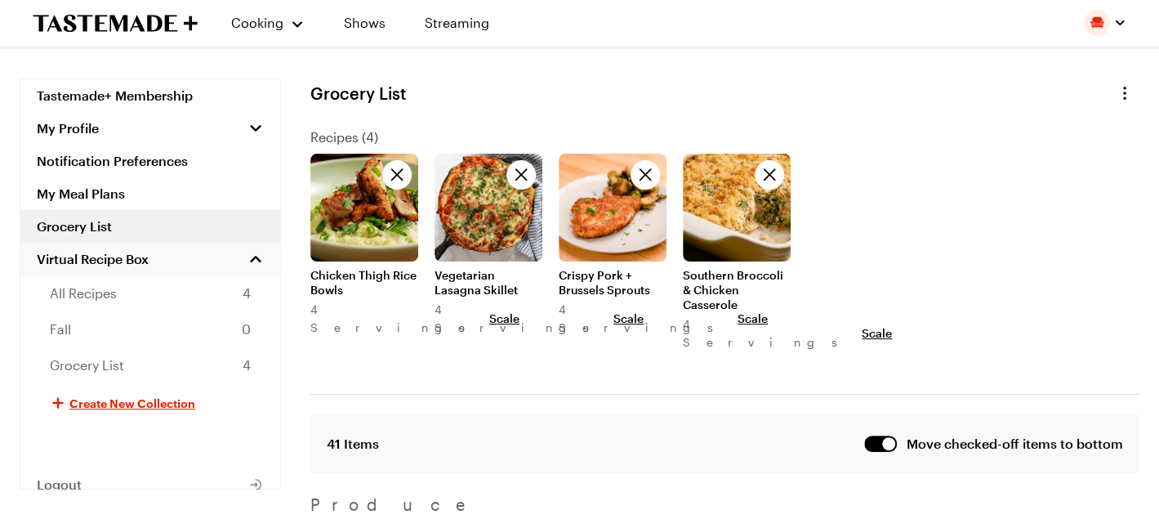
click at [127, 256] on span "Virtual Recipe Box" at bounding box center [93, 259] width 112 height 16
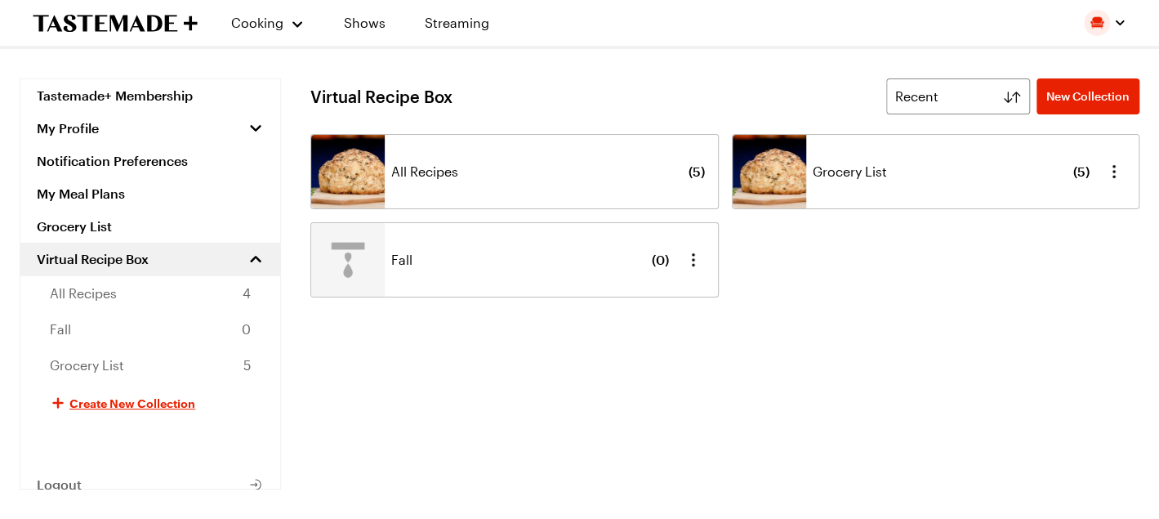
click at [476, 178] on div "All Recipes ( 5 )" at bounding box center [548, 172] width 314 height 74
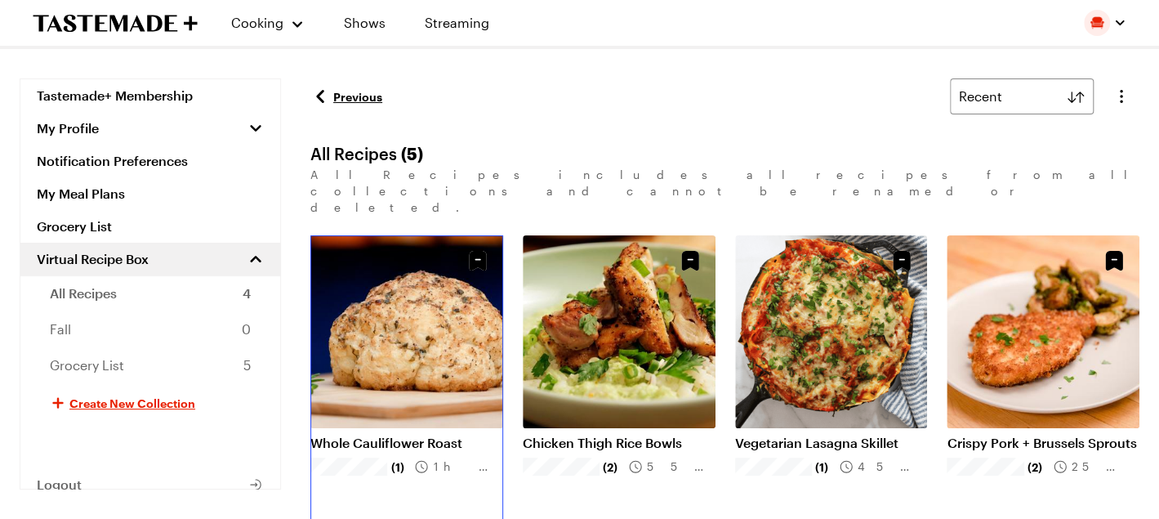
click at [467, 435] on link "Whole Cauliflower Roast" at bounding box center [406, 443] width 193 height 16
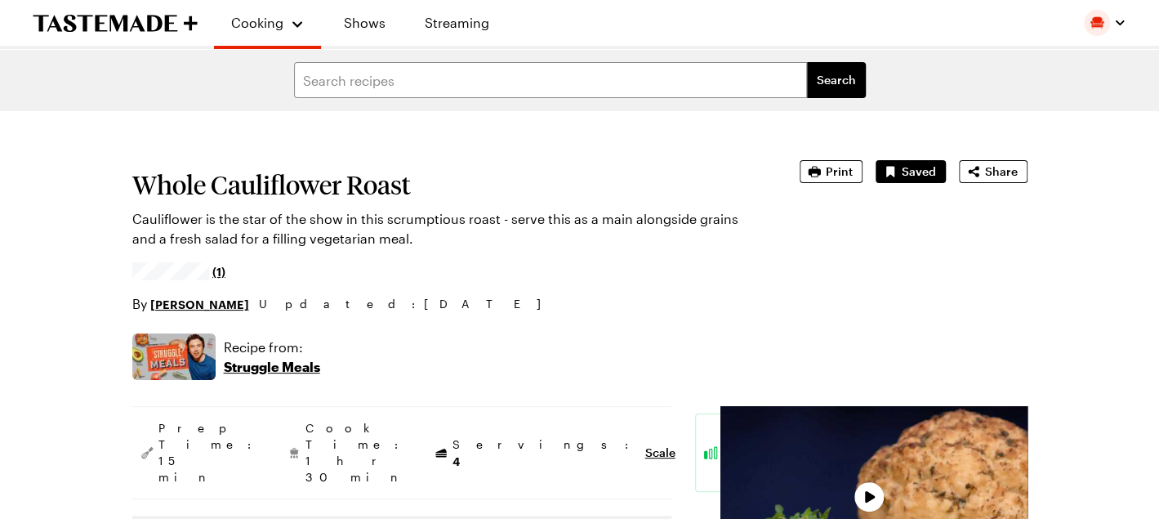
type textarea "x"
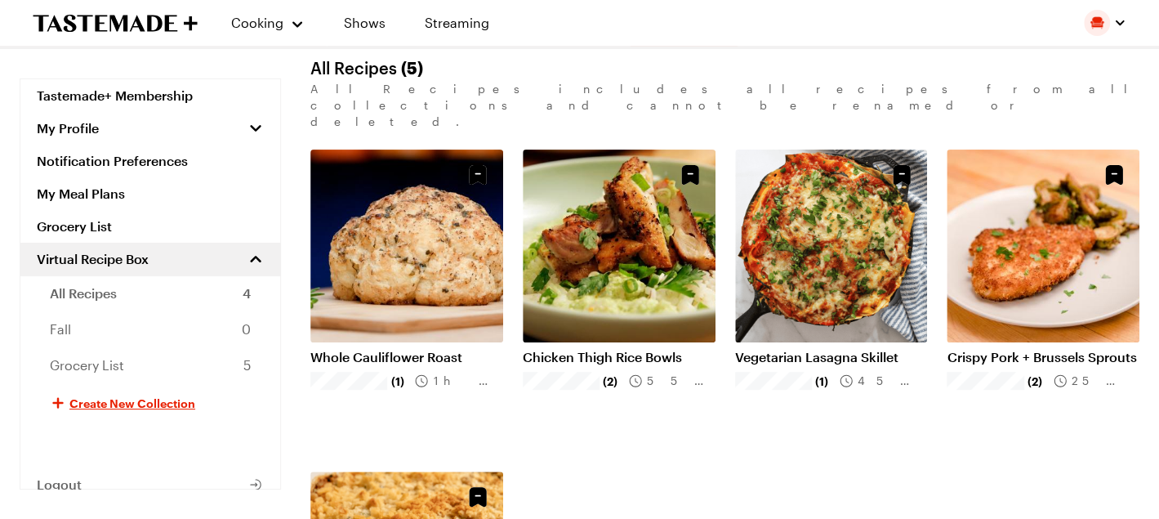
scroll to position [82, 0]
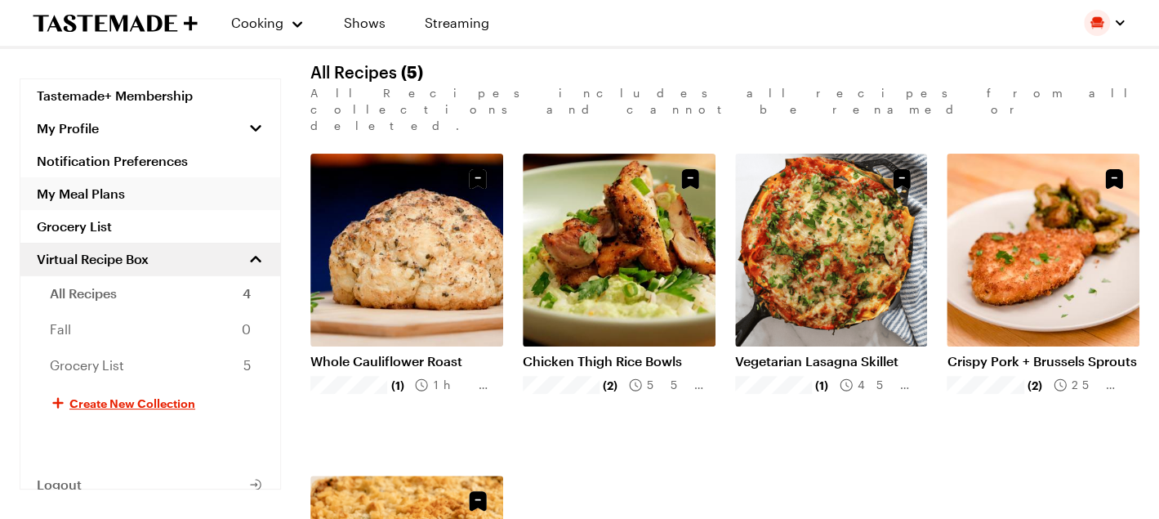
click at [88, 189] on link "My Meal Plans" at bounding box center [150, 193] width 260 height 33
